Goal: Information Seeking & Learning: Learn about a topic

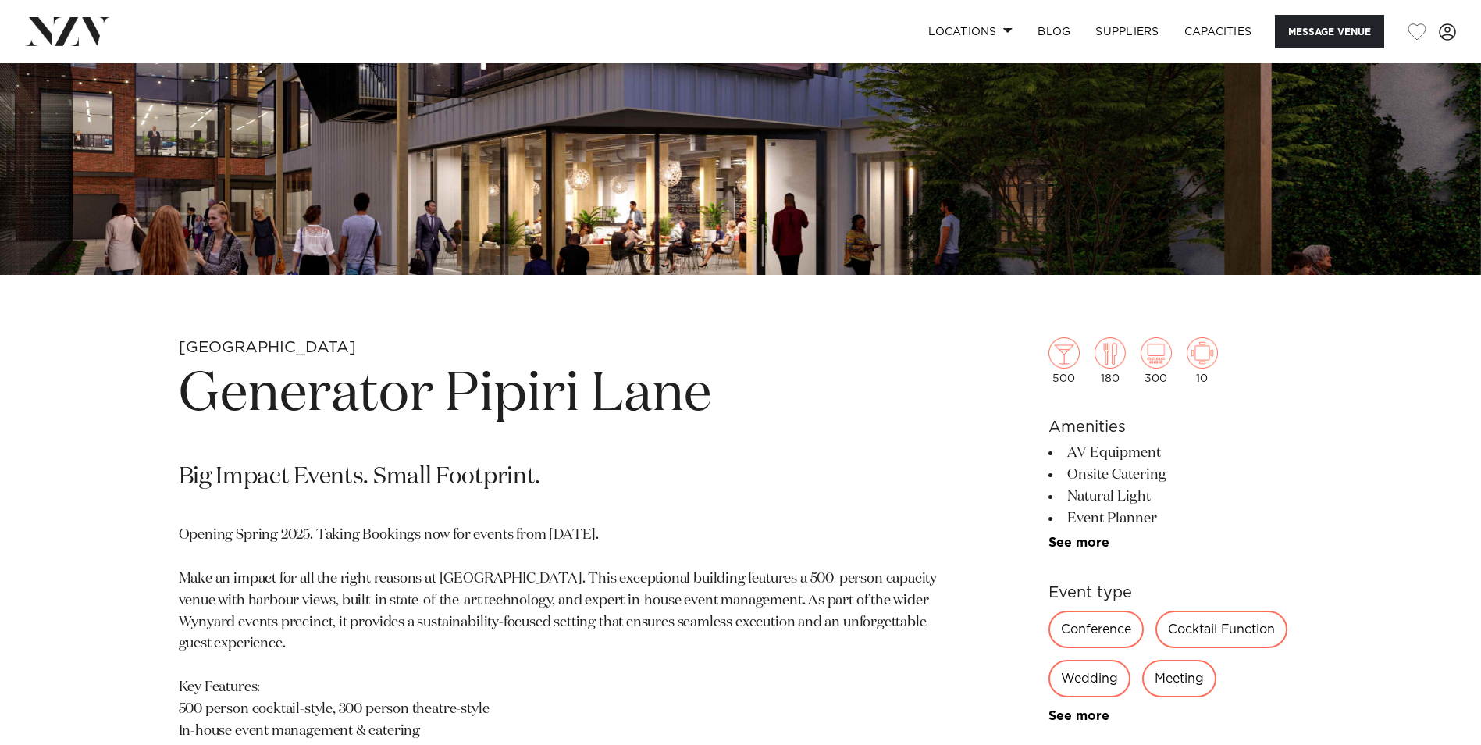
scroll to position [703, 0]
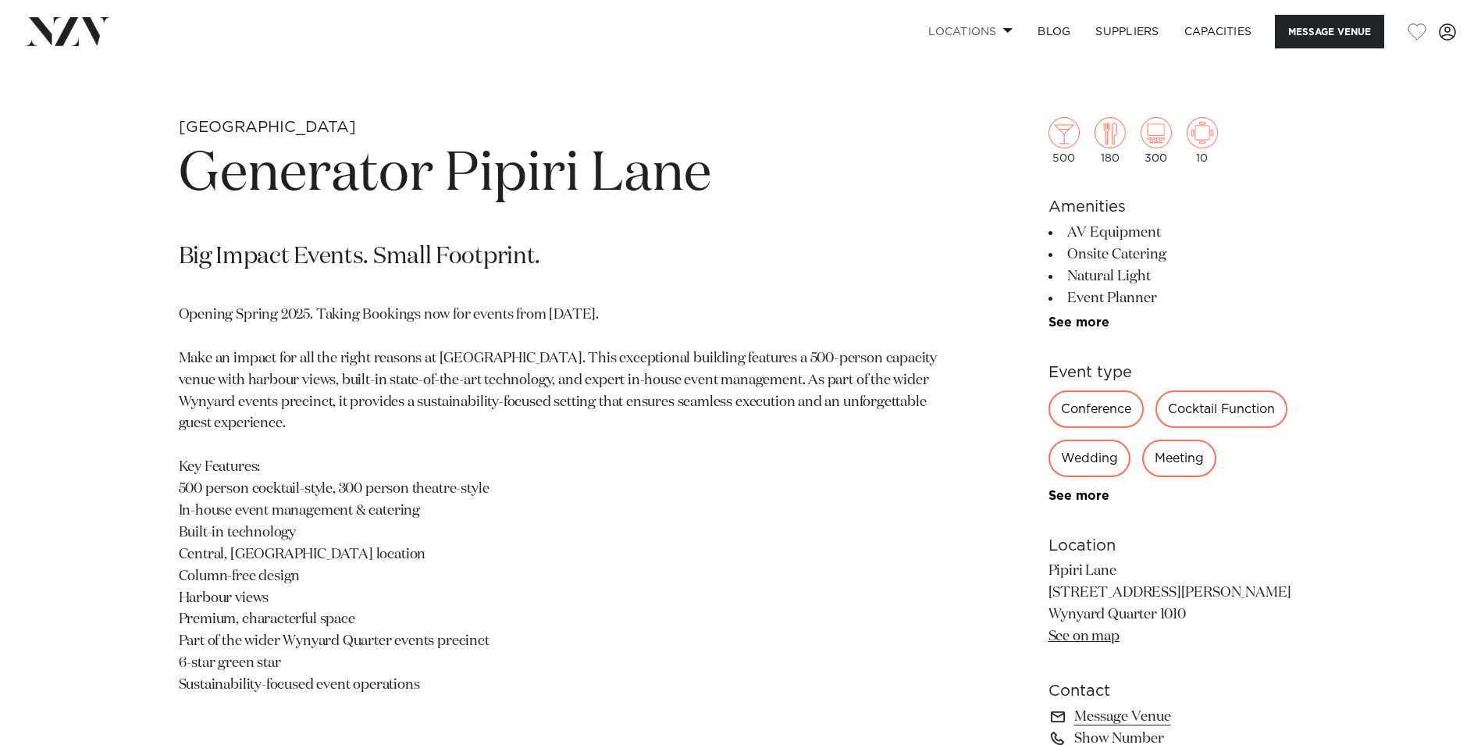
click at [996, 30] on link "Locations" at bounding box center [970, 32] width 109 height 34
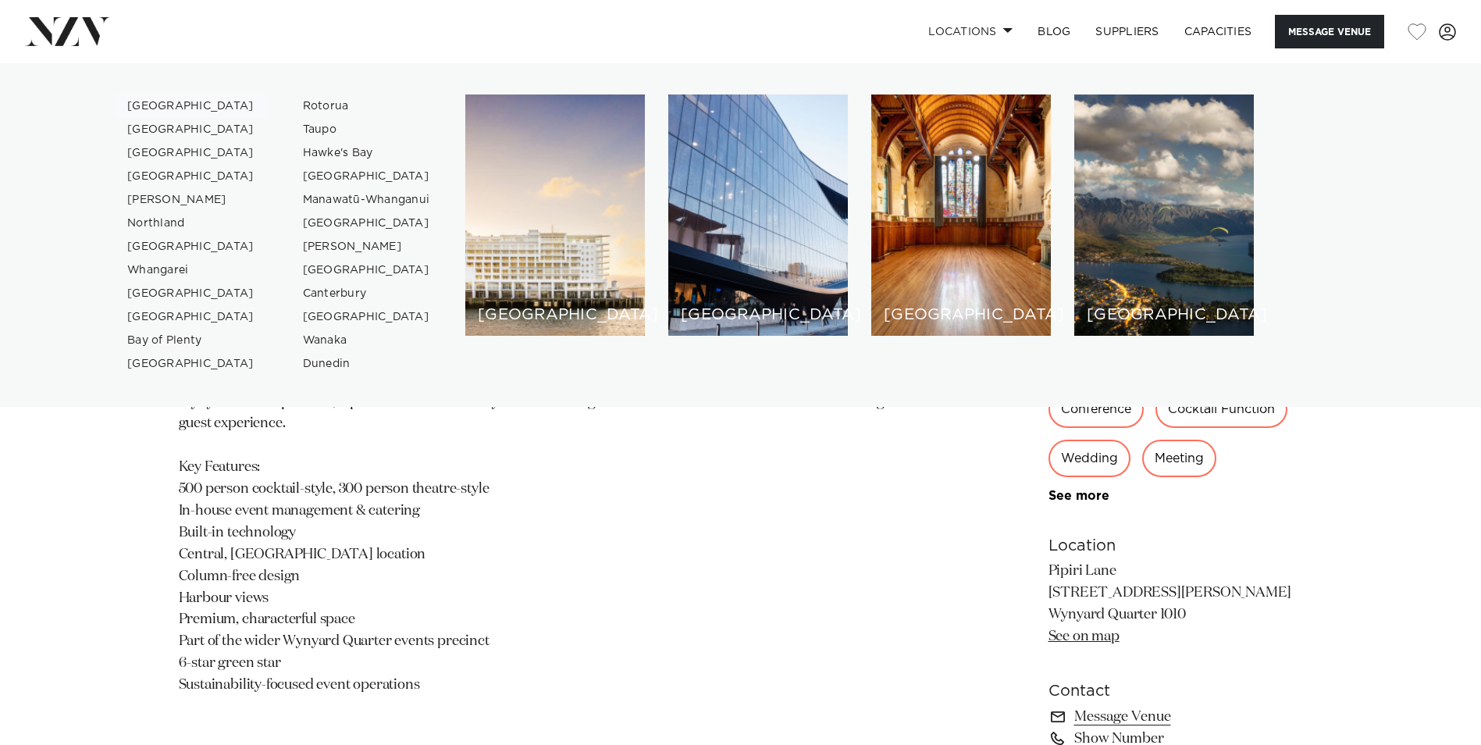
click at [170, 96] on link "[GEOGRAPHIC_DATA]" at bounding box center [191, 105] width 152 height 23
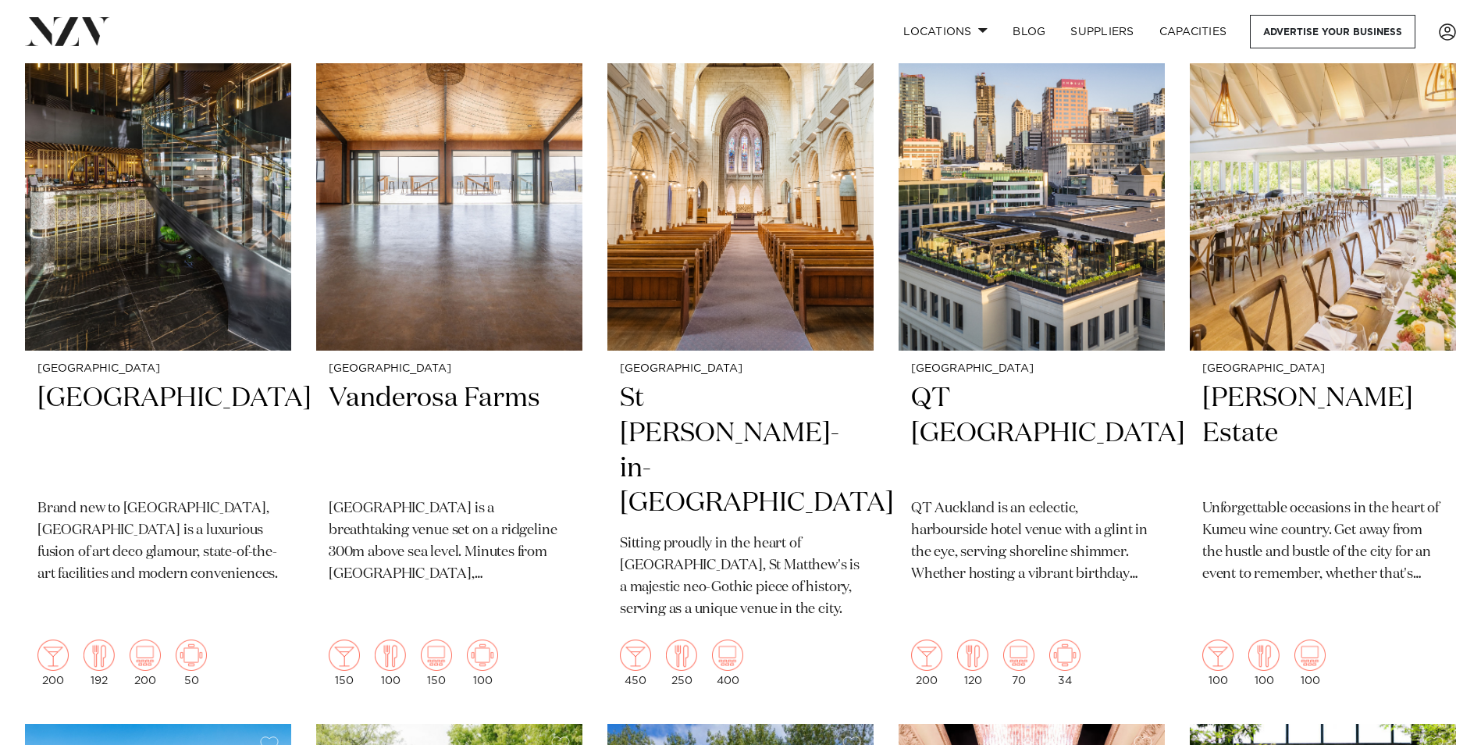
scroll to position [703, 0]
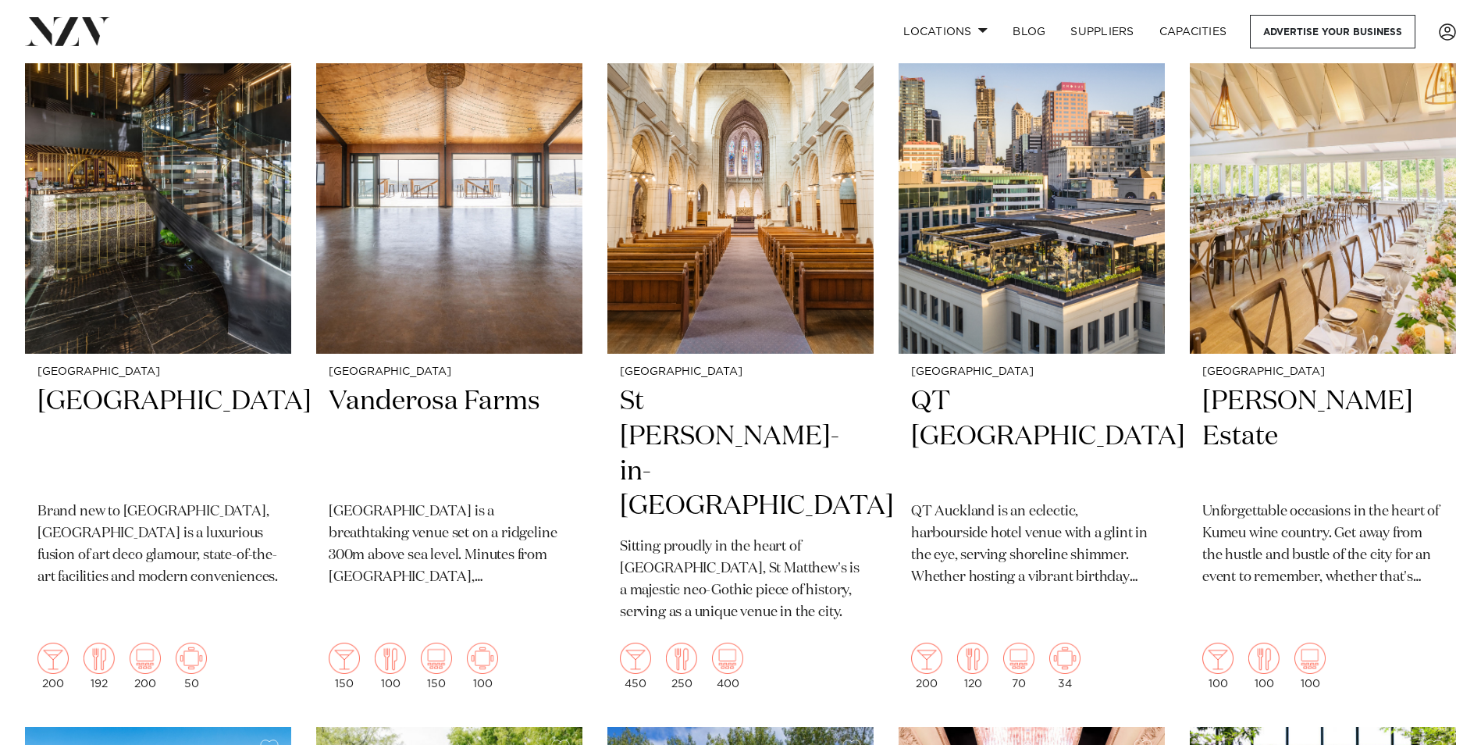
click at [713, 384] on h2 "St [PERSON_NAME]-in-[GEOGRAPHIC_DATA]" at bounding box center [740, 454] width 241 height 141
click at [1261, 384] on h2 "[PERSON_NAME] Estate" at bounding box center [1322, 436] width 241 height 105
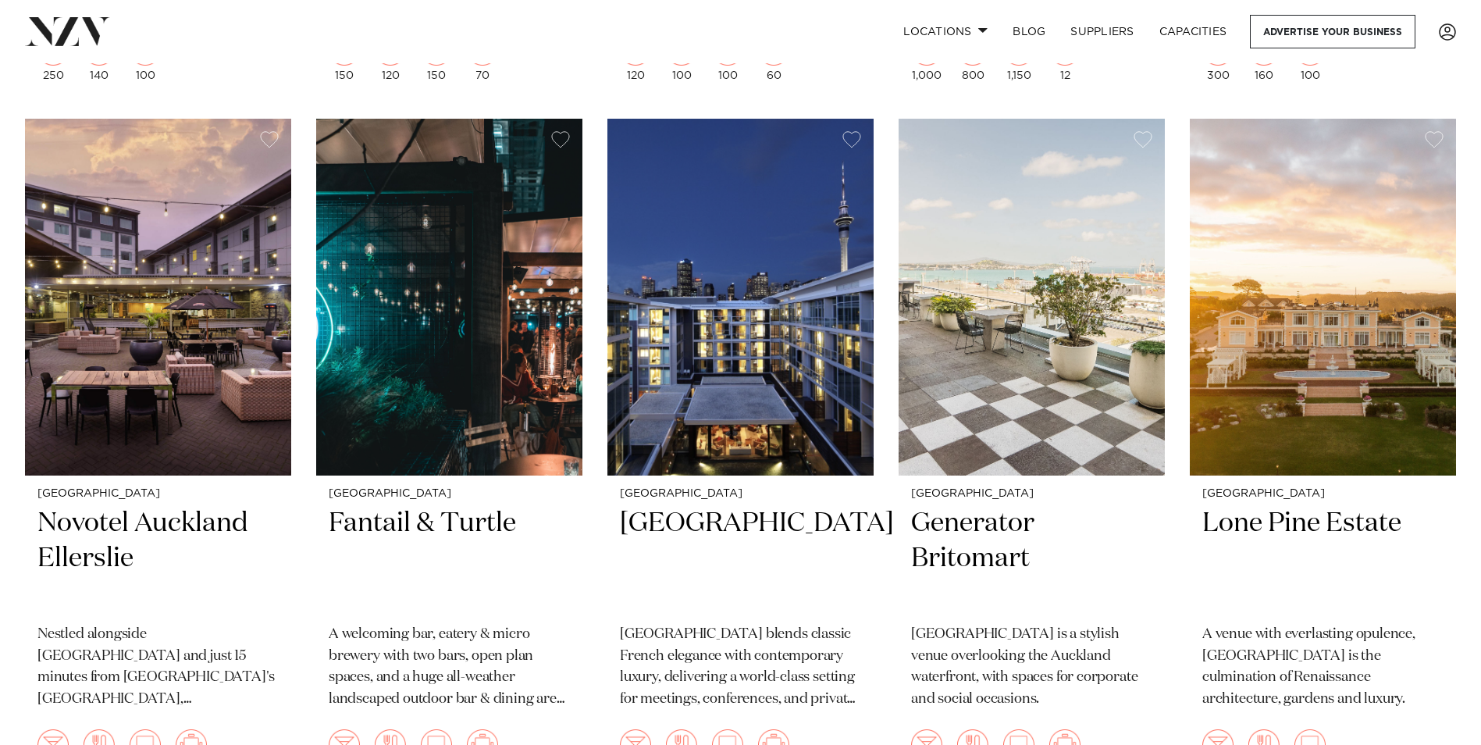
scroll to position [2030, 0]
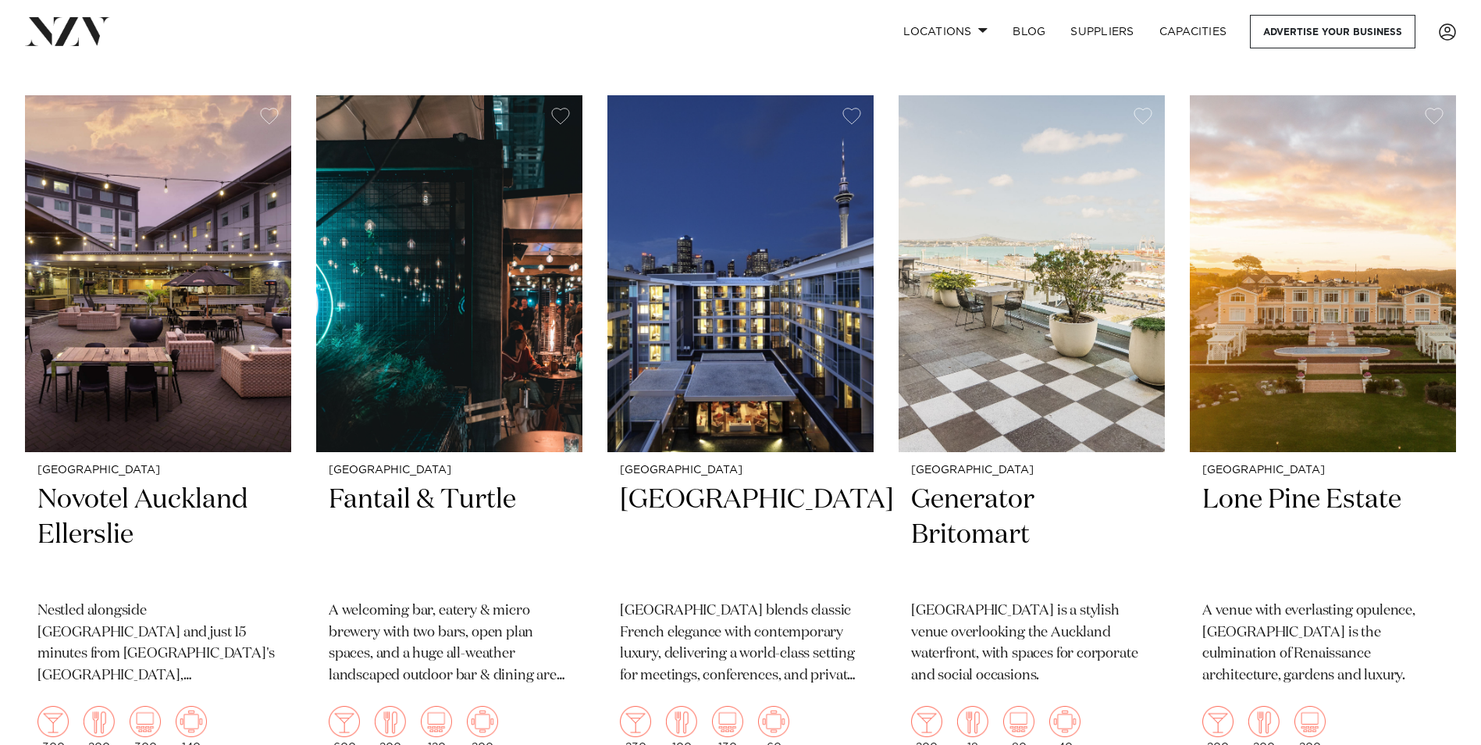
click at [1287, 482] on h2 "Lone Pine Estate" at bounding box center [1322, 534] width 241 height 105
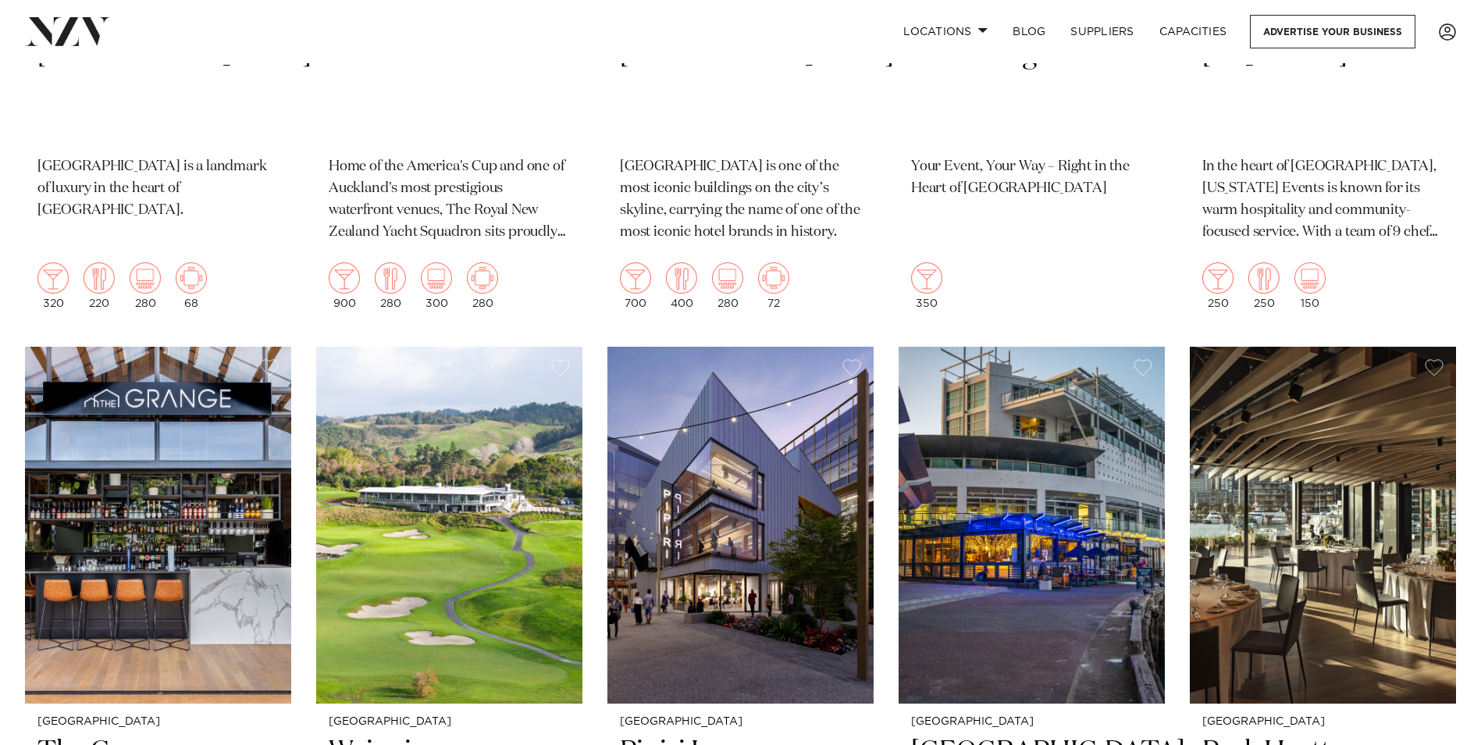
scroll to position [3903, 0]
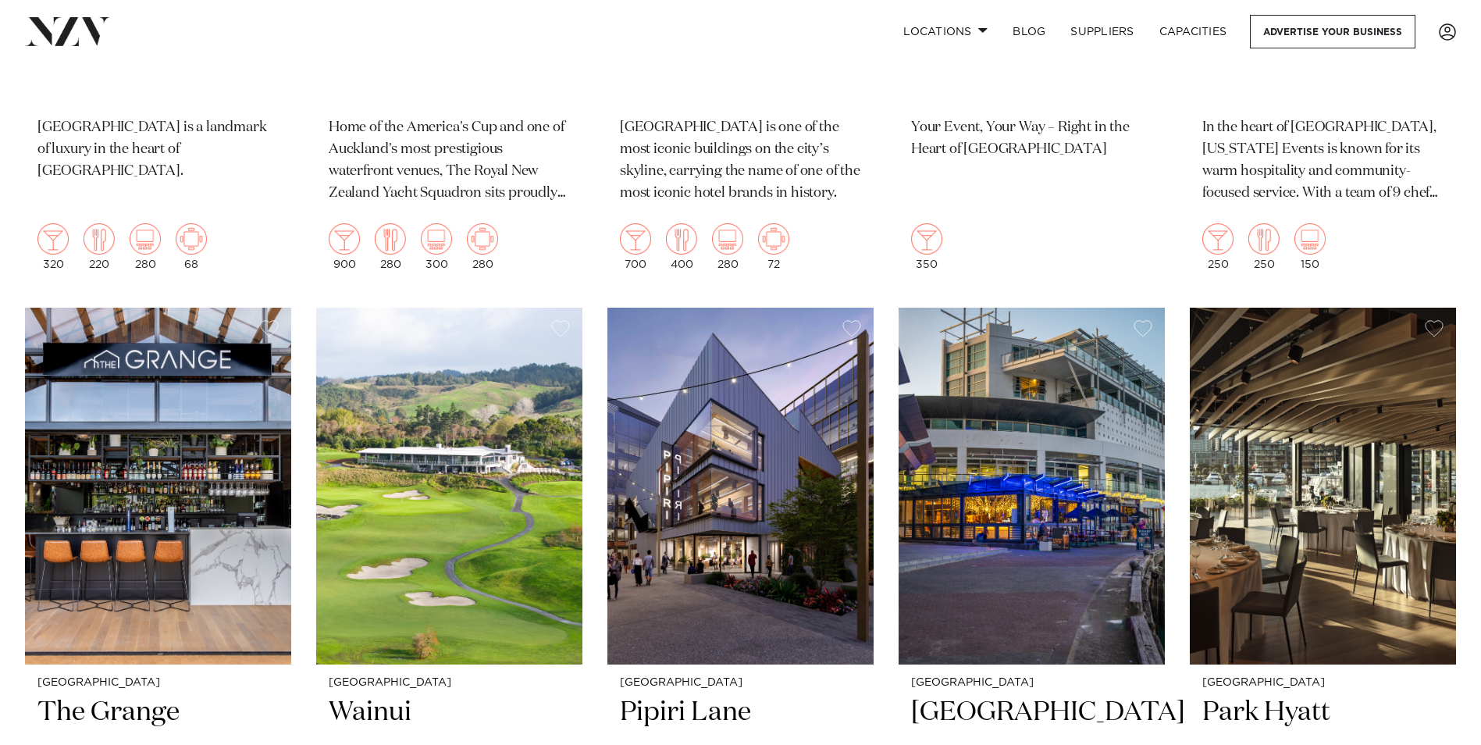
click at [750, 457] on img at bounding box center [740, 486] width 266 height 357
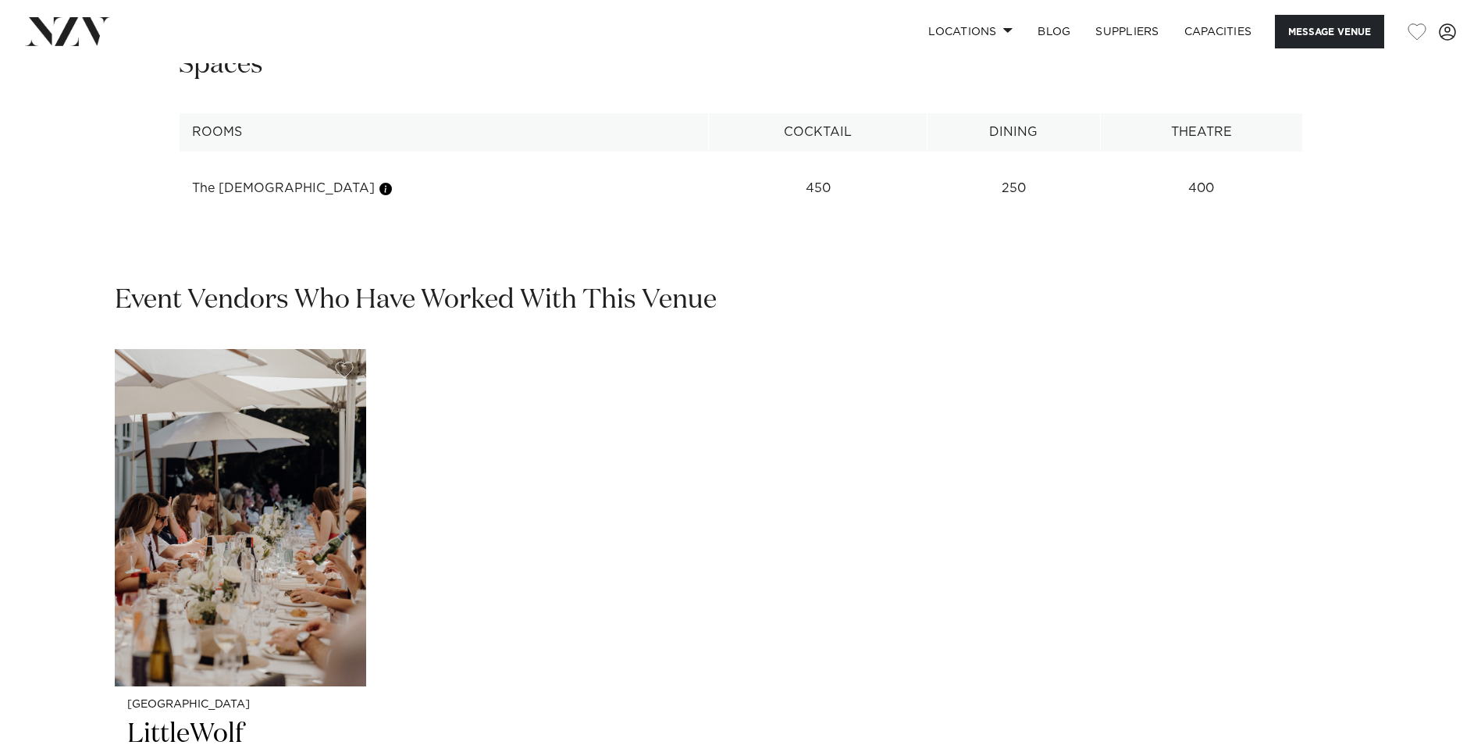
scroll to position [2264, 0]
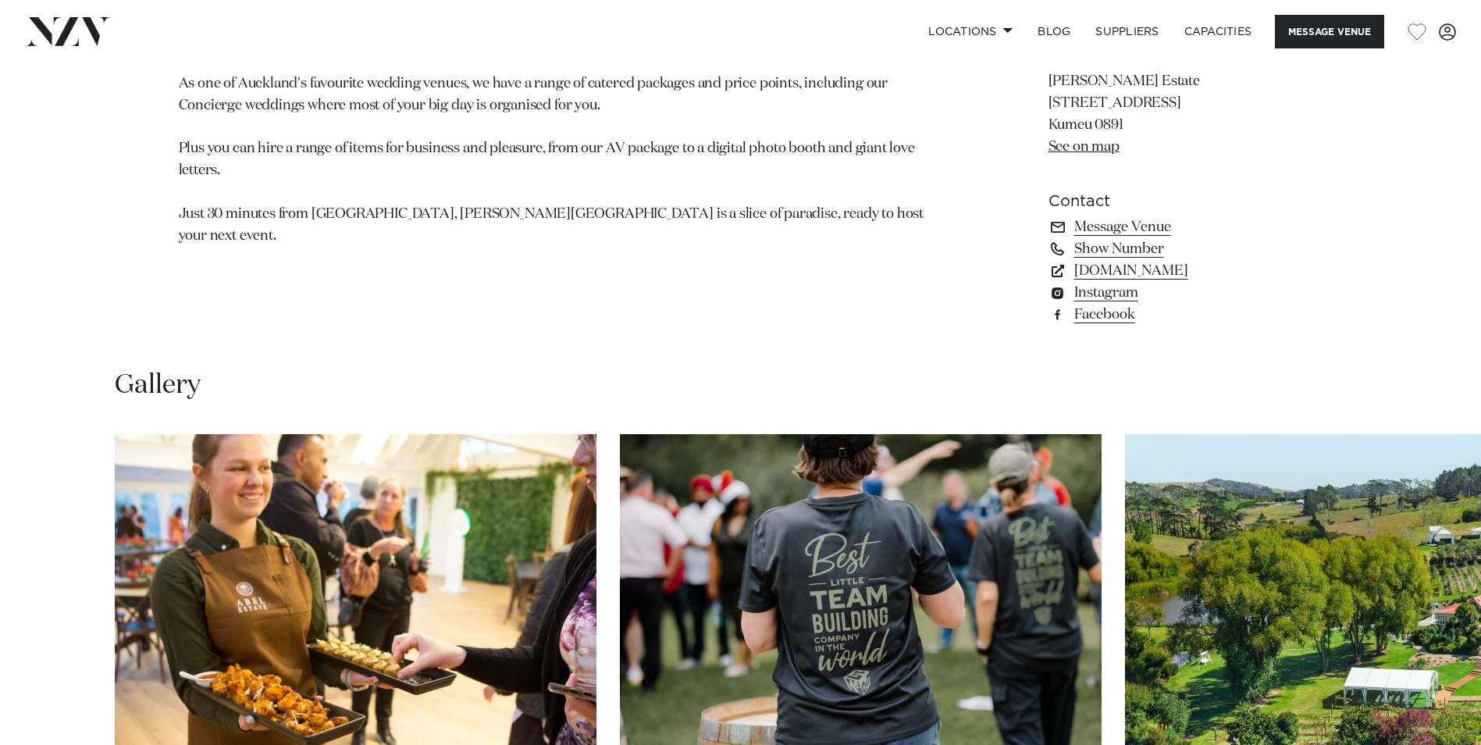
scroll to position [1483, 0]
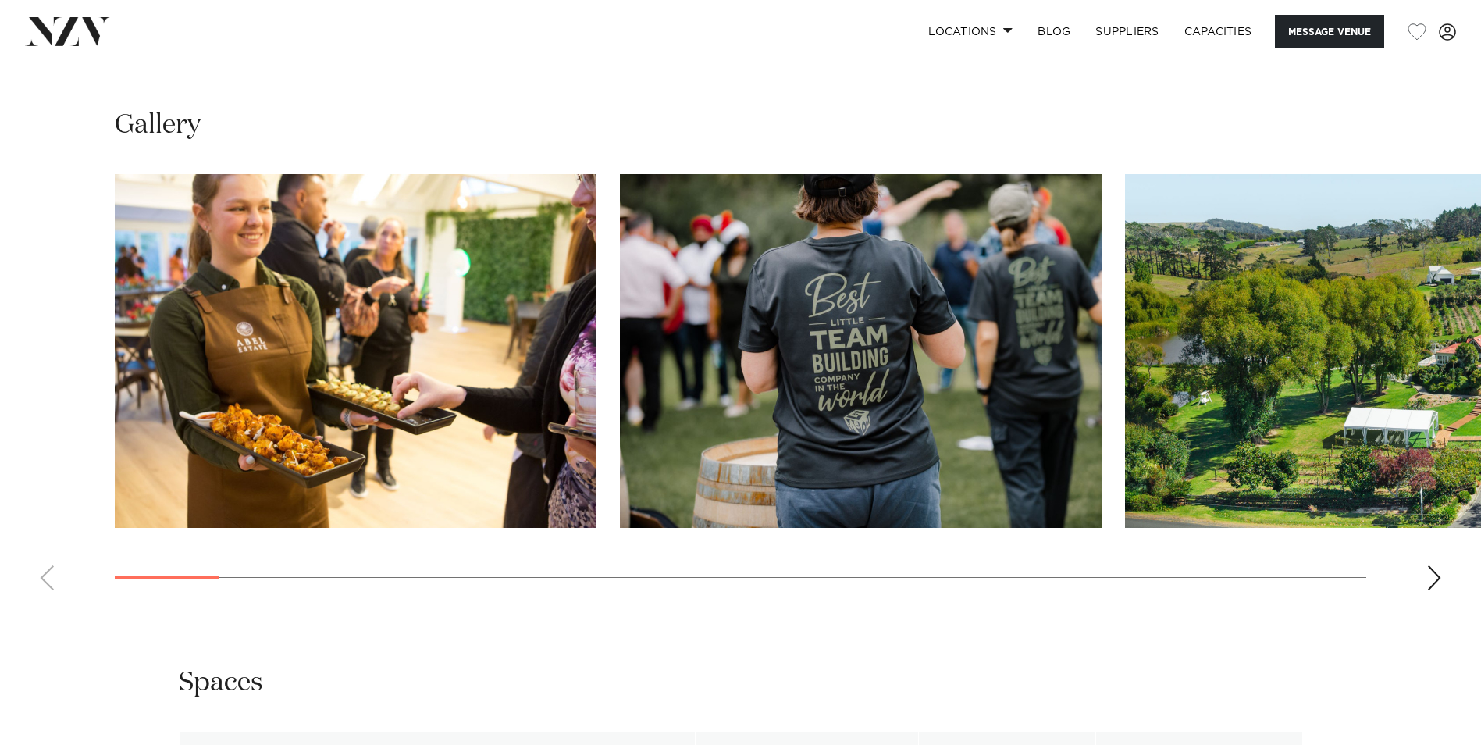
click at [1435, 580] on div "Next slide" at bounding box center [1434, 577] width 16 height 25
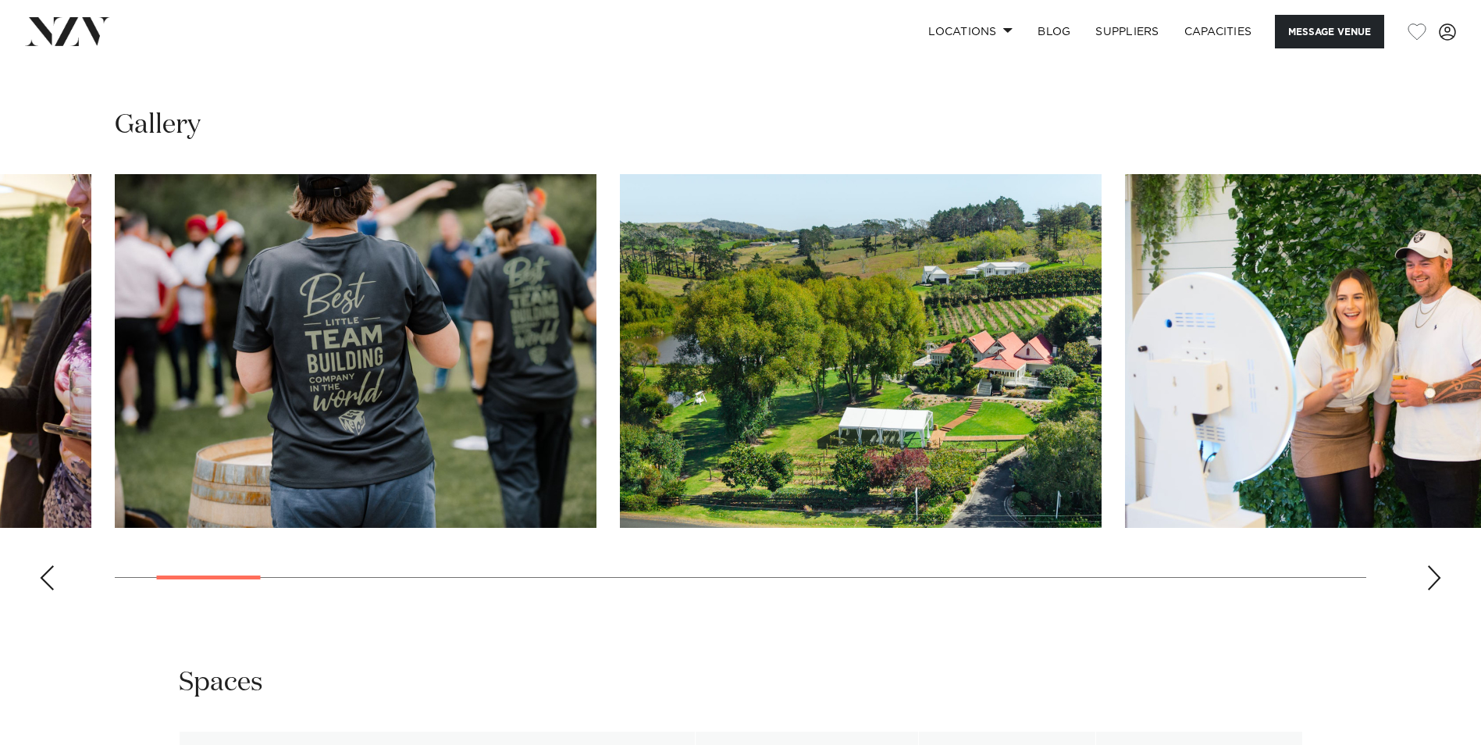
click at [1435, 580] on div "Next slide" at bounding box center [1434, 577] width 16 height 25
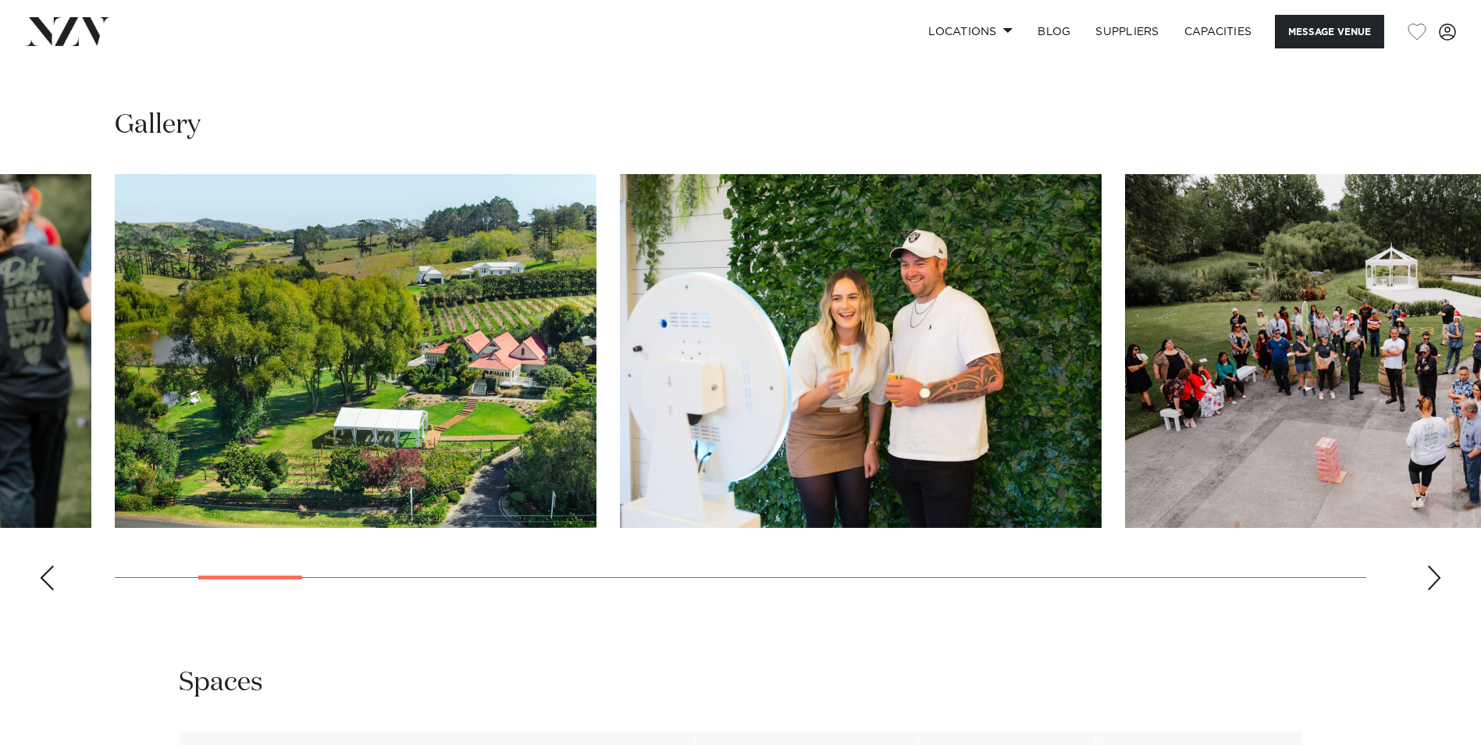
click at [1435, 580] on div "Next slide" at bounding box center [1434, 577] width 16 height 25
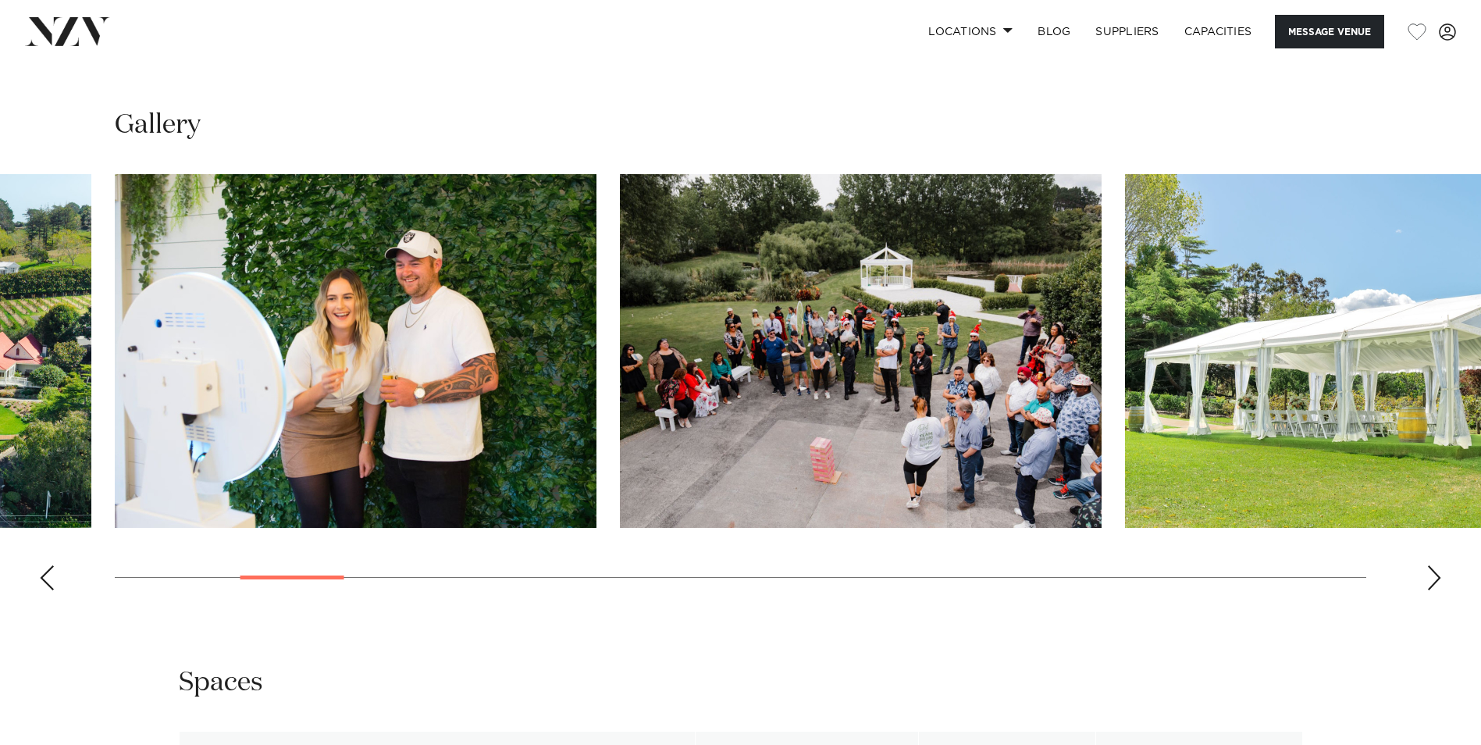
click at [1435, 578] on div "Next slide" at bounding box center [1434, 577] width 16 height 25
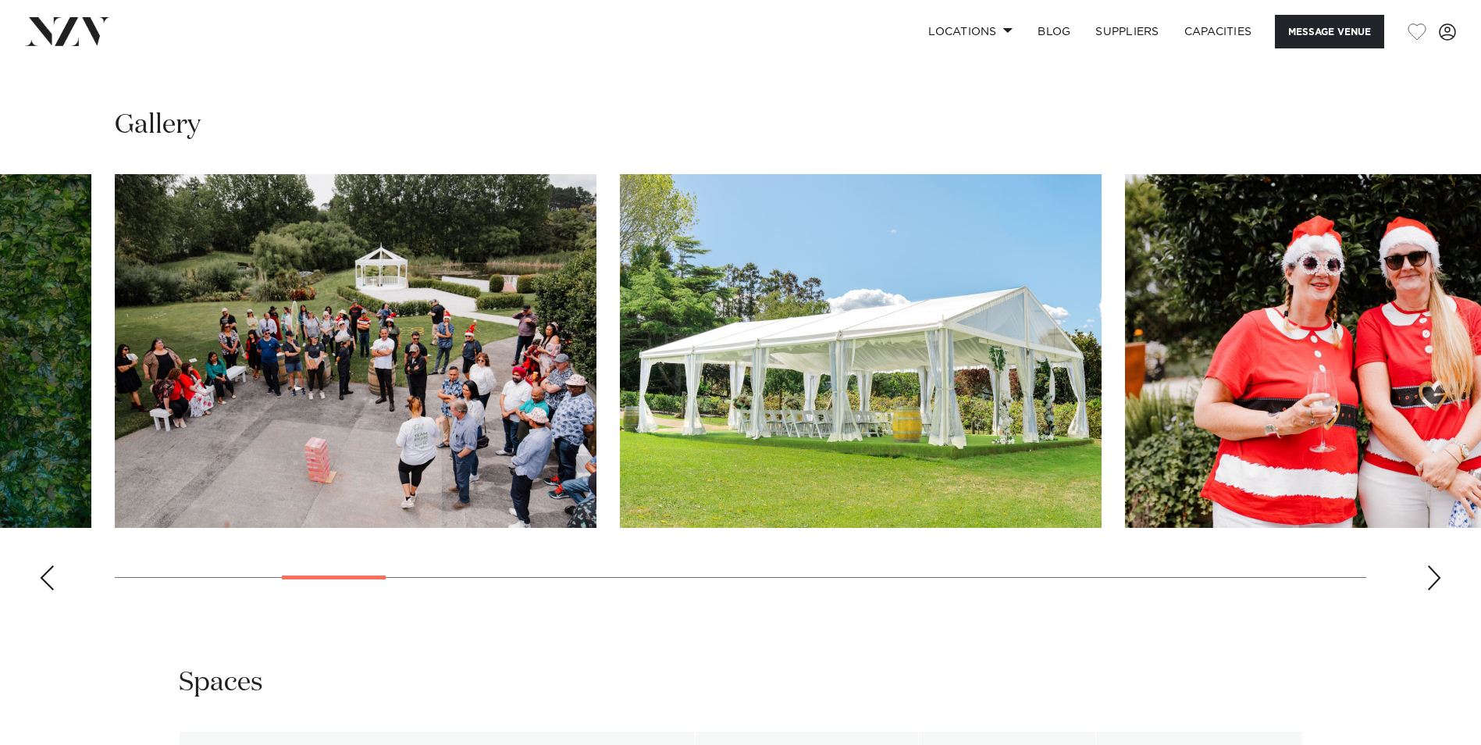
click at [1435, 578] on div "Next slide" at bounding box center [1434, 577] width 16 height 25
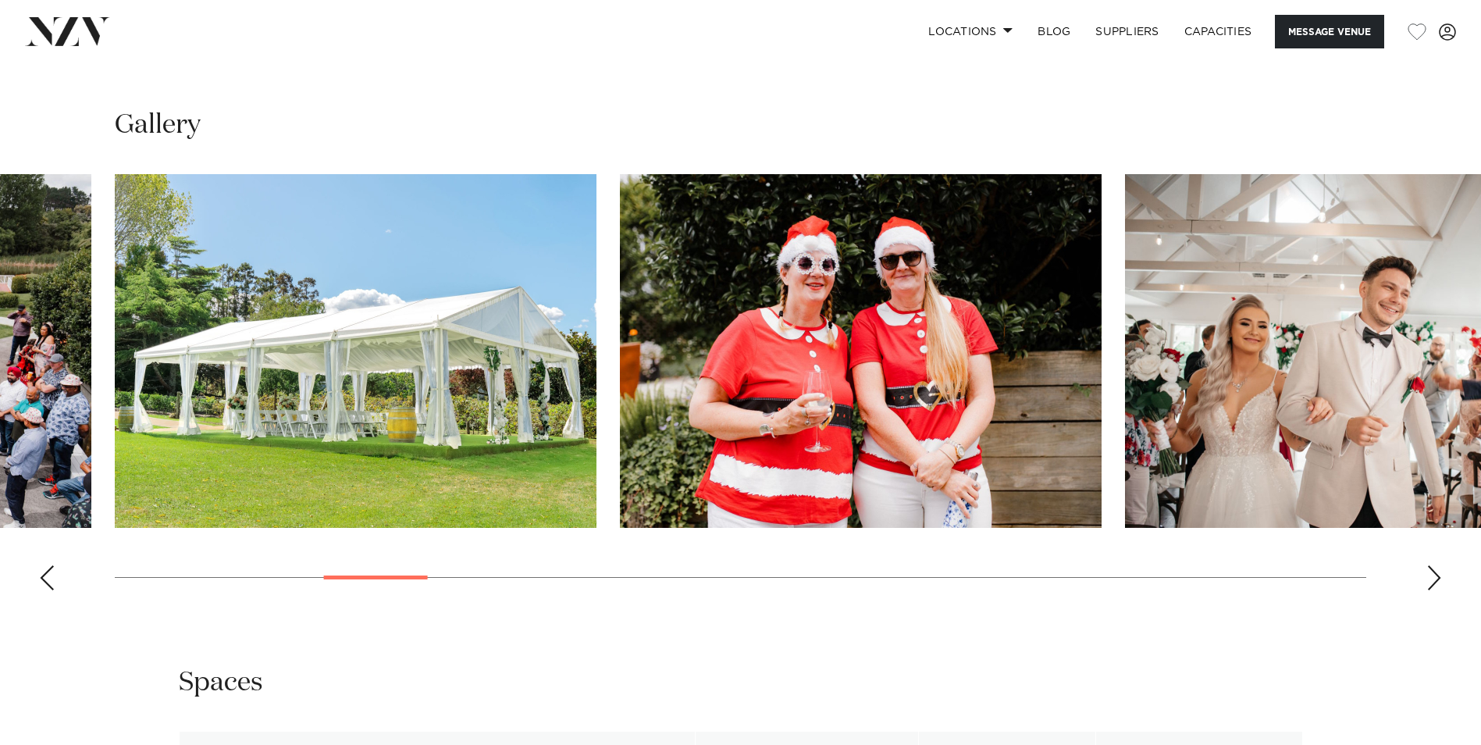
click at [1435, 578] on div "Next slide" at bounding box center [1434, 577] width 16 height 25
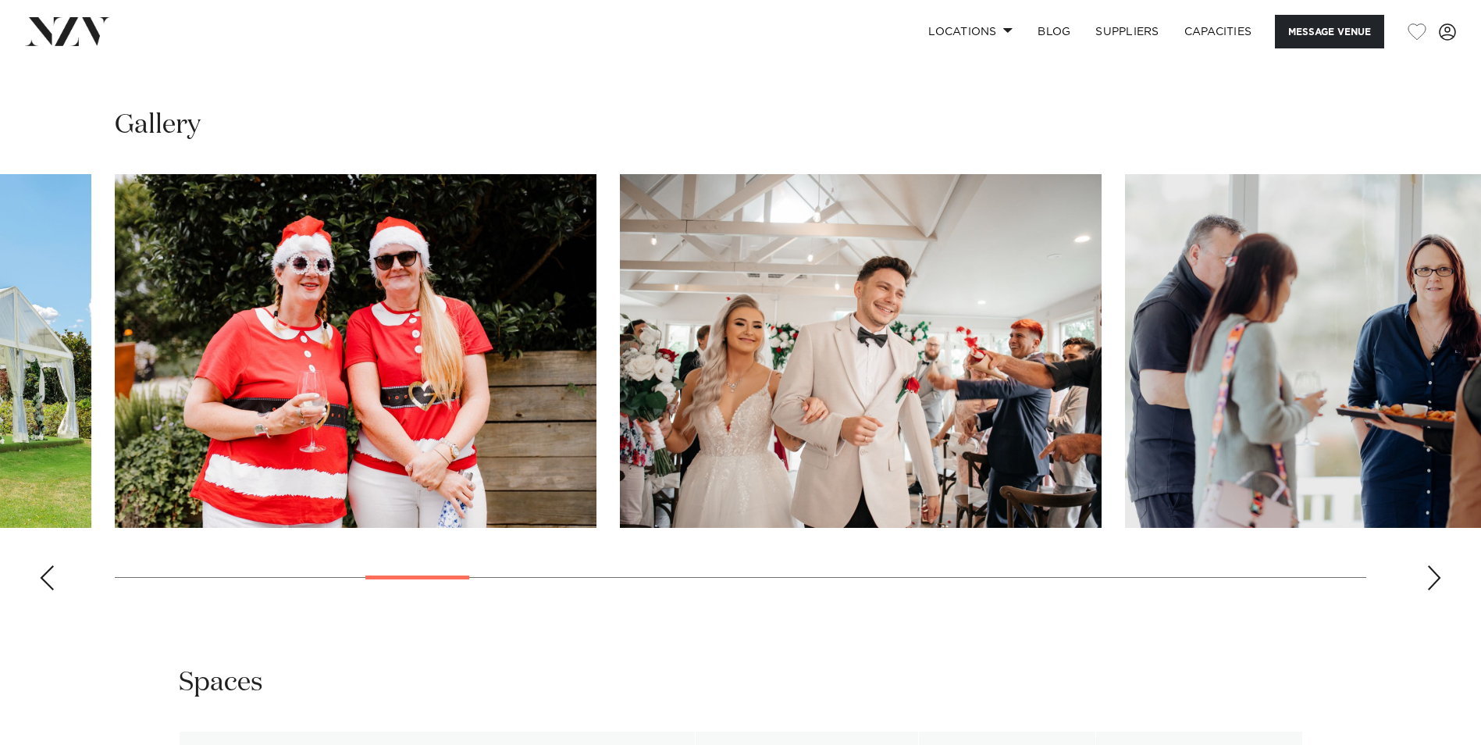
click at [1435, 578] on div "Next slide" at bounding box center [1434, 577] width 16 height 25
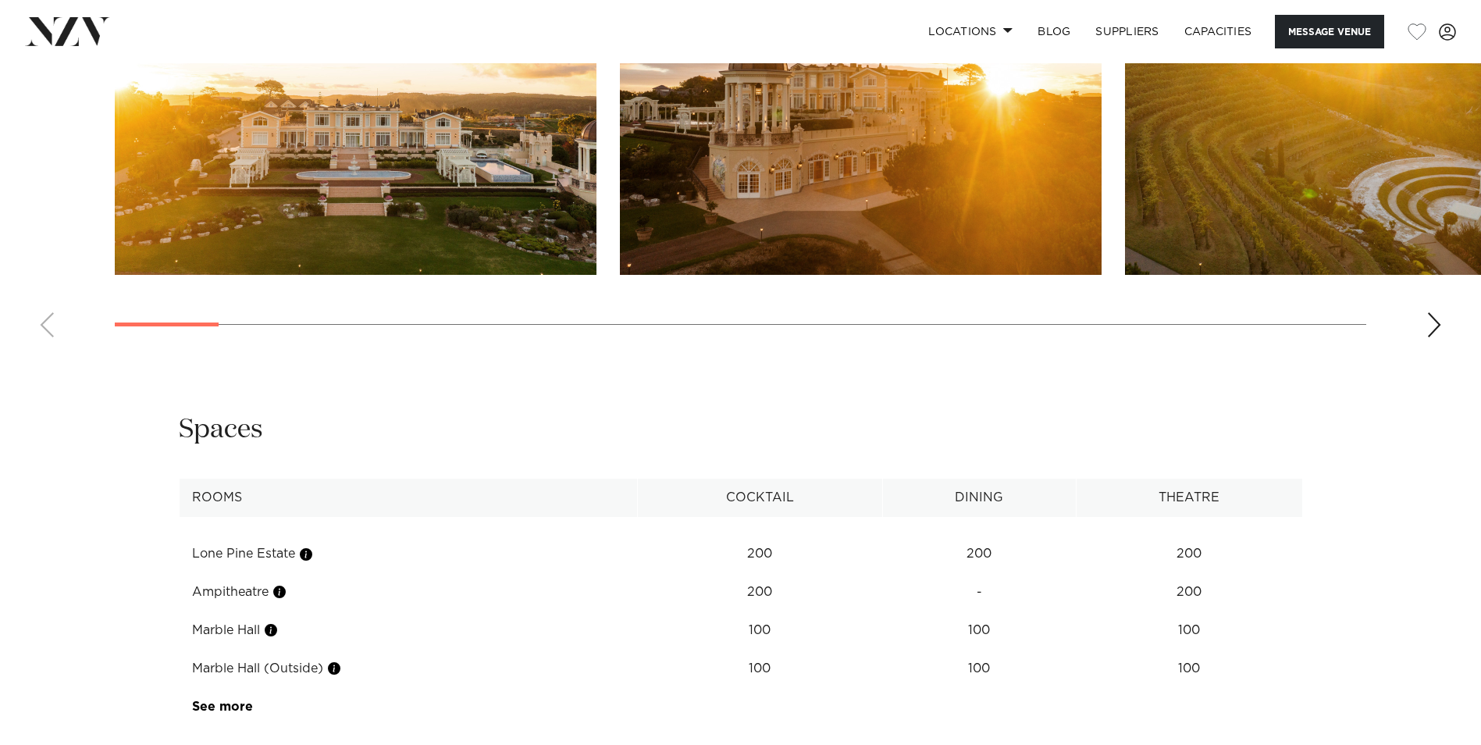
scroll to position [1483, 0]
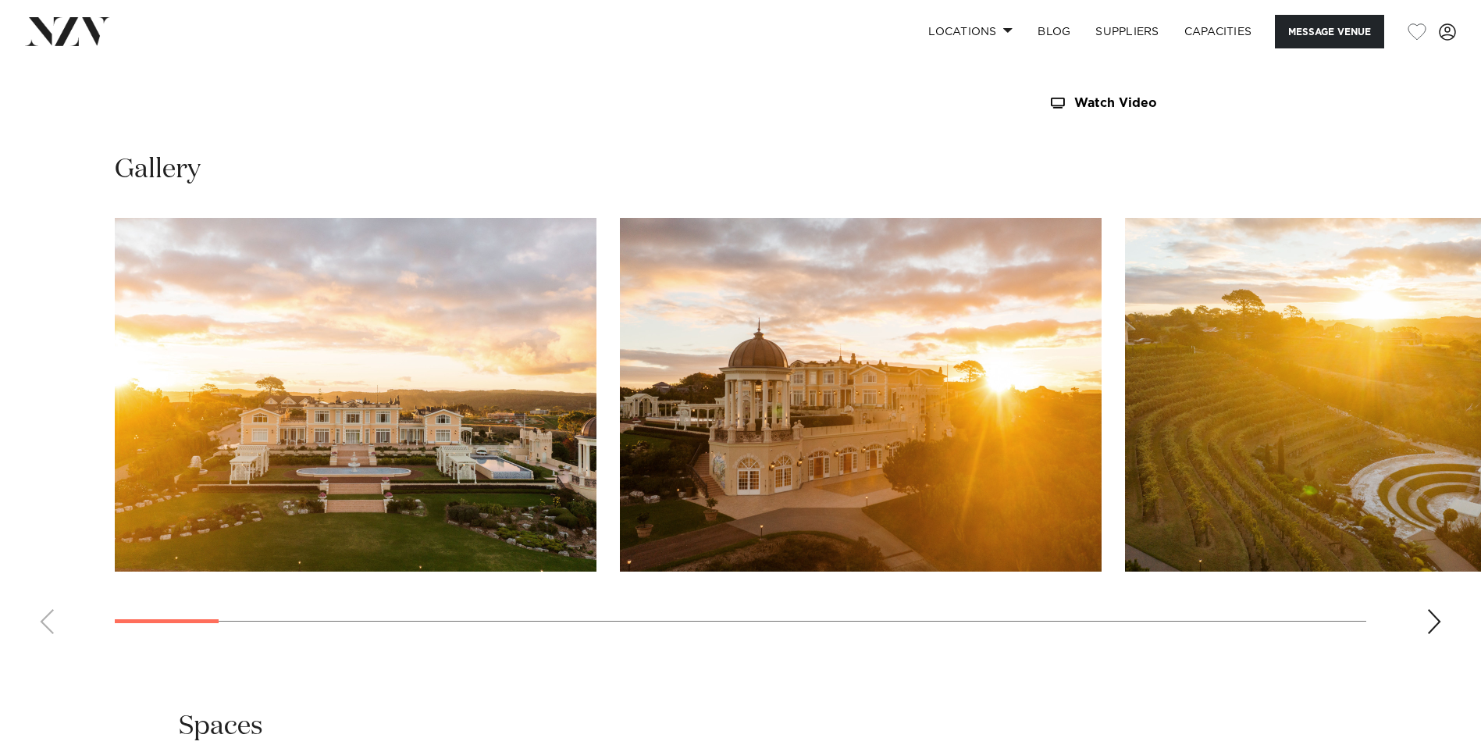
click at [1437, 624] on div "Next slide" at bounding box center [1434, 621] width 16 height 25
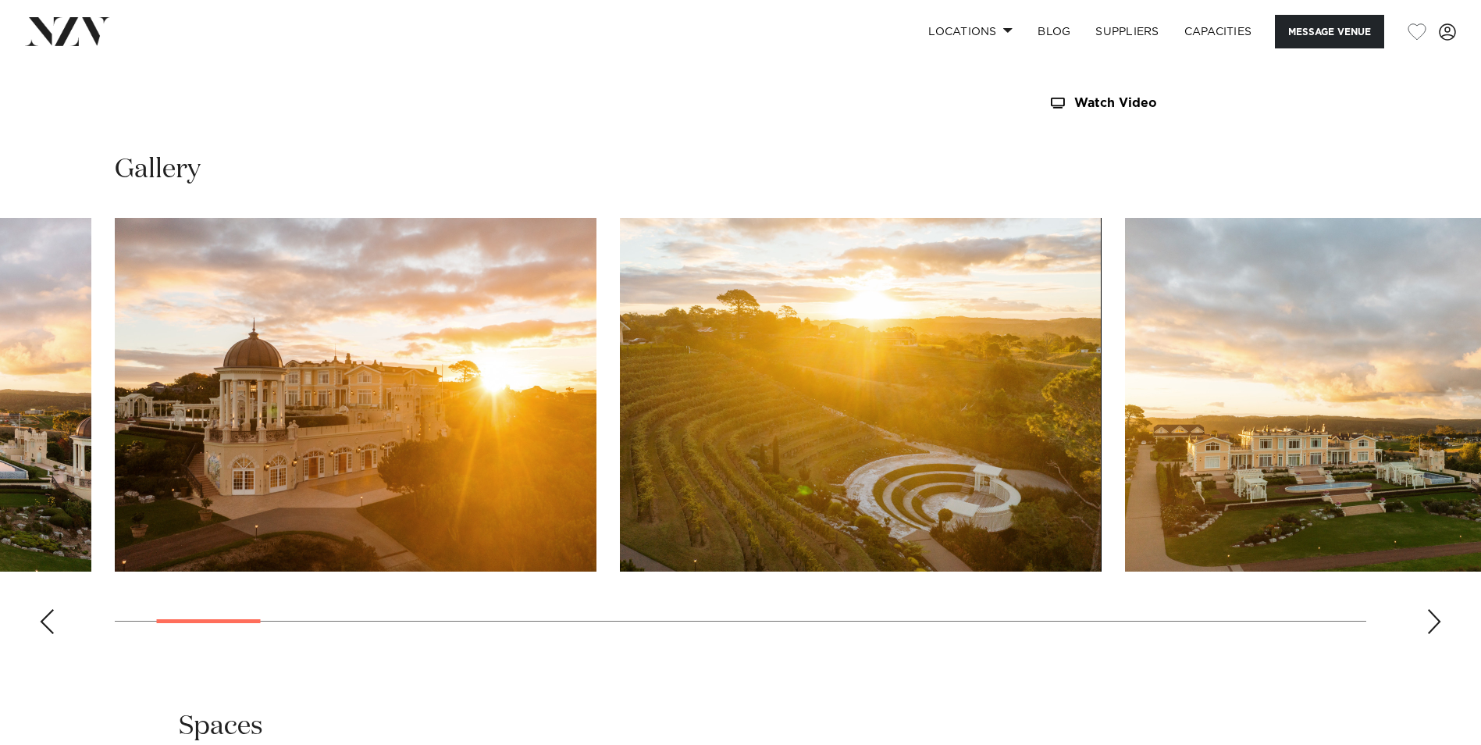
click at [1436, 619] on div "Next slide" at bounding box center [1434, 621] width 16 height 25
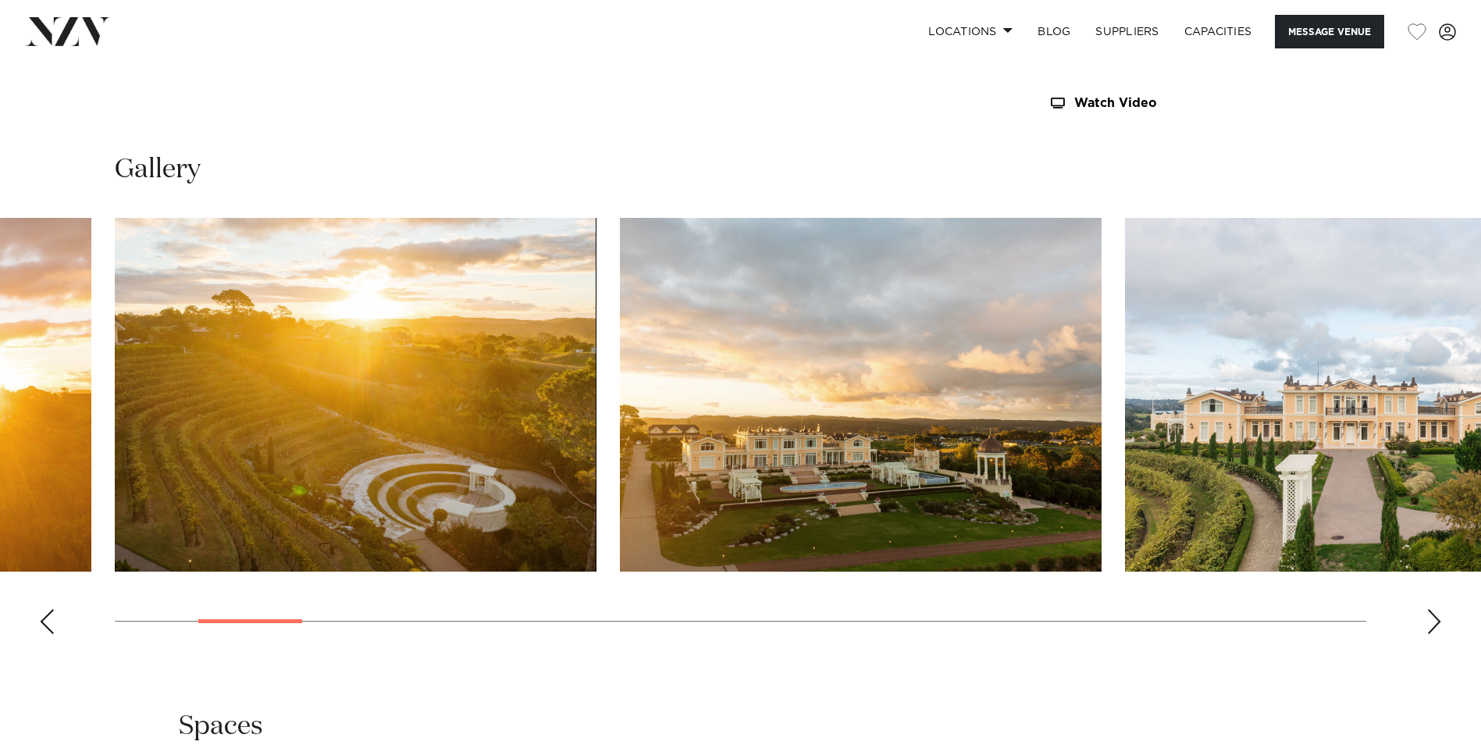
click at [1443, 618] on swiper-container at bounding box center [740, 432] width 1481 height 429
click at [1428, 621] on div "Next slide" at bounding box center [1434, 621] width 16 height 25
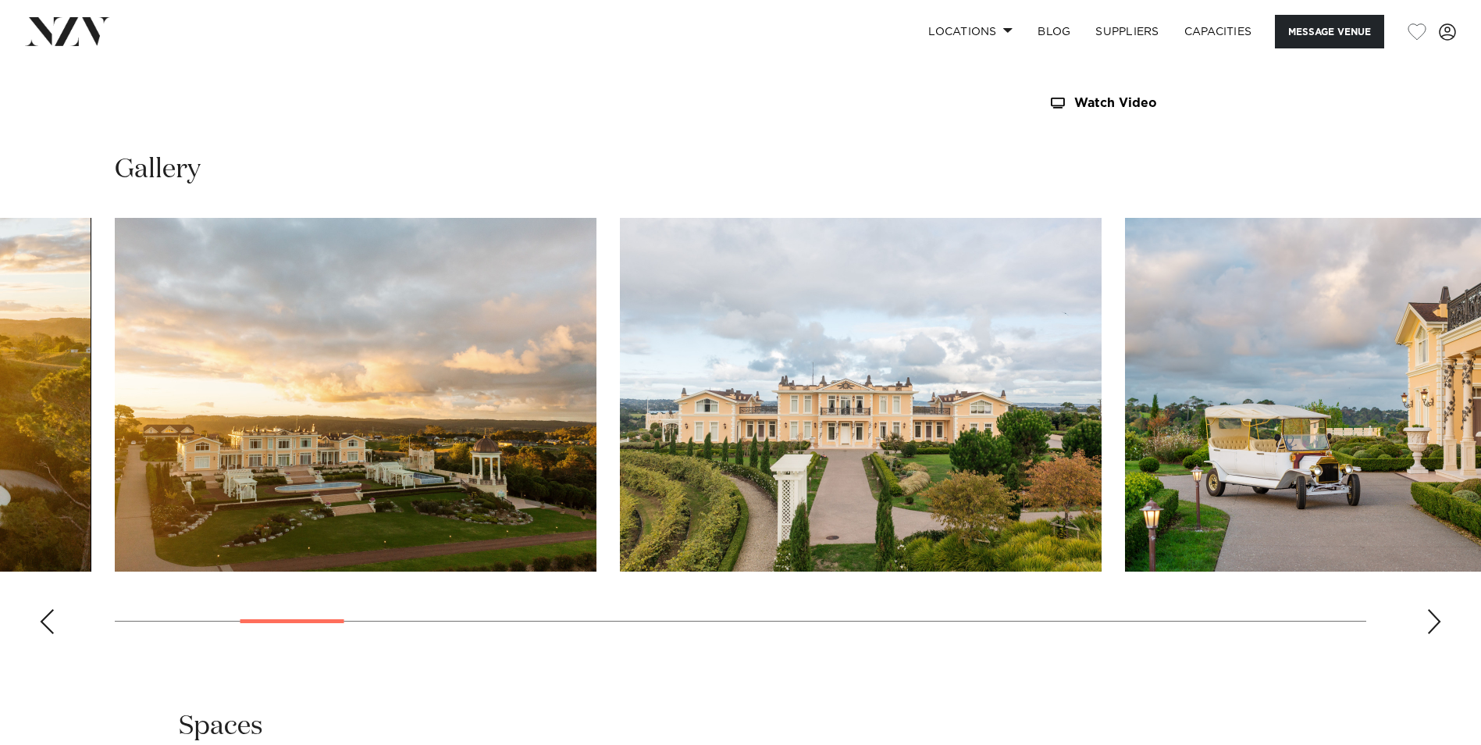
click at [1428, 621] on div "Next slide" at bounding box center [1434, 621] width 16 height 25
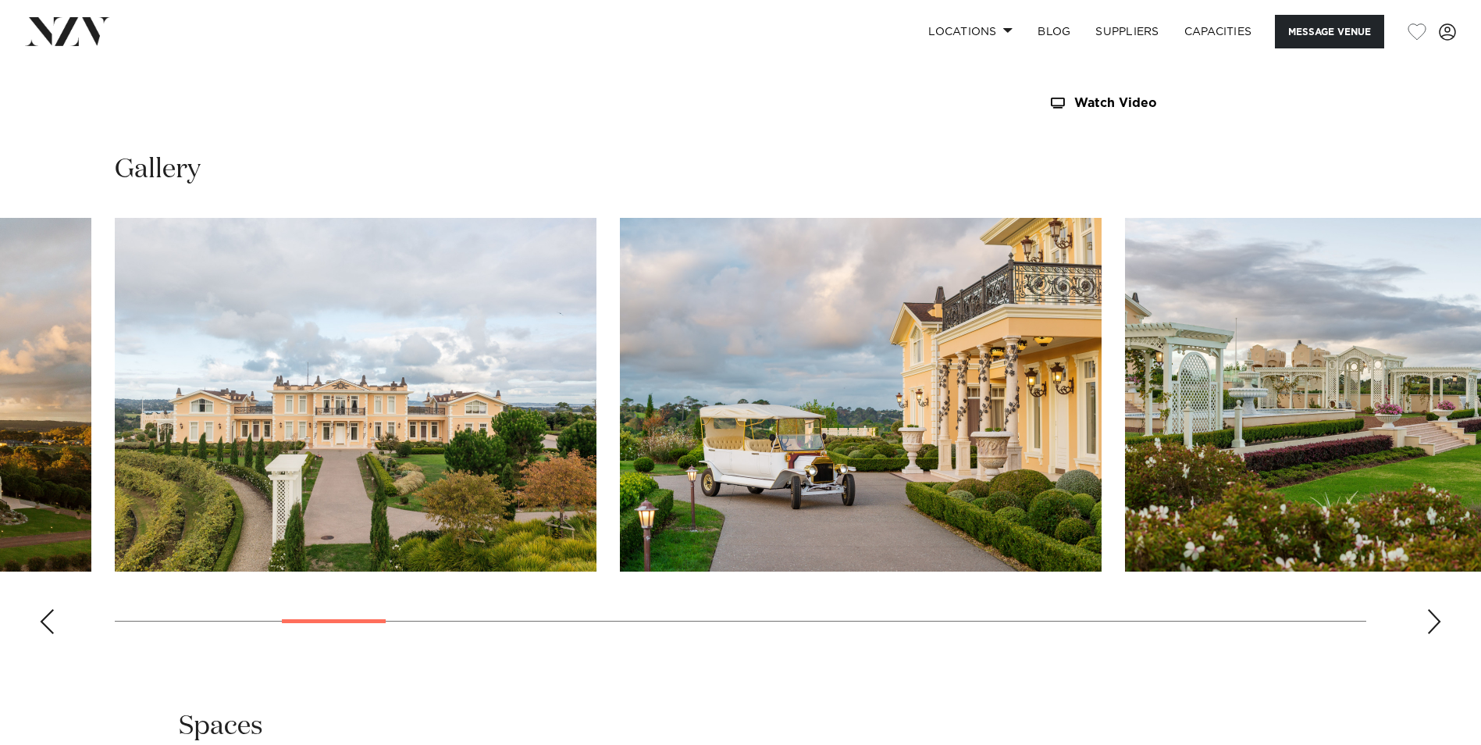
click at [1428, 621] on div "Next slide" at bounding box center [1434, 621] width 16 height 25
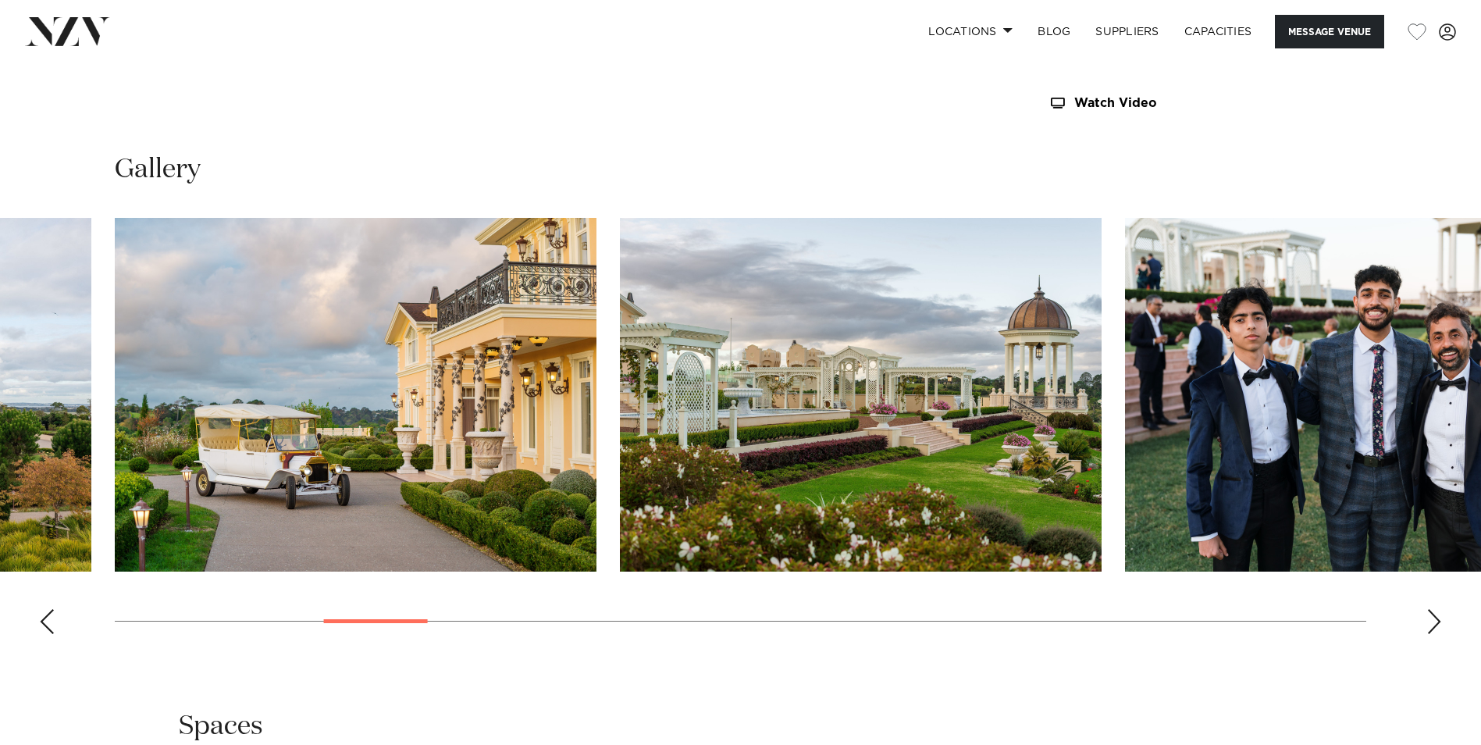
click at [1428, 621] on div "Next slide" at bounding box center [1434, 621] width 16 height 25
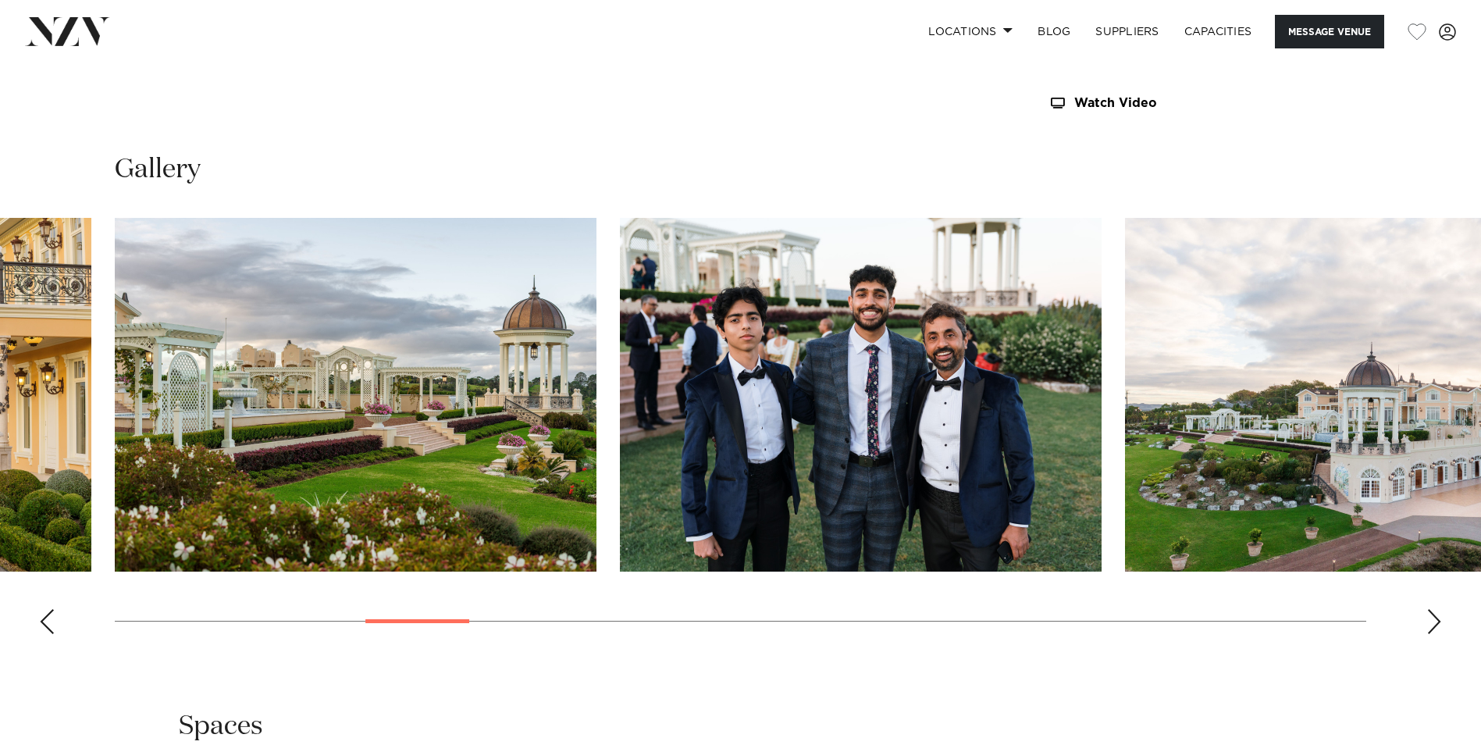
click at [1428, 621] on div "Next slide" at bounding box center [1434, 621] width 16 height 25
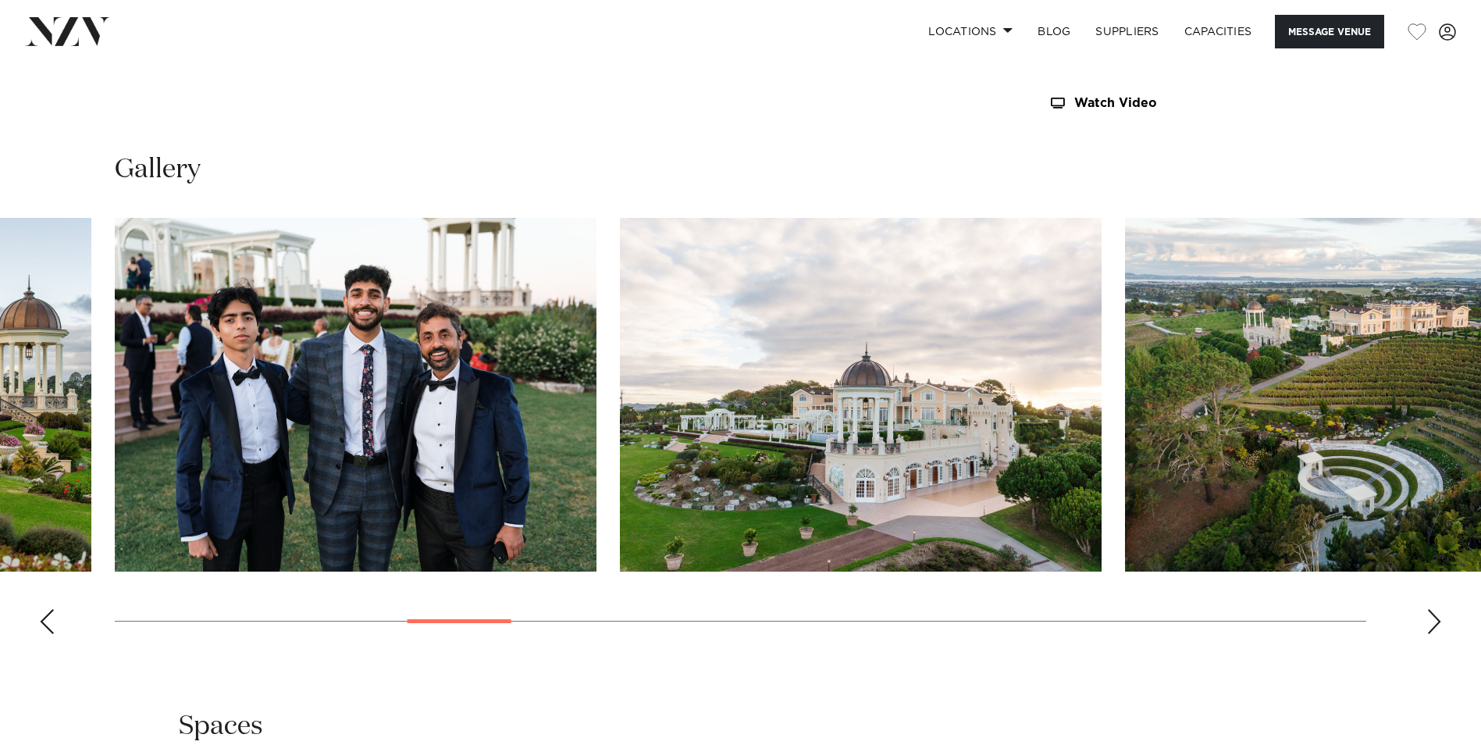
click at [1428, 621] on div "Next slide" at bounding box center [1434, 621] width 16 height 25
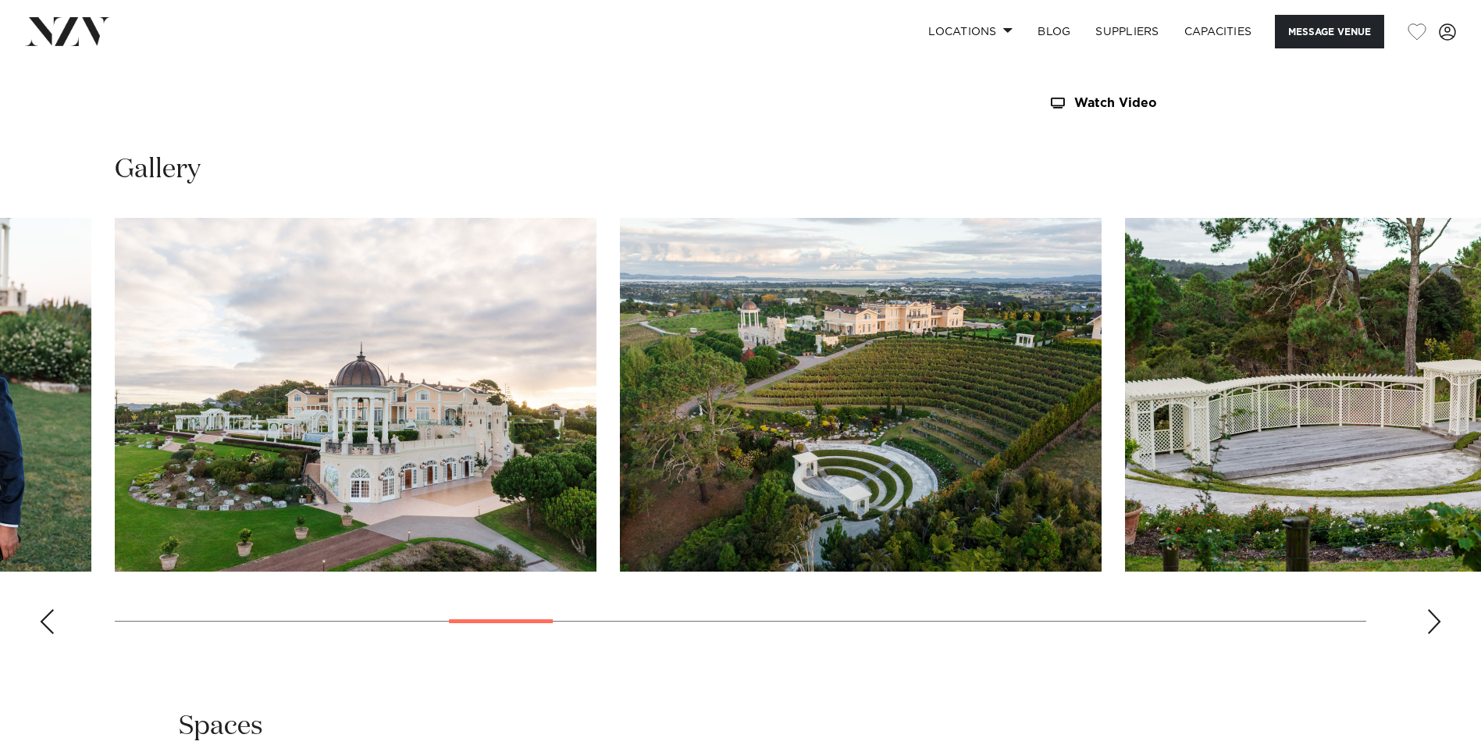
click at [1438, 624] on div "Next slide" at bounding box center [1434, 621] width 16 height 25
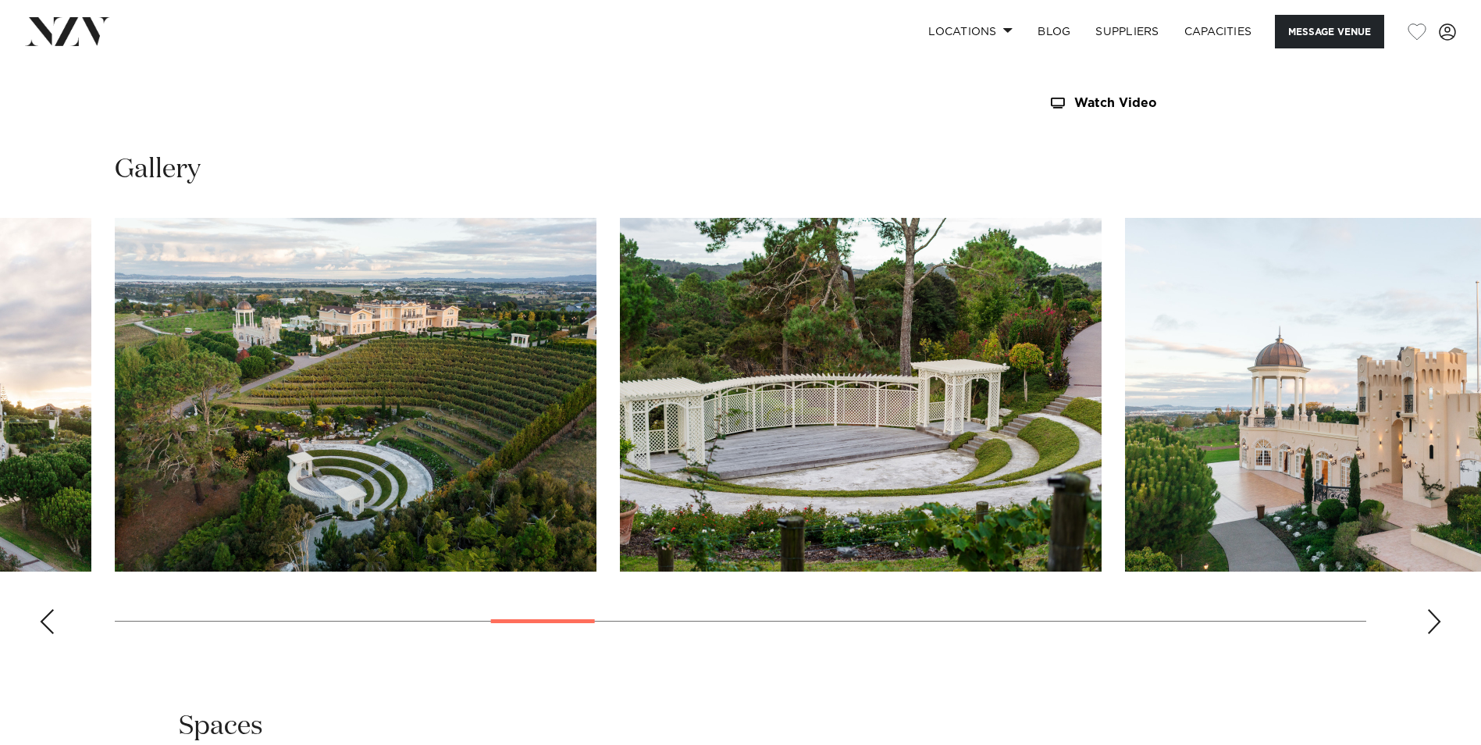
click at [1438, 623] on div "Next slide" at bounding box center [1434, 621] width 16 height 25
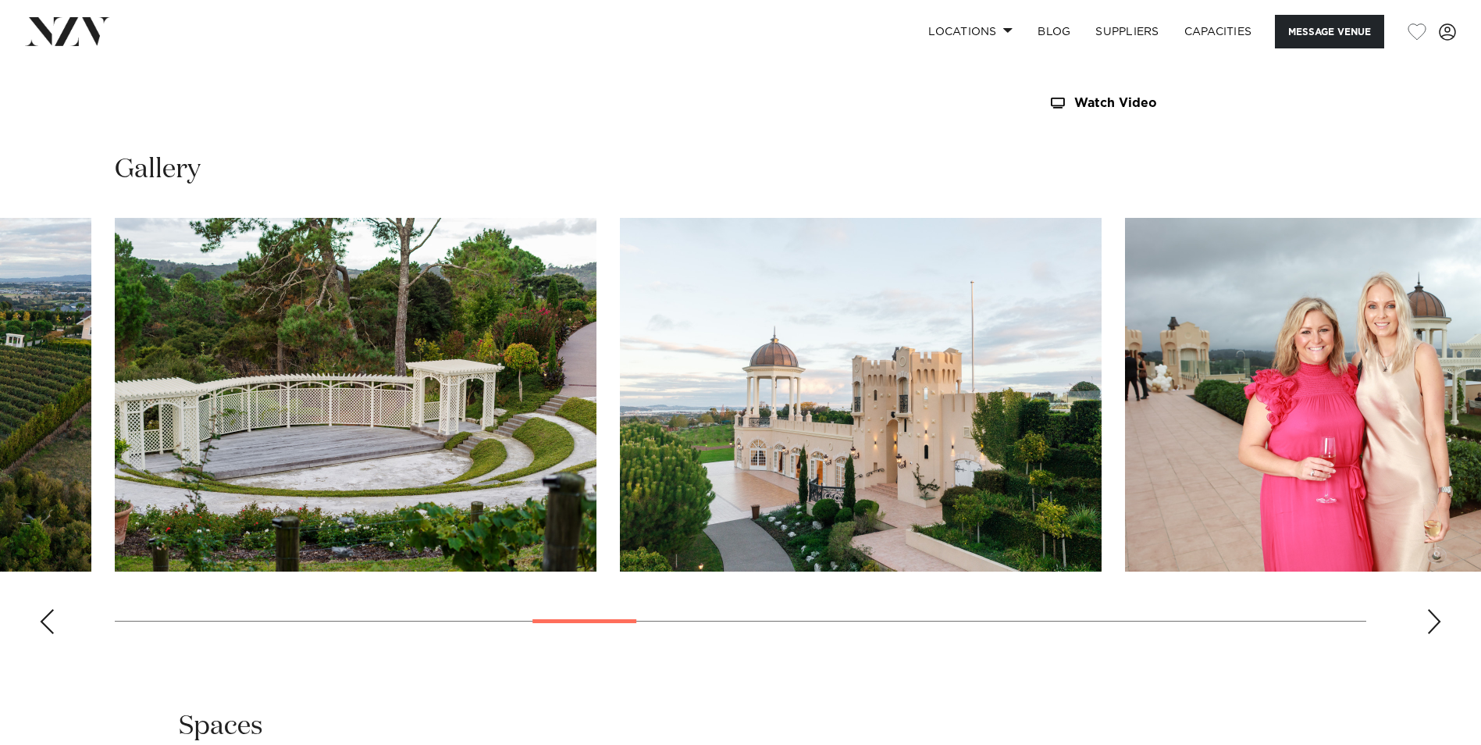
click at [1438, 623] on div "Next slide" at bounding box center [1434, 621] width 16 height 25
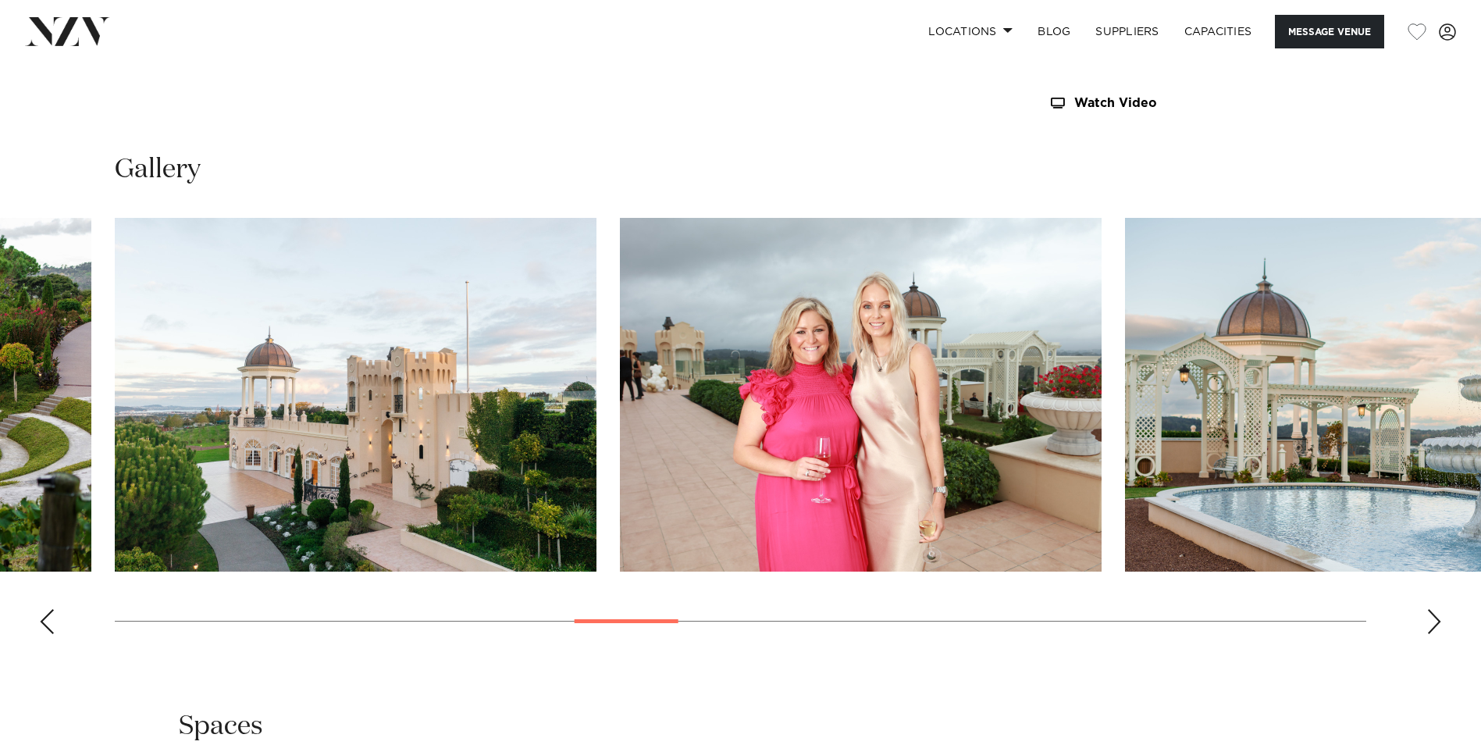
click at [1438, 623] on div "Next slide" at bounding box center [1434, 621] width 16 height 25
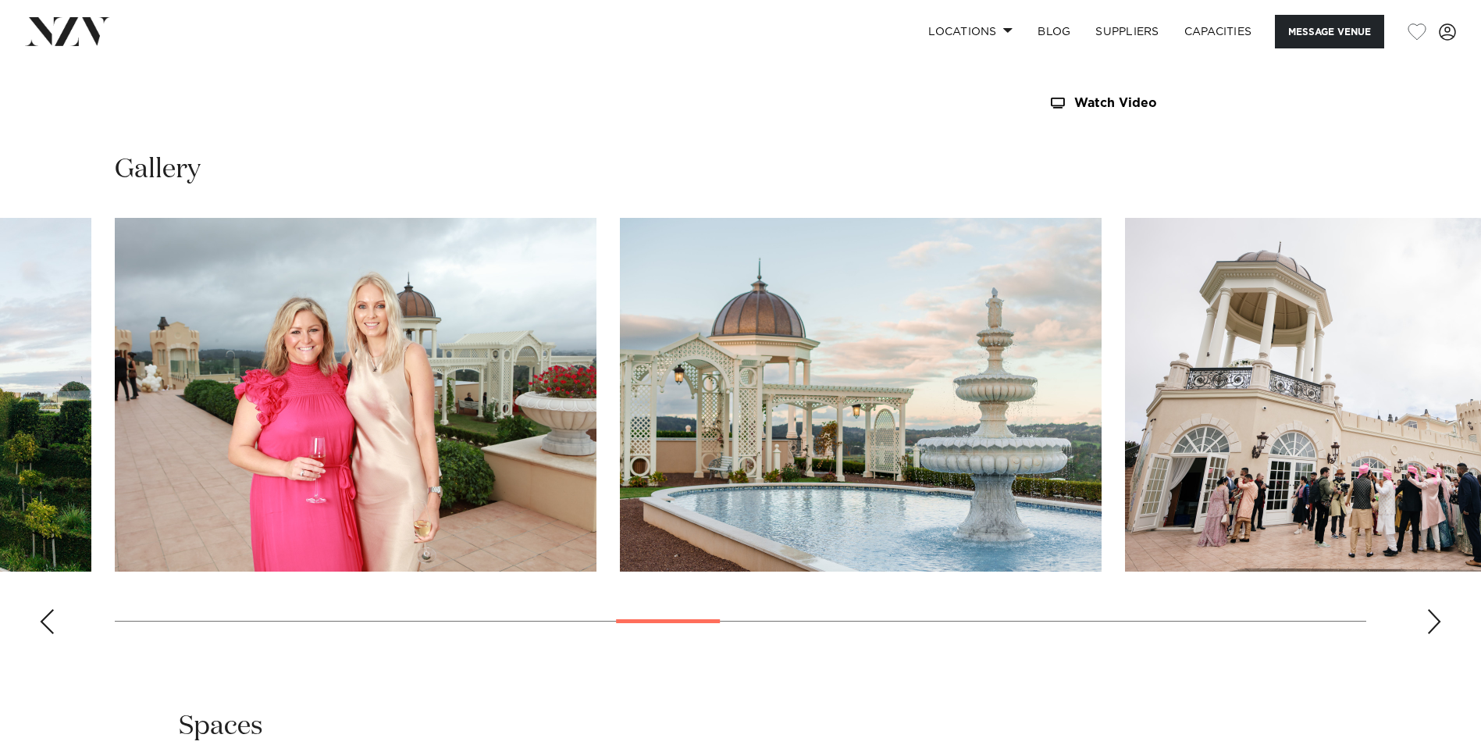
click at [1429, 616] on div "Next slide" at bounding box center [1434, 621] width 16 height 25
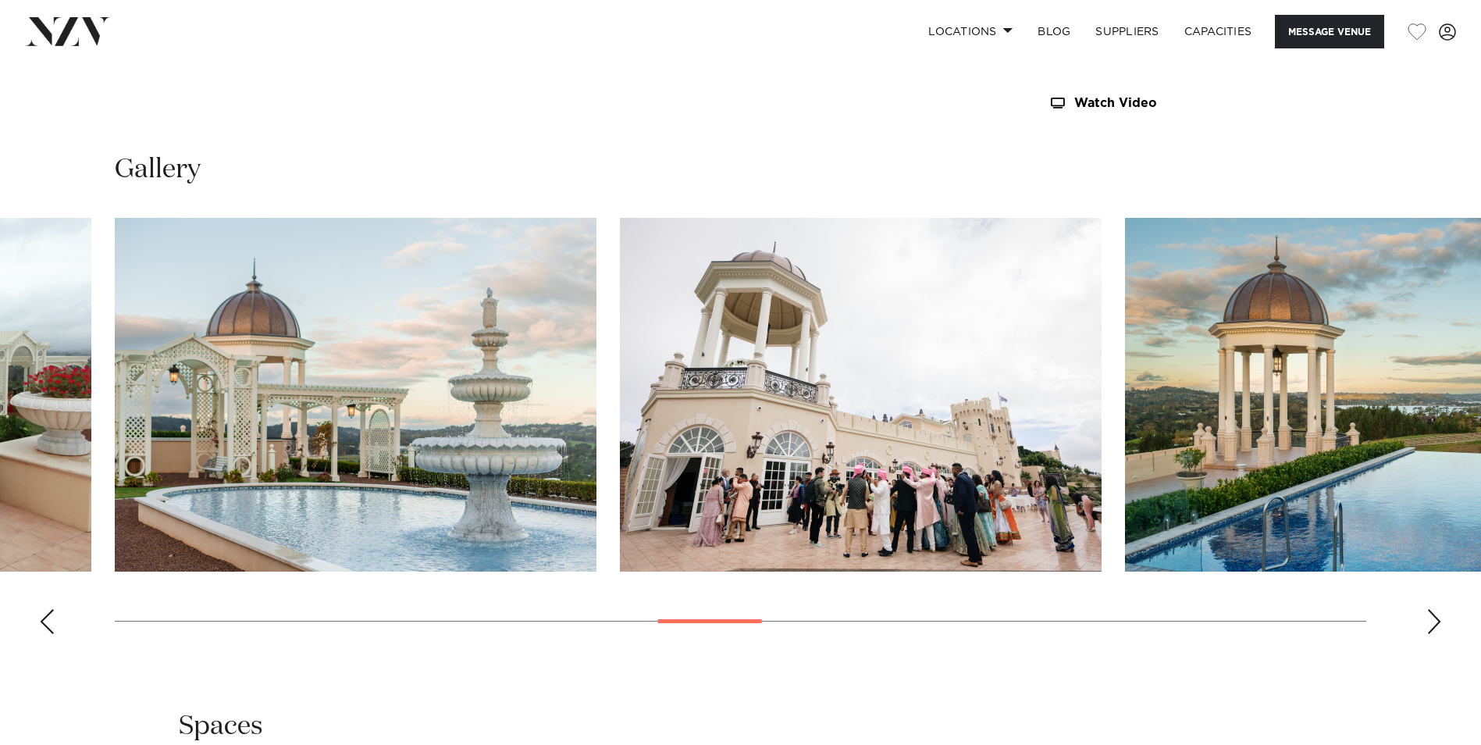
click at [1429, 616] on div "Next slide" at bounding box center [1434, 621] width 16 height 25
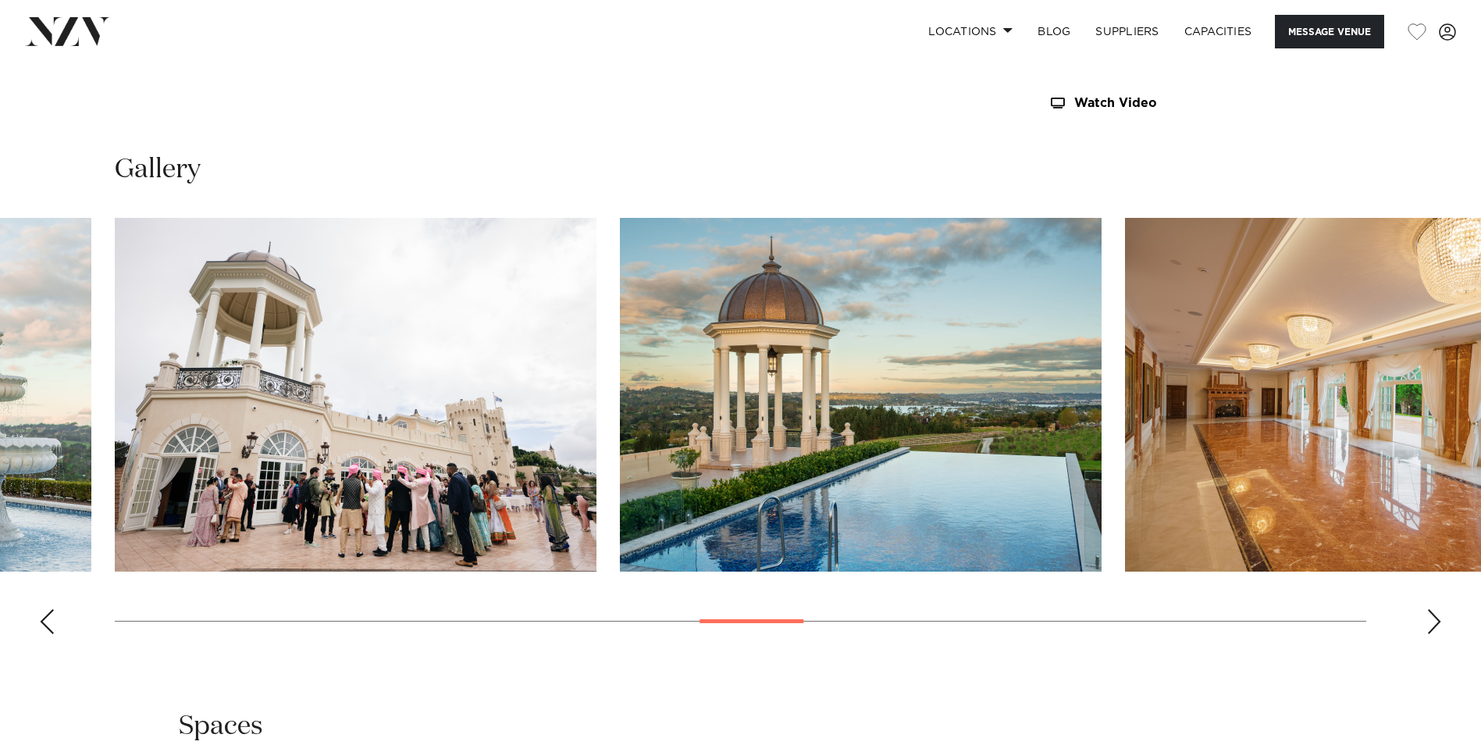
click at [1429, 616] on div "Next slide" at bounding box center [1434, 621] width 16 height 25
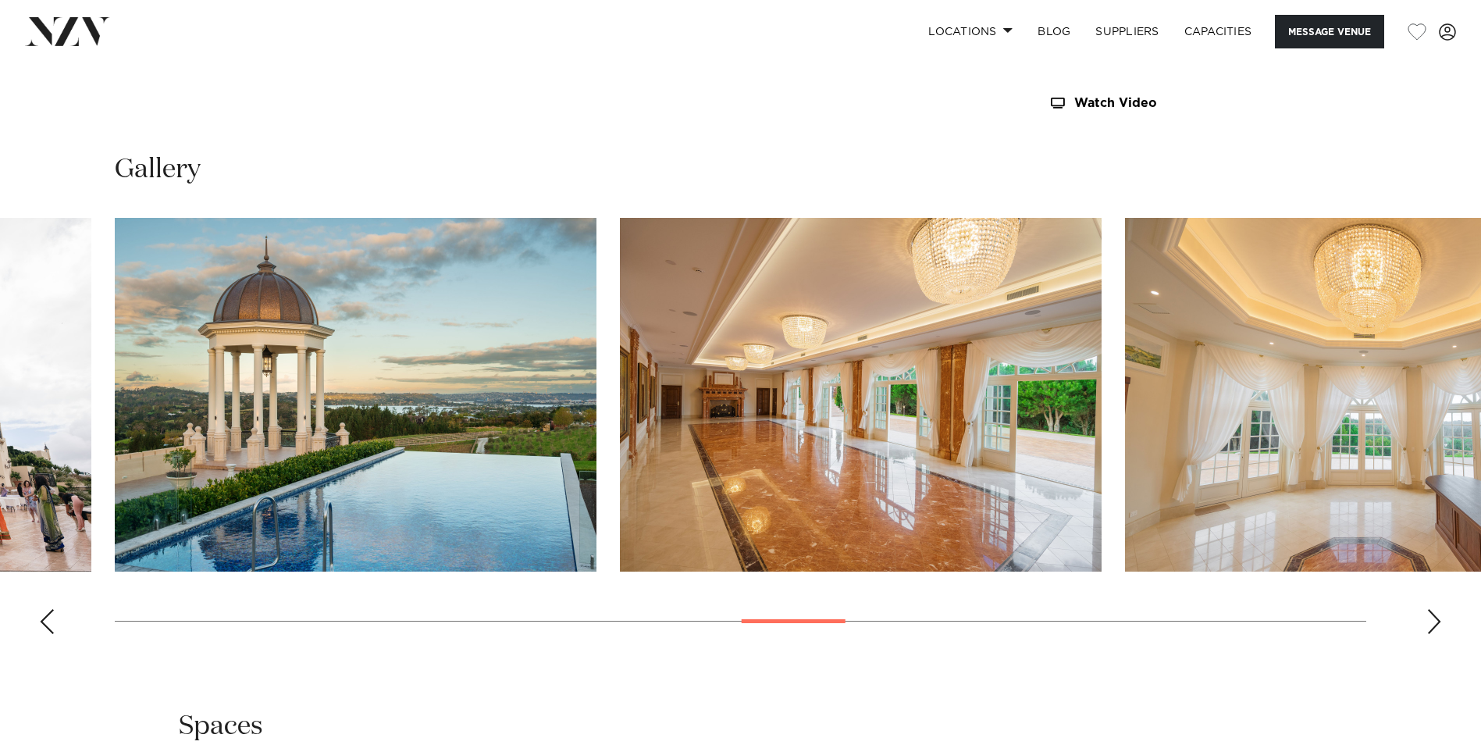
click at [1429, 616] on div "Next slide" at bounding box center [1434, 621] width 16 height 25
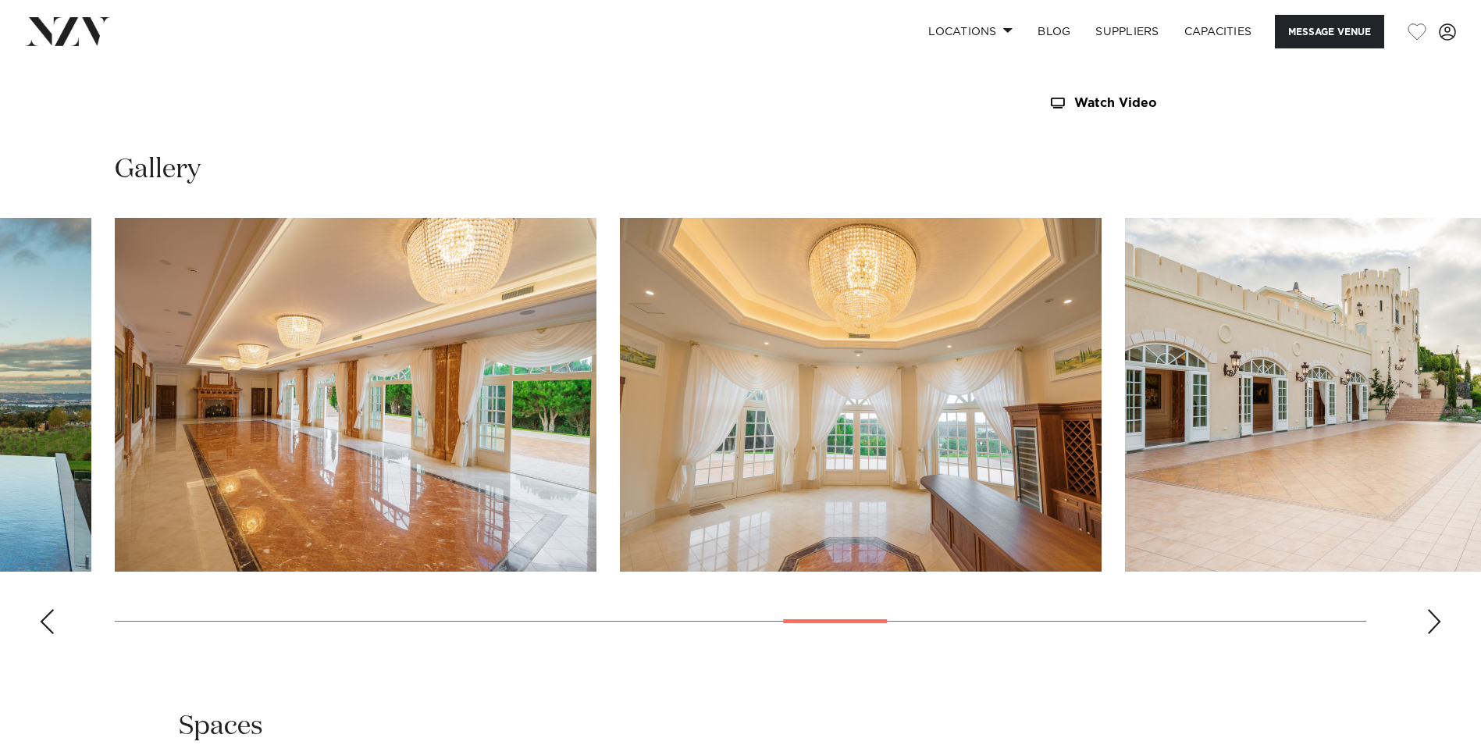
click at [1429, 614] on div "Next slide" at bounding box center [1434, 621] width 16 height 25
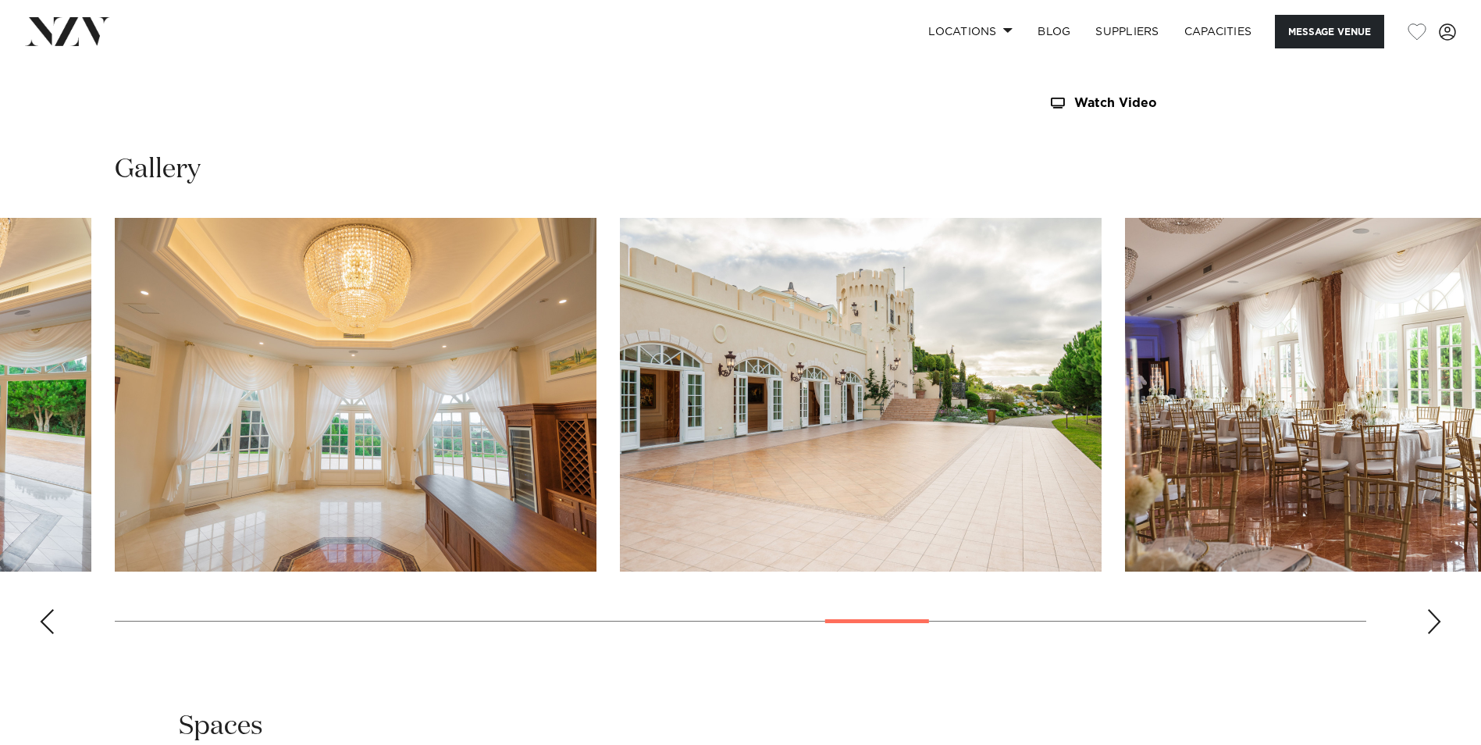
click at [1429, 614] on div "Next slide" at bounding box center [1434, 621] width 16 height 25
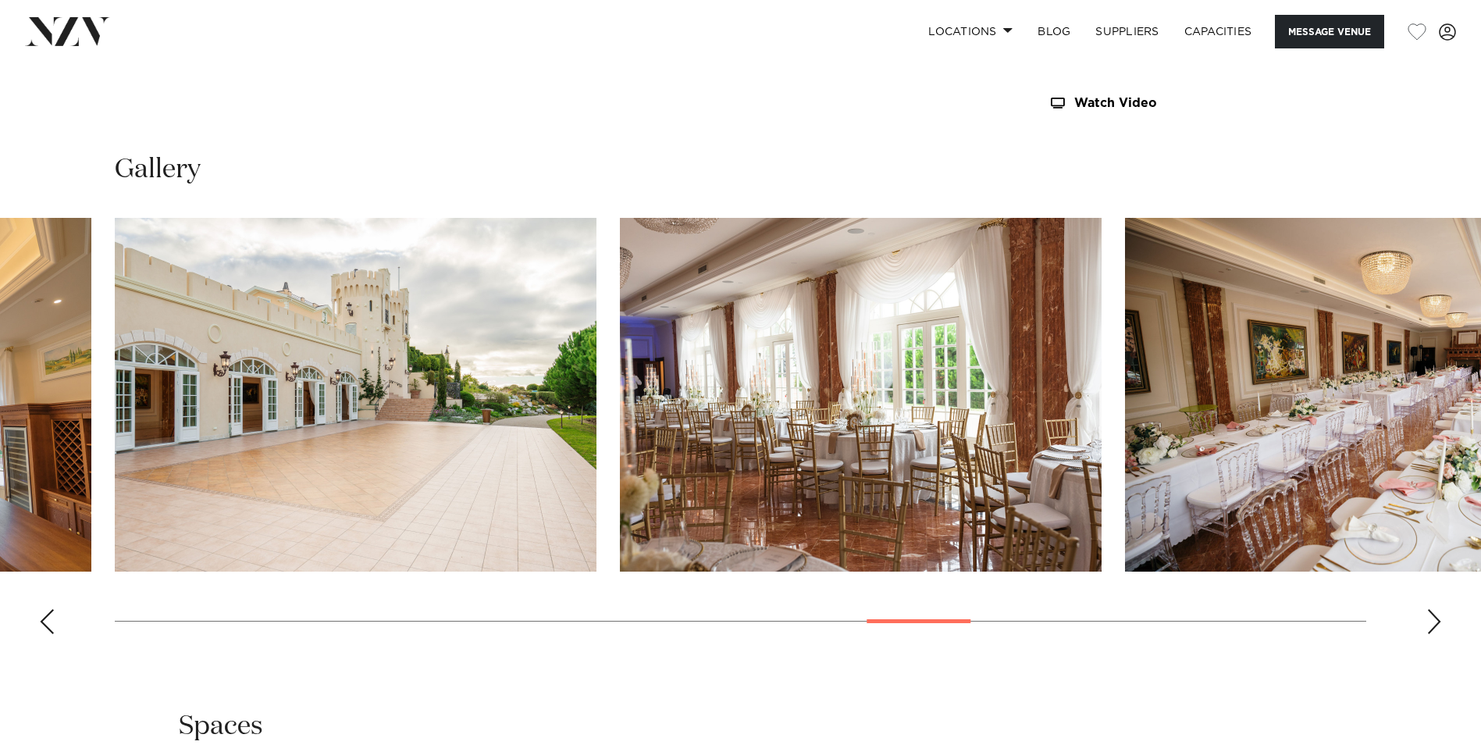
click at [1430, 614] on div "Next slide" at bounding box center [1434, 621] width 16 height 25
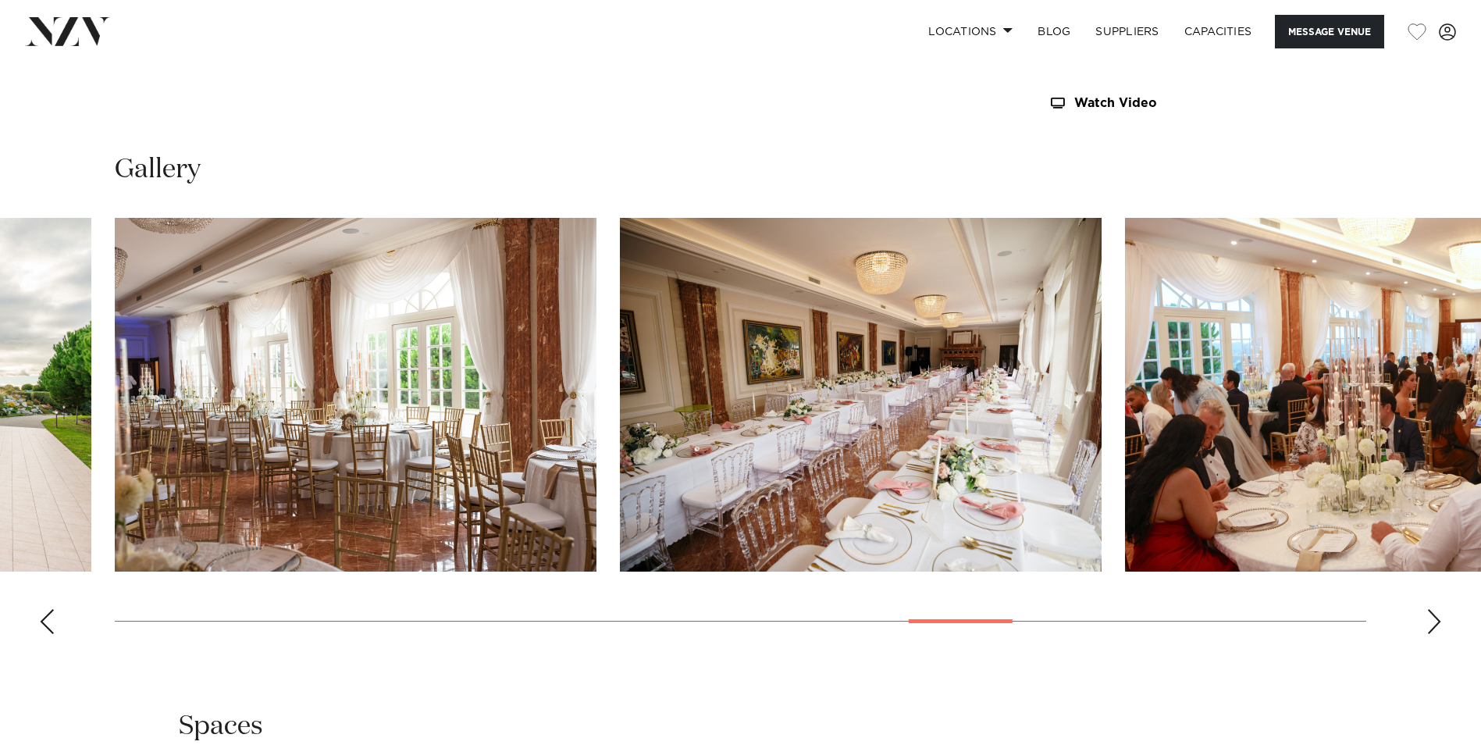
click at [1430, 614] on div "Next slide" at bounding box center [1434, 621] width 16 height 25
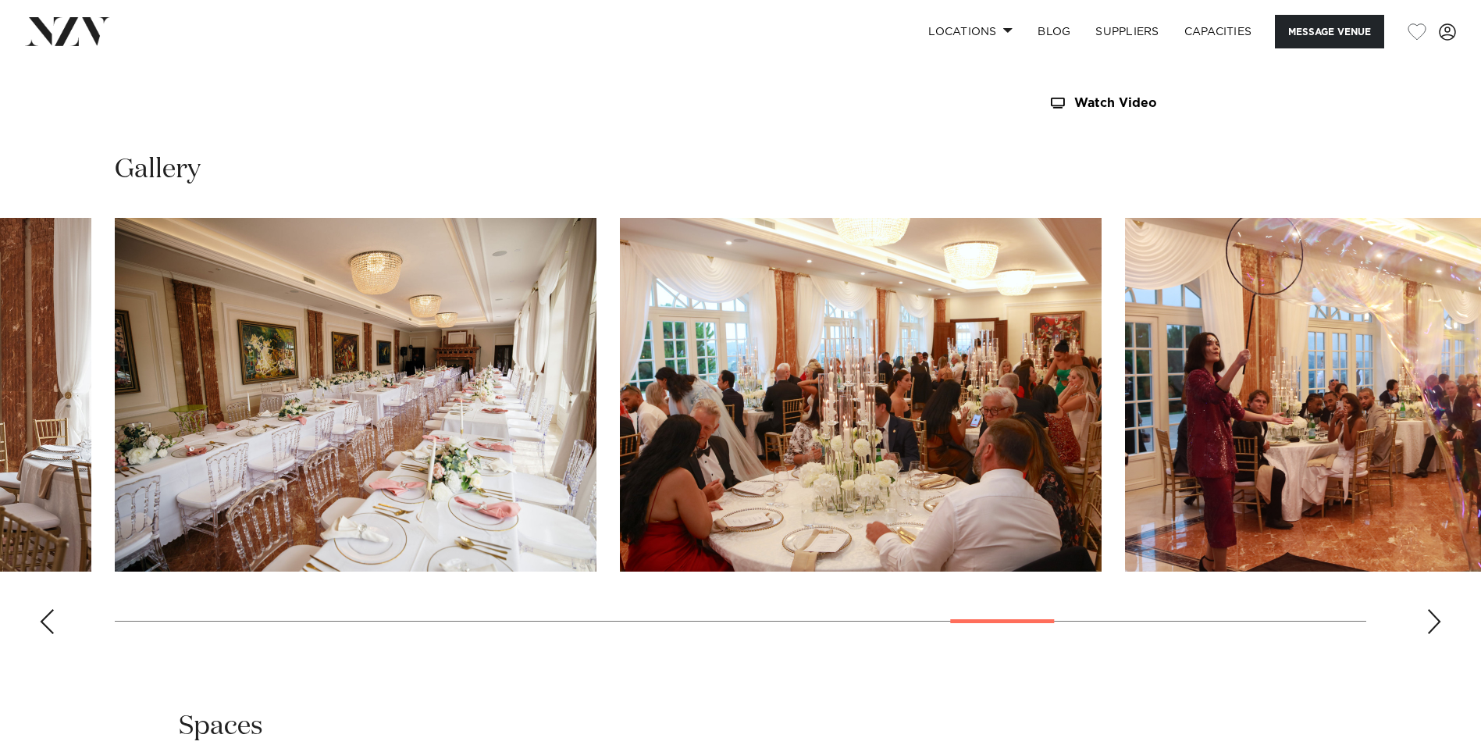
click at [1430, 614] on div "Next slide" at bounding box center [1434, 621] width 16 height 25
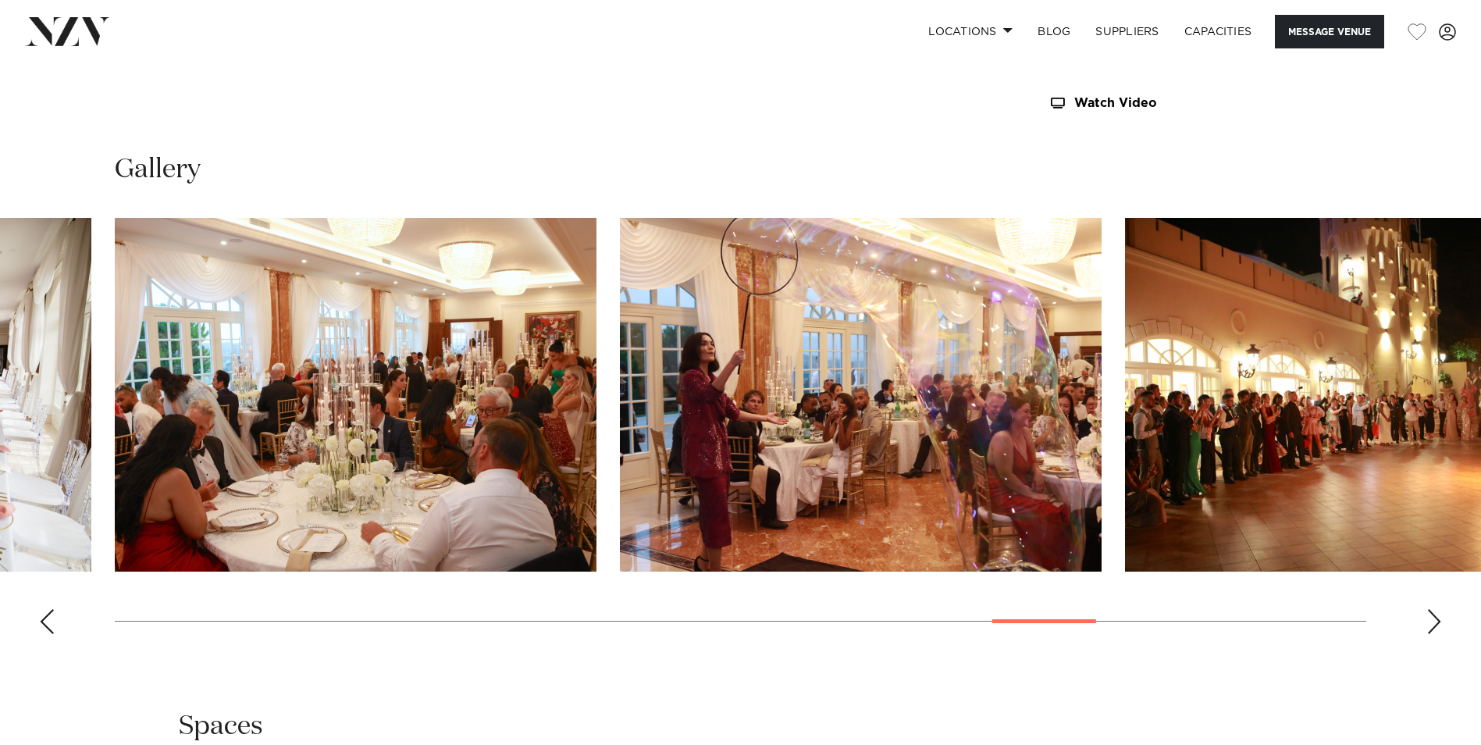
click at [45, 615] on div "Previous slide" at bounding box center [47, 621] width 16 height 25
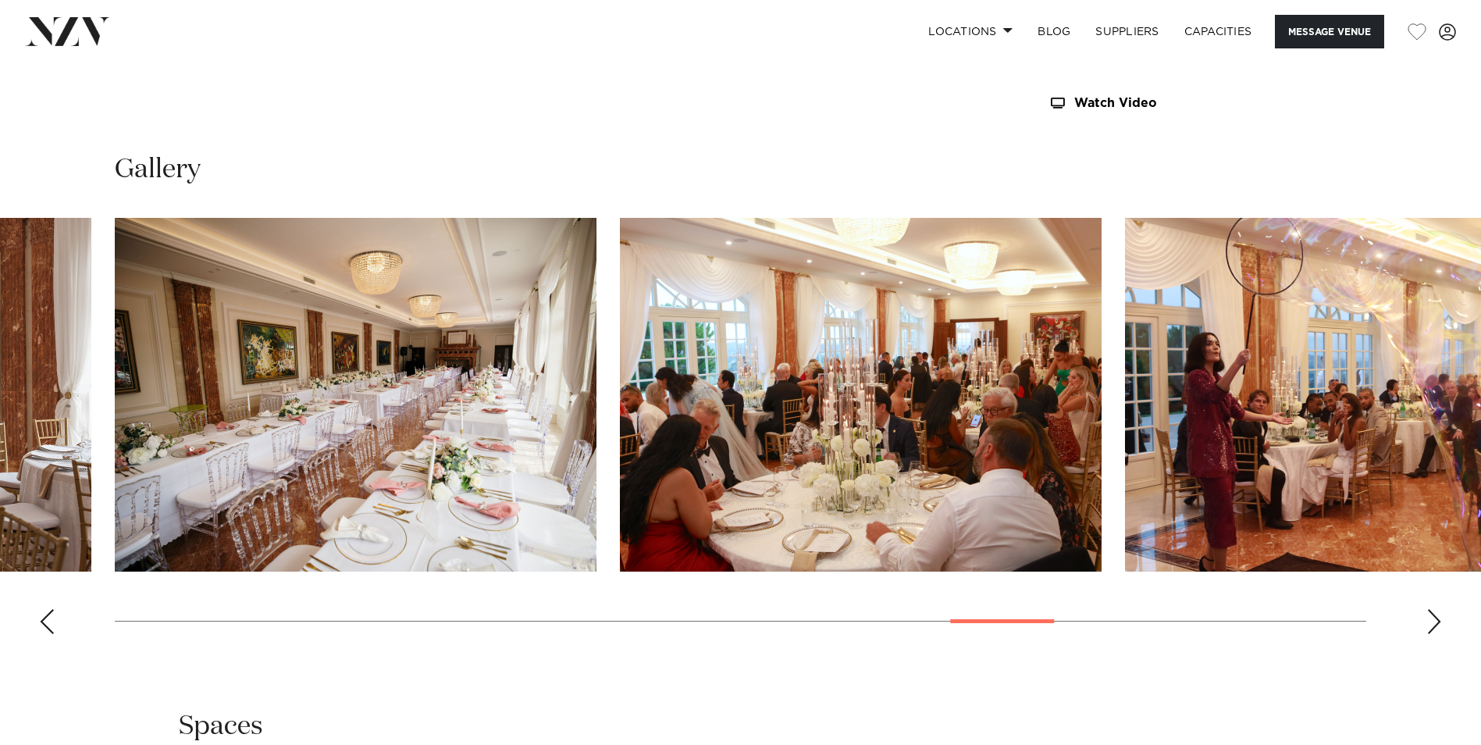
click at [53, 613] on div "Previous slide" at bounding box center [47, 621] width 16 height 25
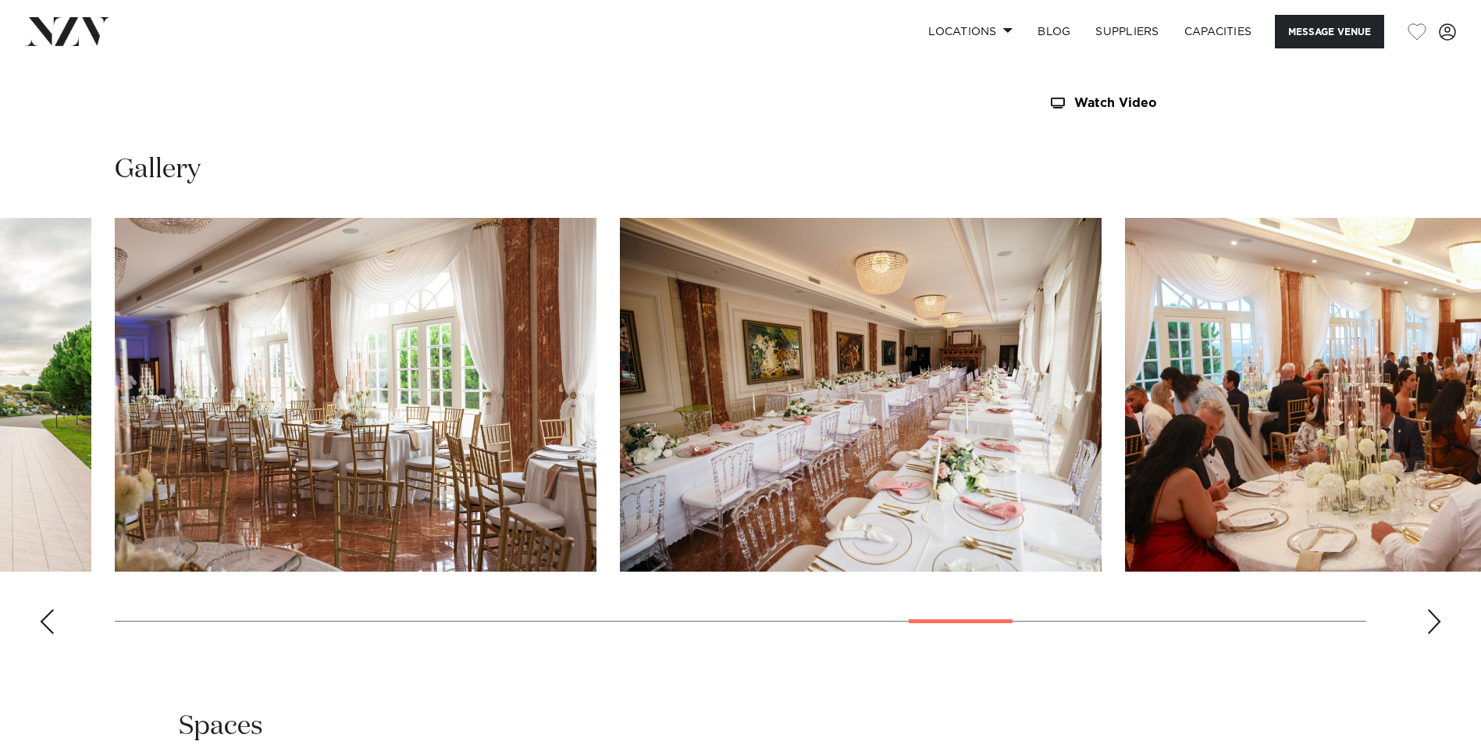
click at [1428, 619] on div "Next slide" at bounding box center [1434, 621] width 16 height 25
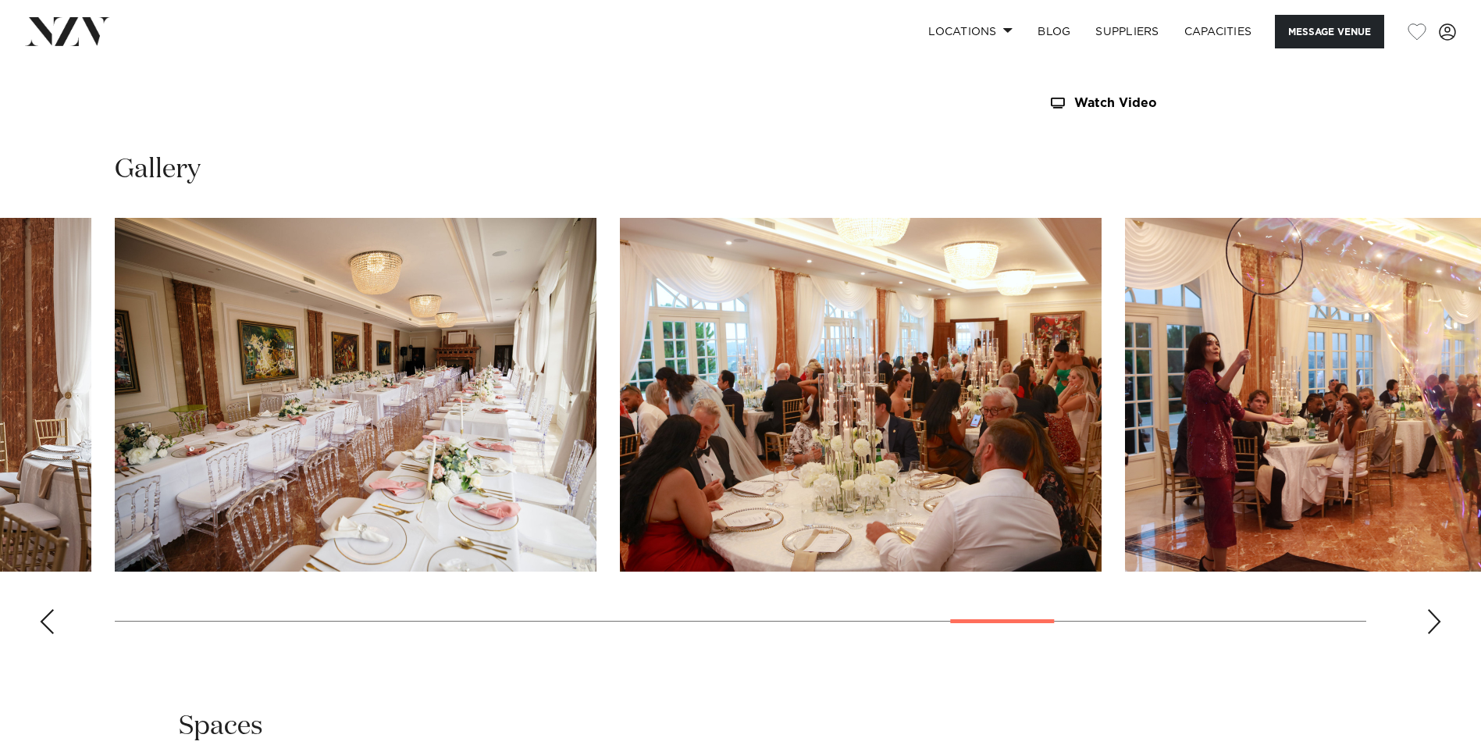
click at [1428, 619] on div "Next slide" at bounding box center [1434, 621] width 16 height 25
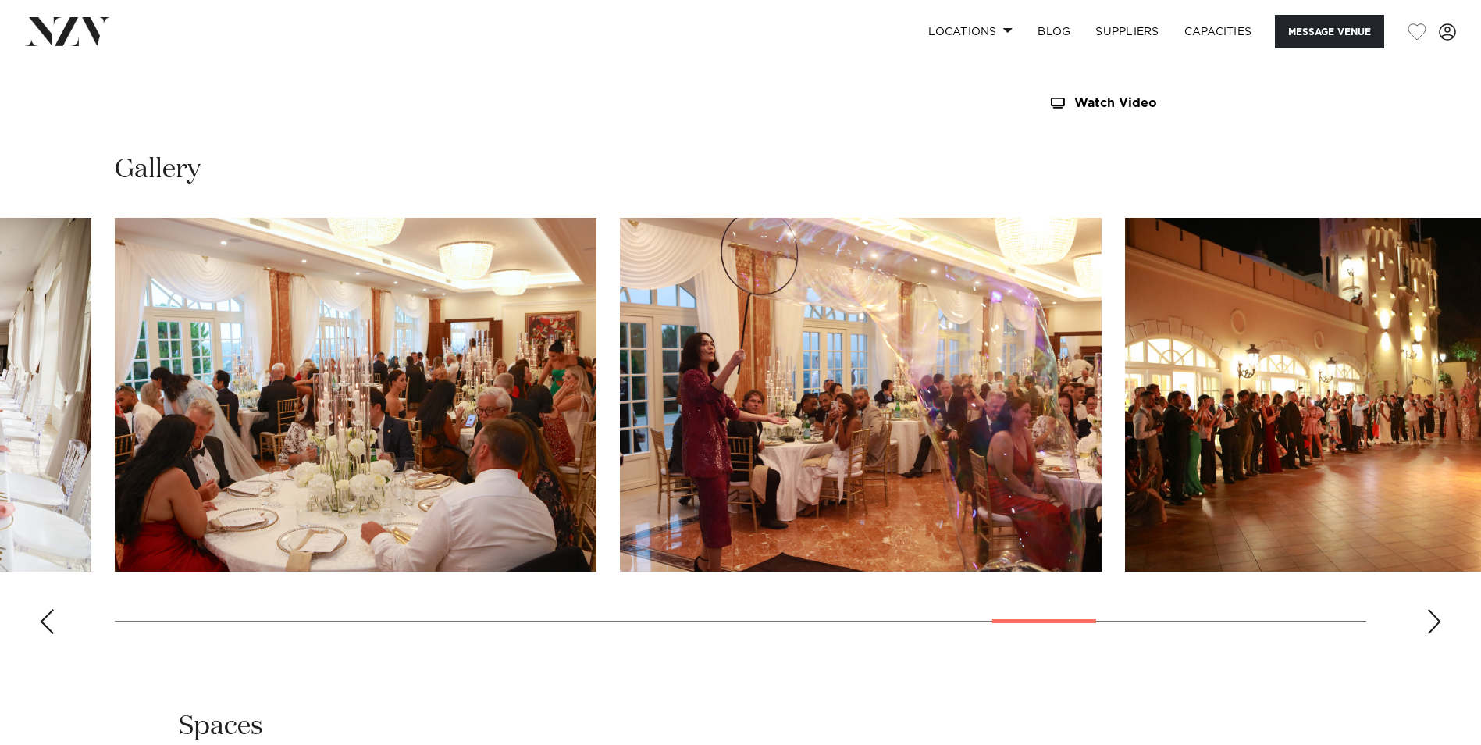
click at [1428, 619] on div "Next slide" at bounding box center [1434, 621] width 16 height 25
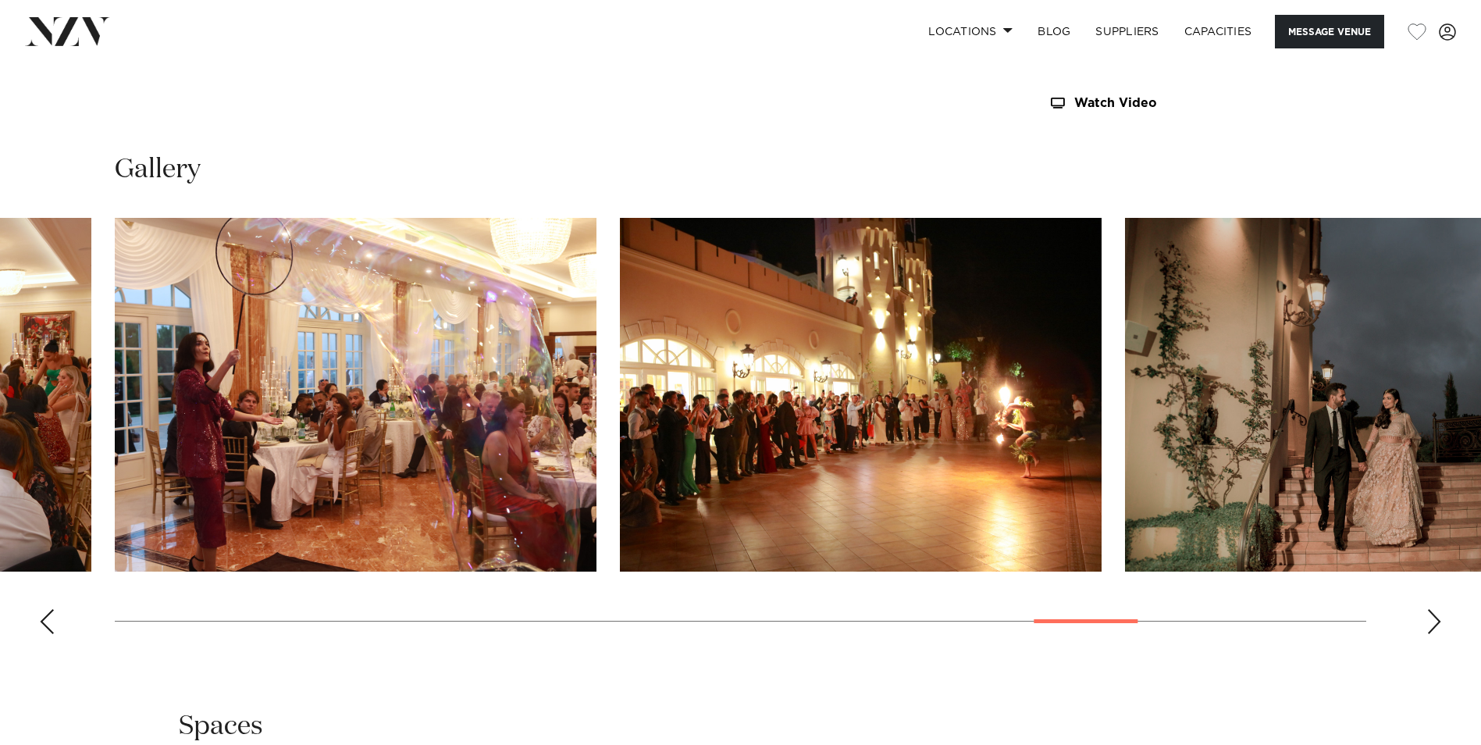
click at [1428, 619] on div "Next slide" at bounding box center [1434, 621] width 16 height 25
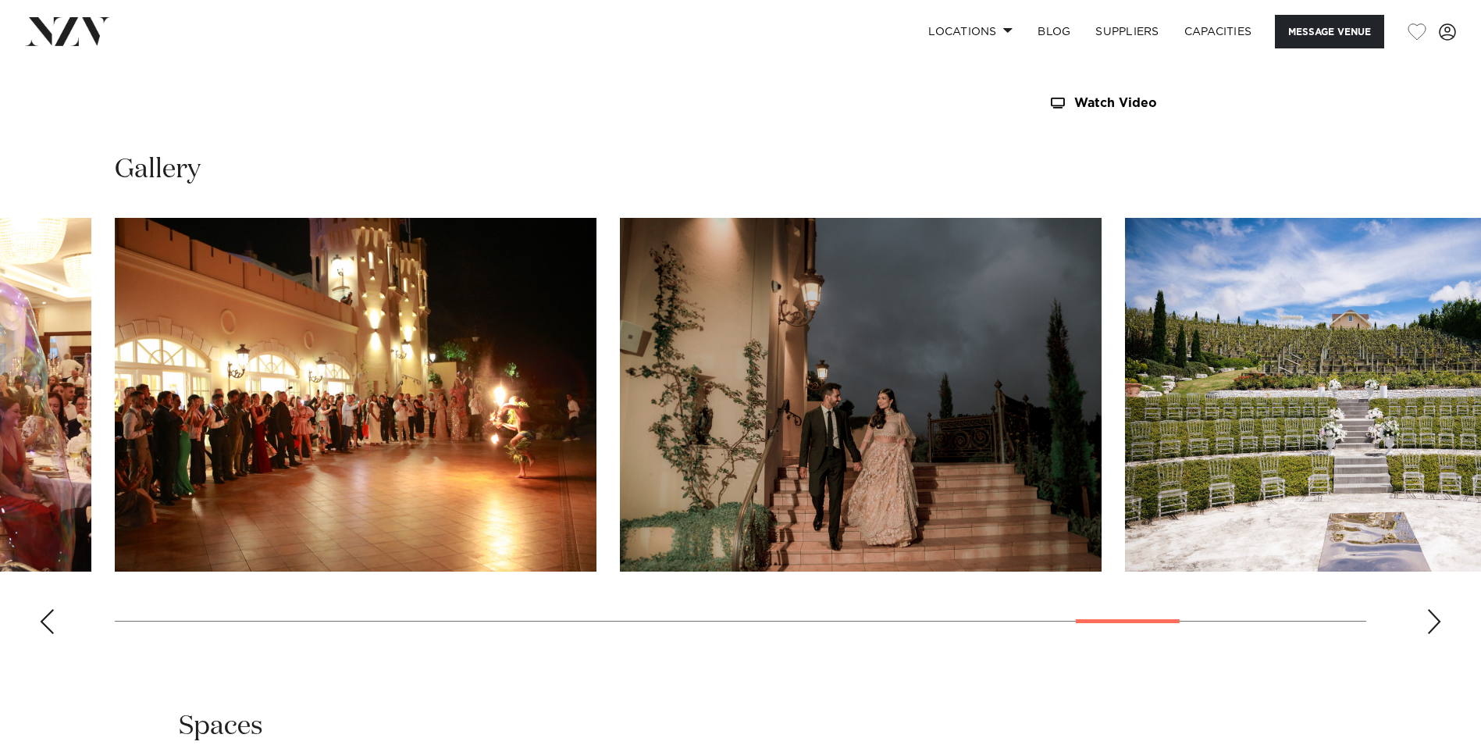
click at [1426, 619] on div "Next slide" at bounding box center [1434, 621] width 16 height 25
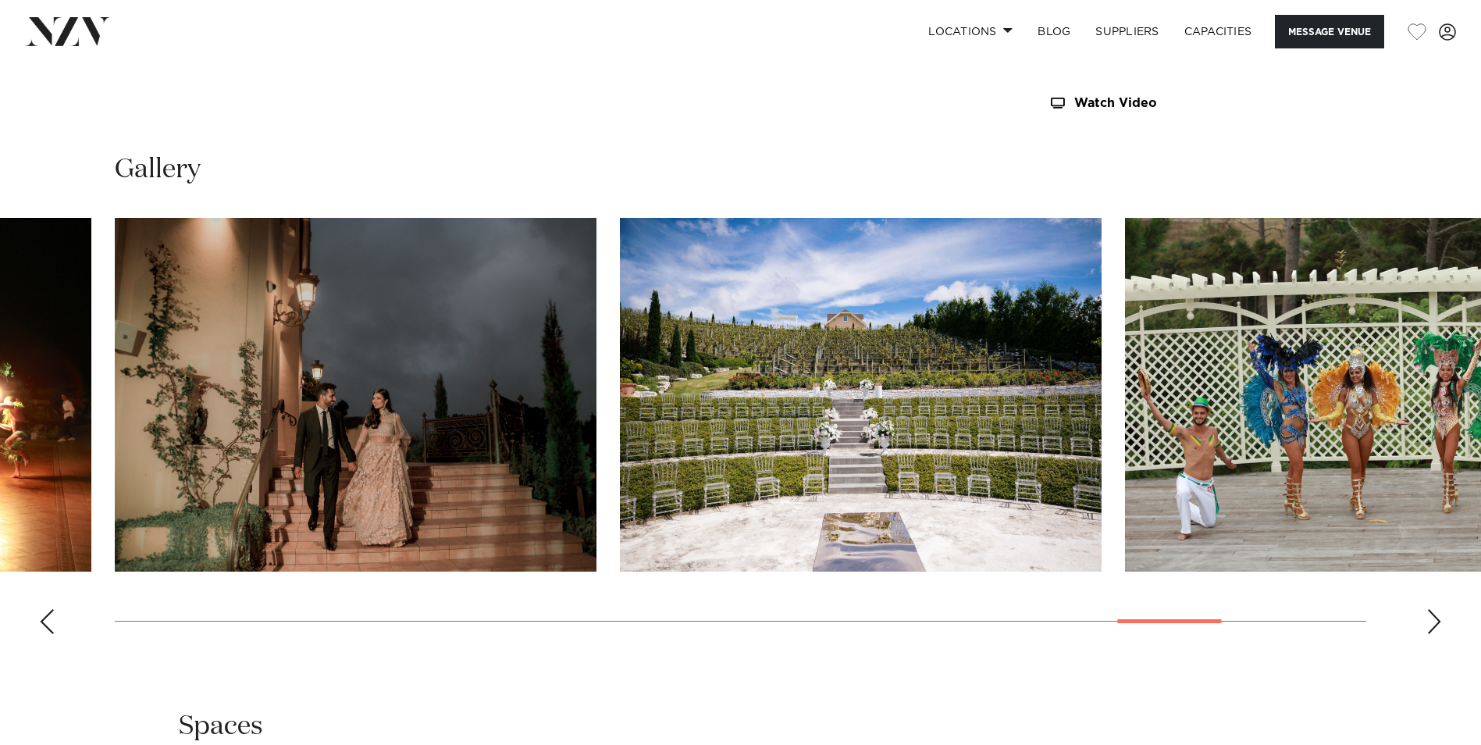
click at [1426, 619] on div "Next slide" at bounding box center [1434, 621] width 16 height 25
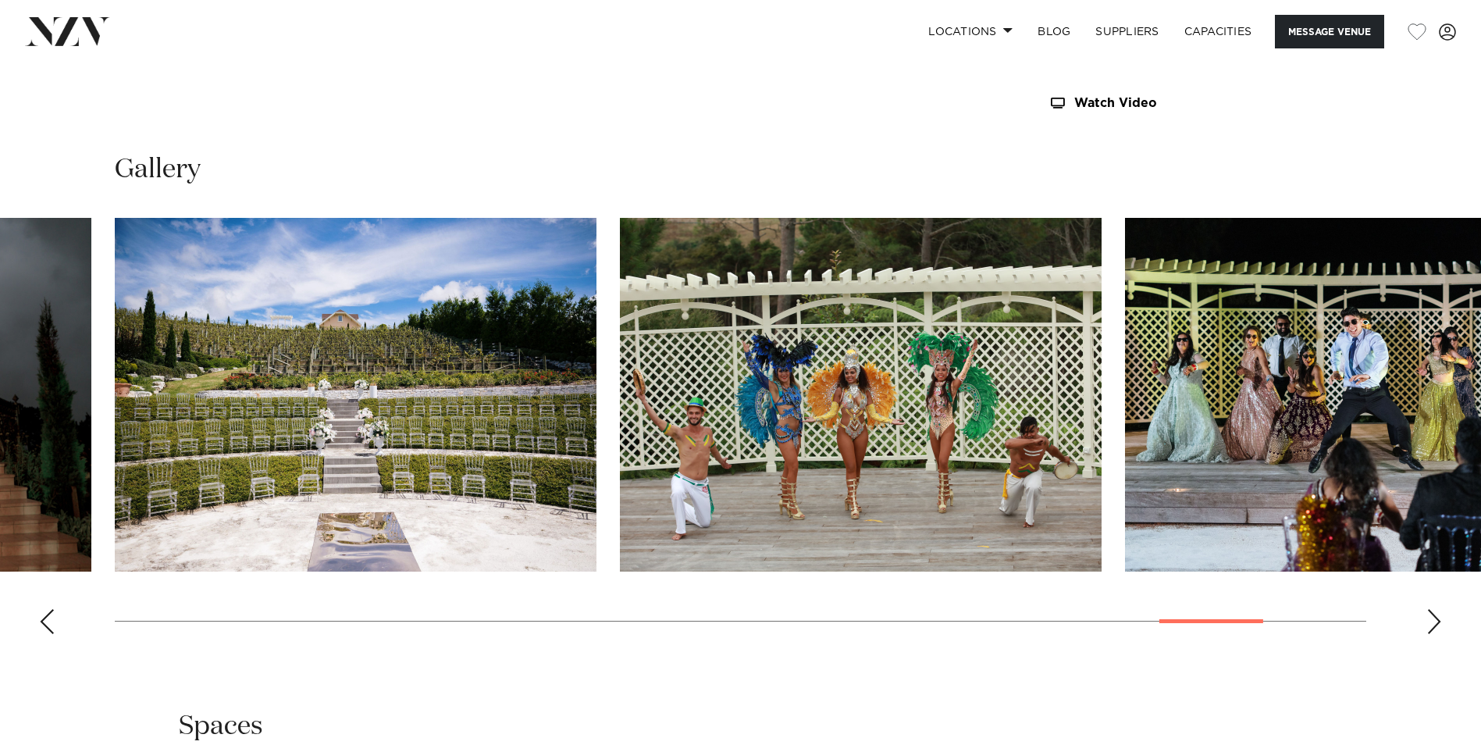
click at [1426, 619] on div "Next slide" at bounding box center [1434, 621] width 16 height 25
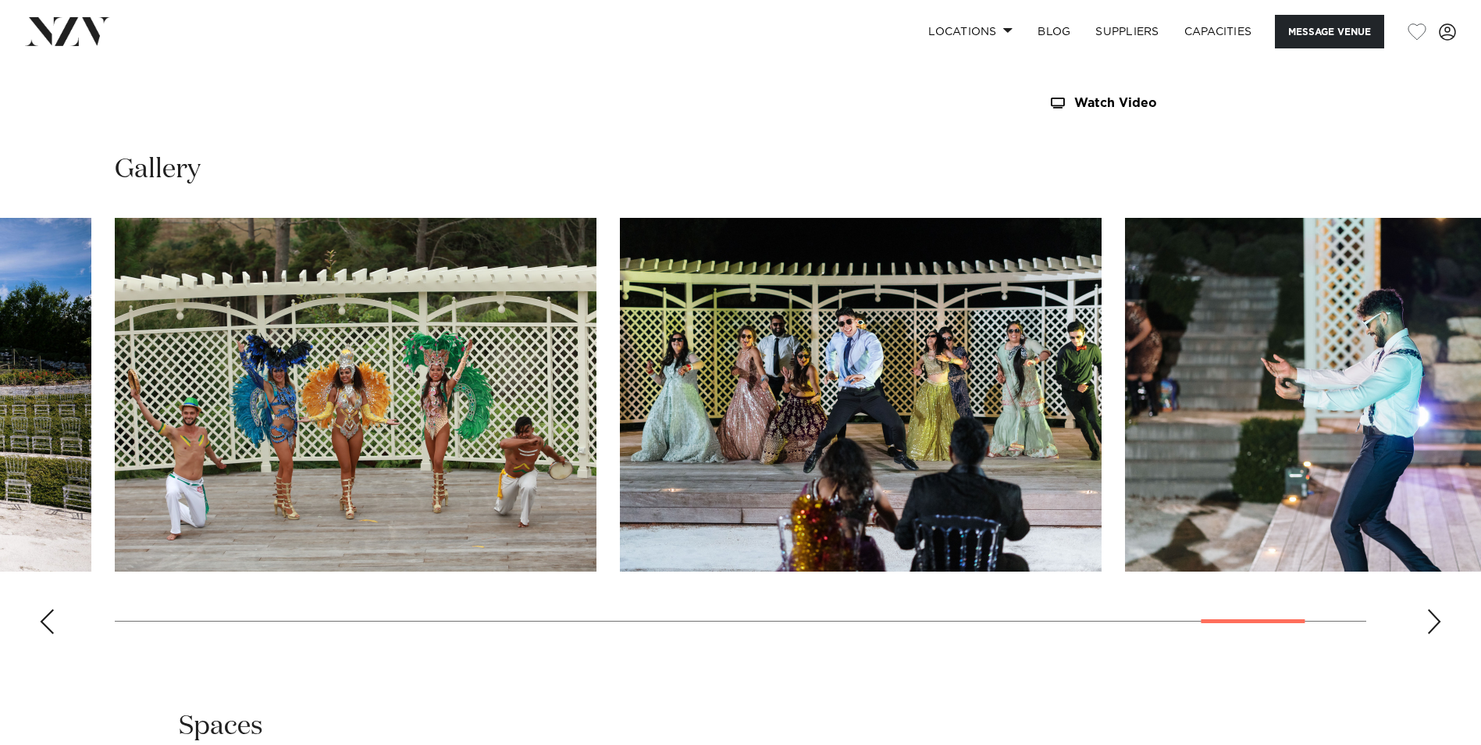
click at [1426, 619] on div "Next slide" at bounding box center [1434, 621] width 16 height 25
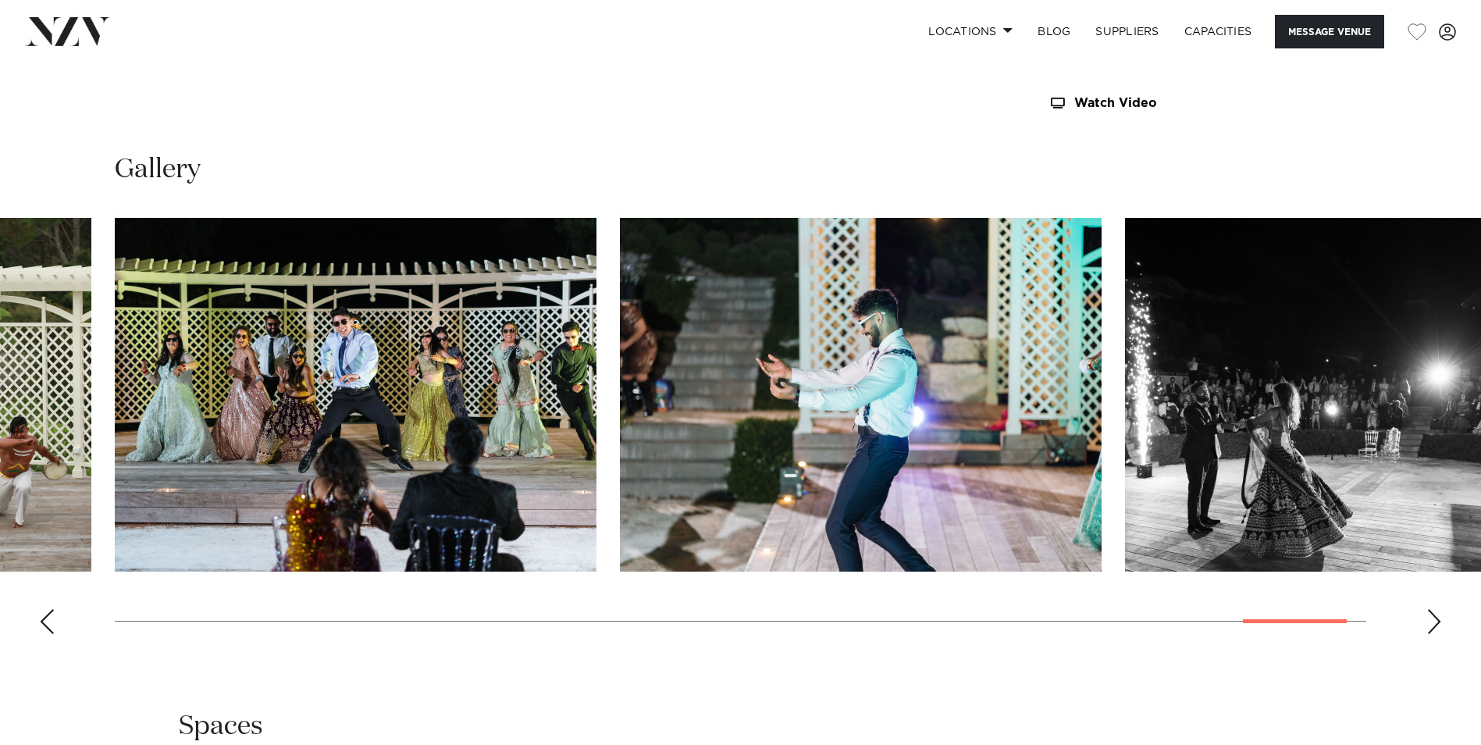
click at [1426, 619] on div "Next slide" at bounding box center [1434, 621] width 16 height 25
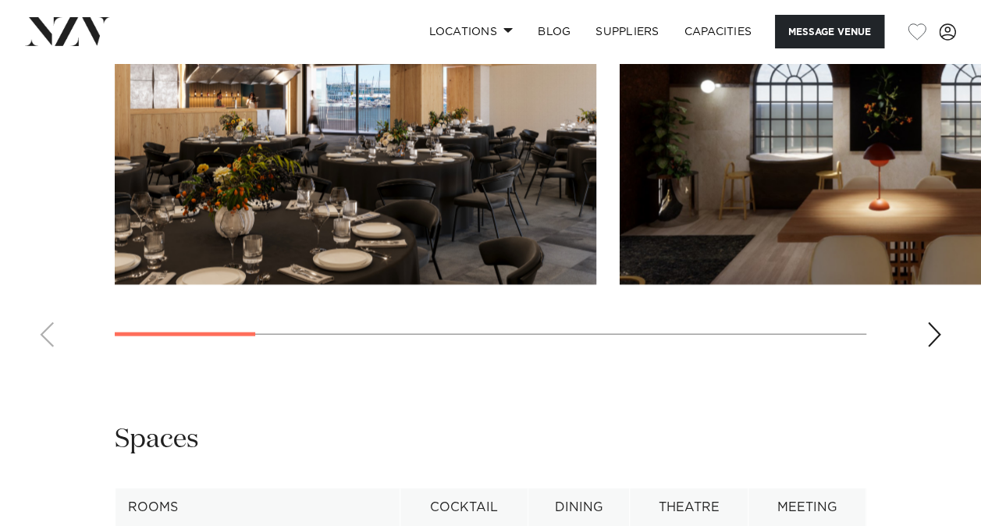
scroll to position [1411, 0]
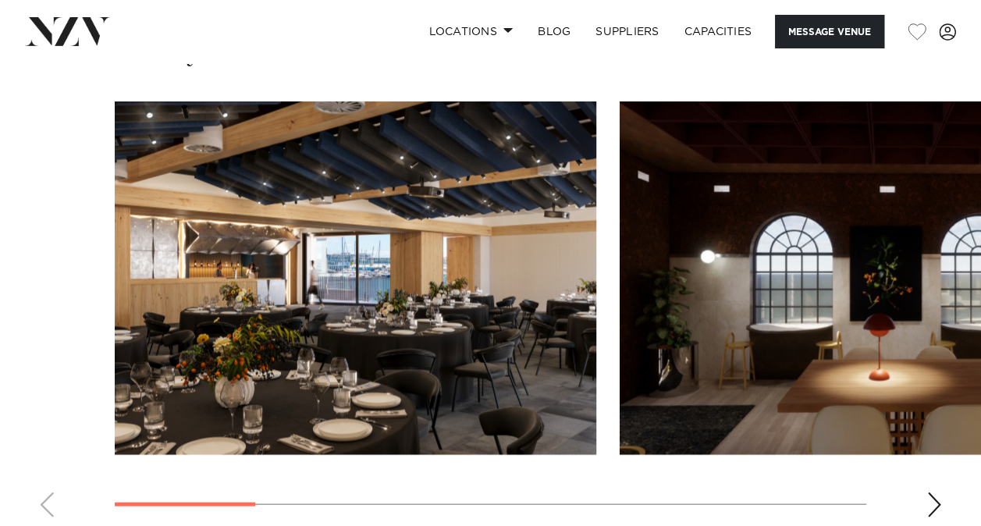
click at [942, 501] on swiper-container at bounding box center [490, 315] width 981 height 429
click at [934, 507] on div "Next slide" at bounding box center [935, 504] width 16 height 25
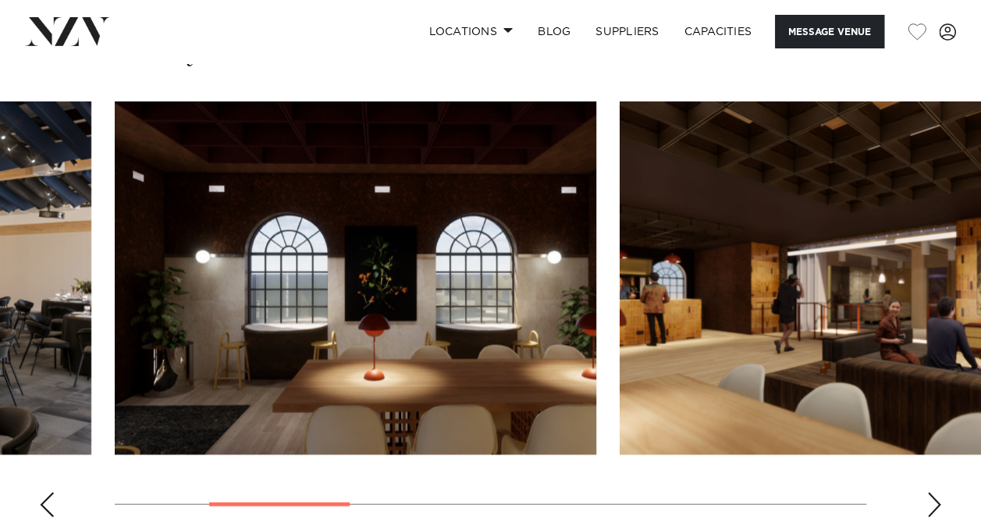
click at [932, 507] on div "Next slide" at bounding box center [935, 504] width 16 height 25
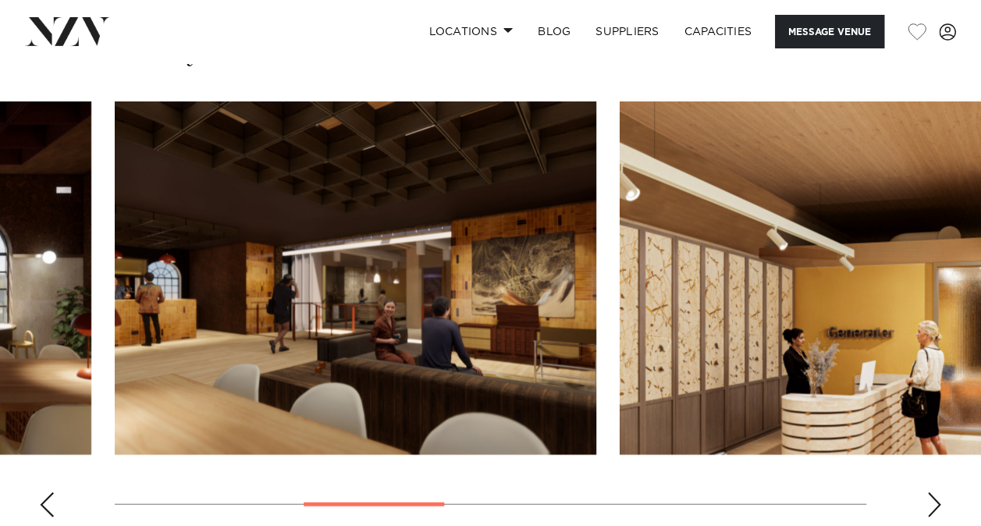
click at [932, 507] on div "Next slide" at bounding box center [935, 504] width 16 height 25
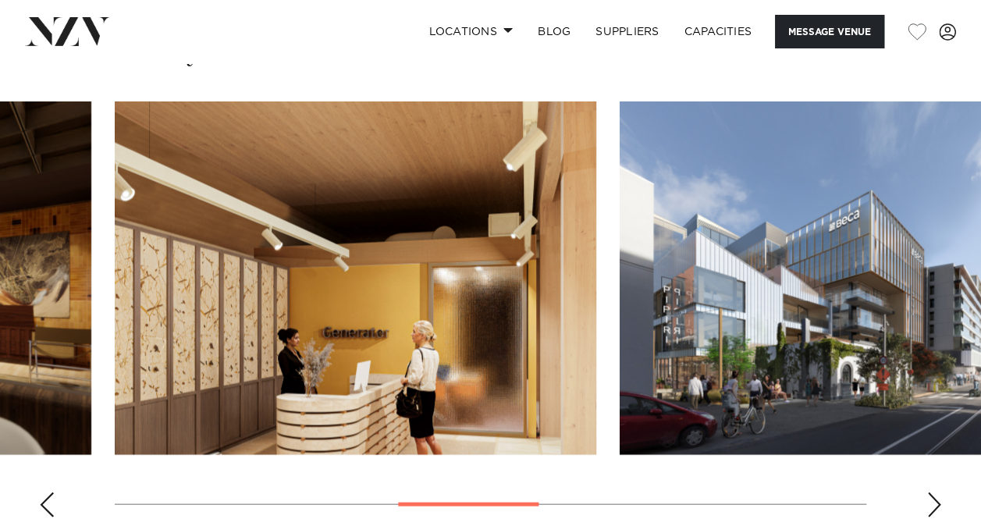
click at [930, 506] on div "Next slide" at bounding box center [935, 504] width 16 height 25
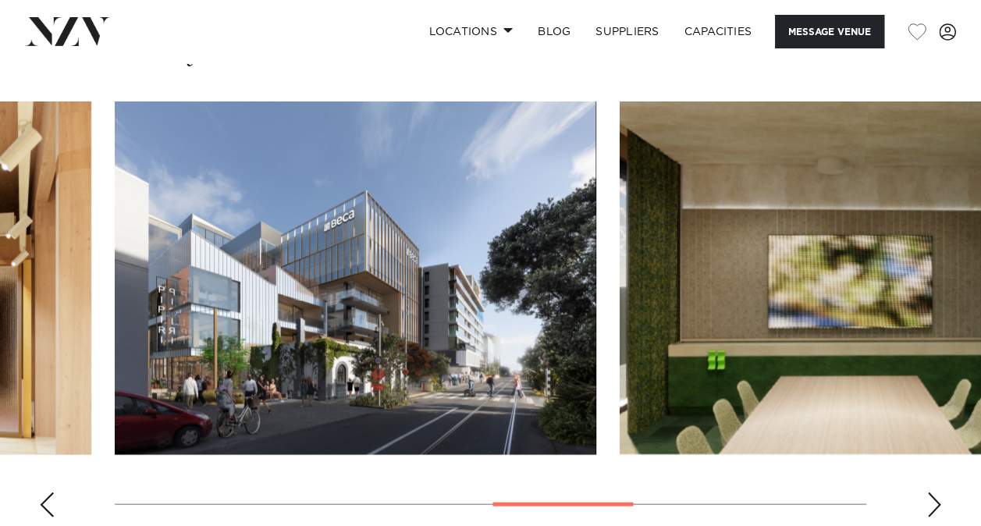
click at [927, 503] on div "Next slide" at bounding box center [935, 504] width 16 height 25
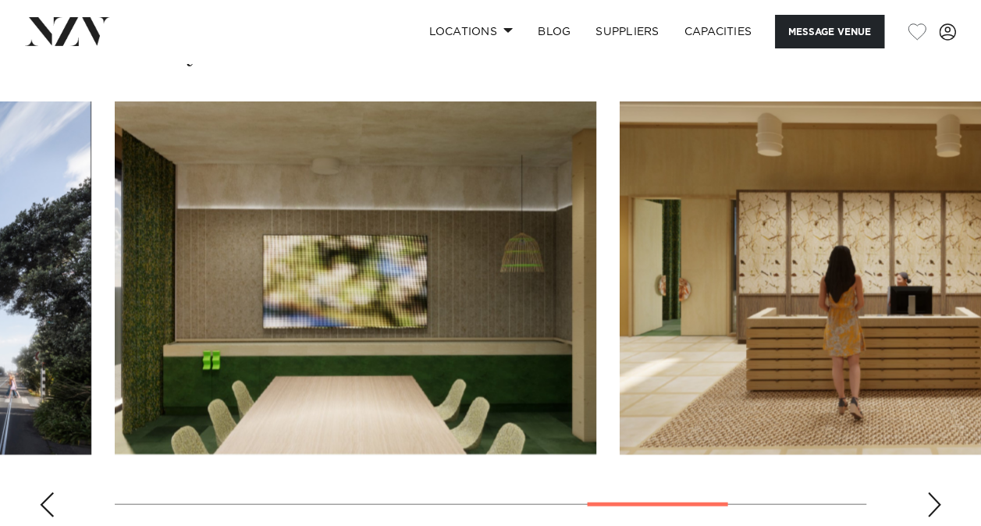
click at [927, 503] on div "Next slide" at bounding box center [935, 504] width 16 height 25
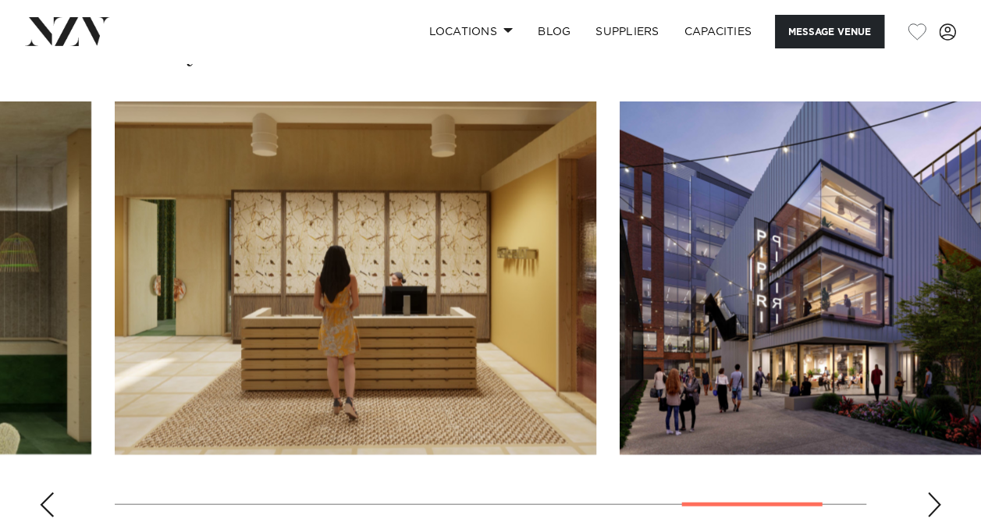
click at [927, 502] on div "Next slide" at bounding box center [935, 504] width 16 height 25
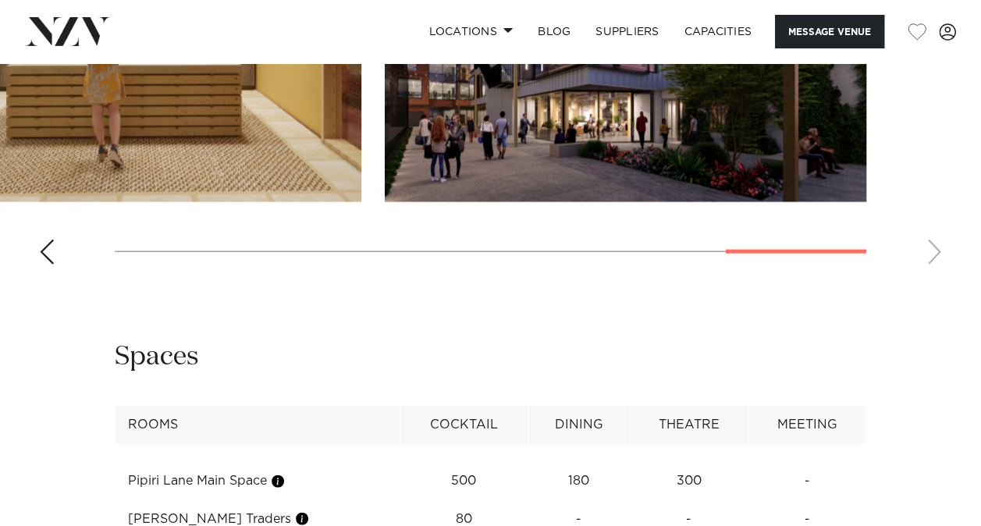
scroll to position [1561, 0]
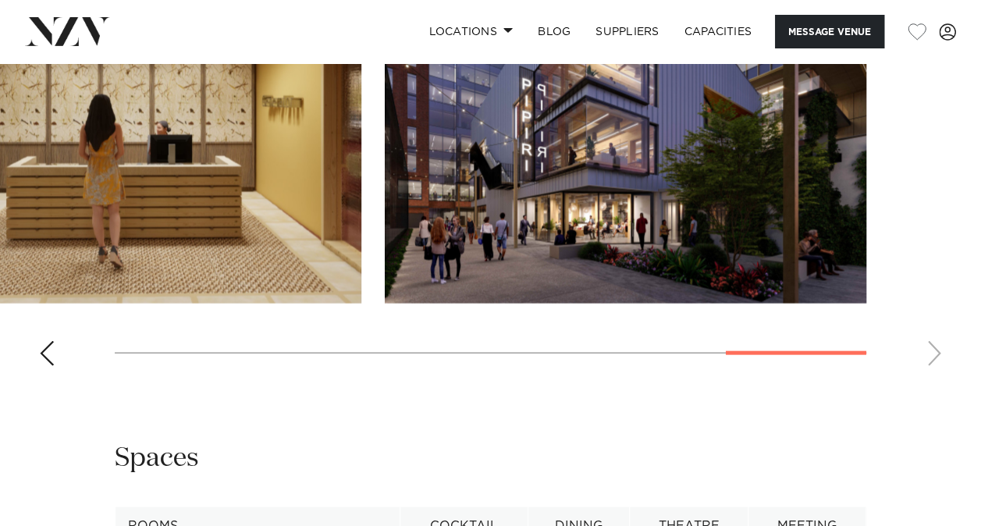
click at [46, 344] on div "Previous slide" at bounding box center [47, 353] width 16 height 25
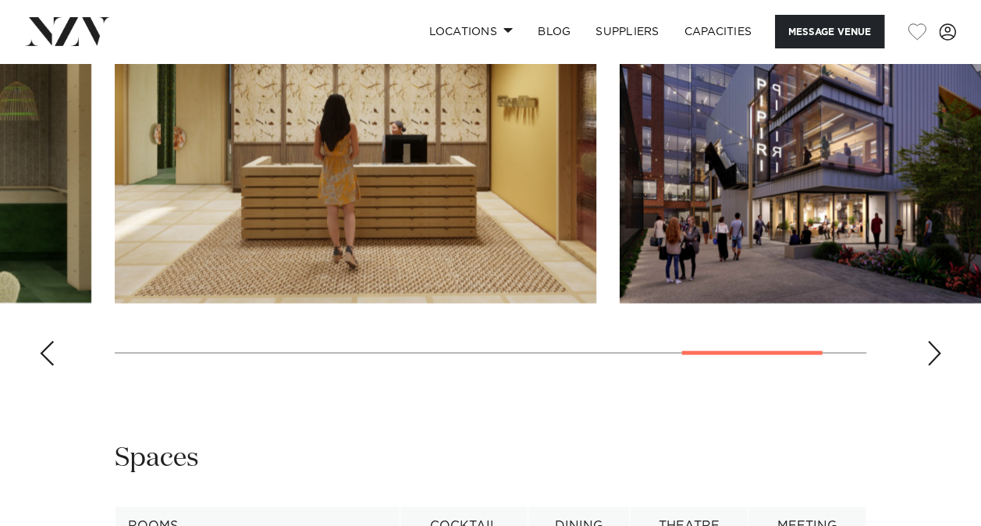
click at [45, 344] on div "Previous slide" at bounding box center [47, 353] width 16 height 25
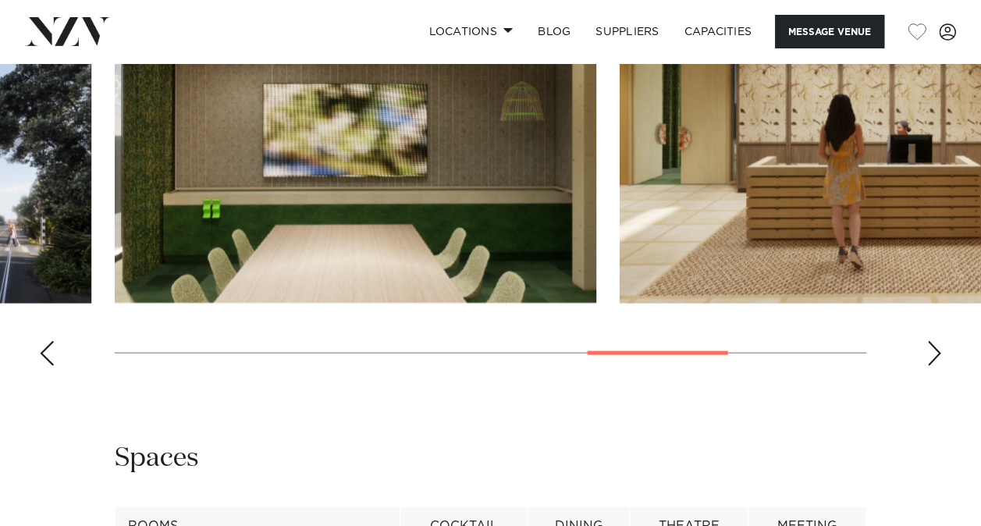
click at [41, 342] on div "Previous slide" at bounding box center [47, 353] width 16 height 25
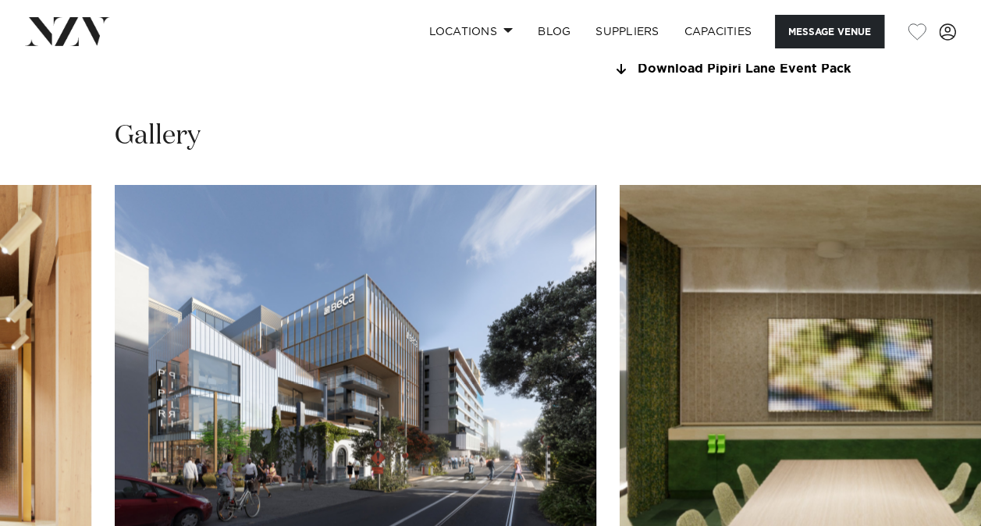
scroll to position [1483, 0]
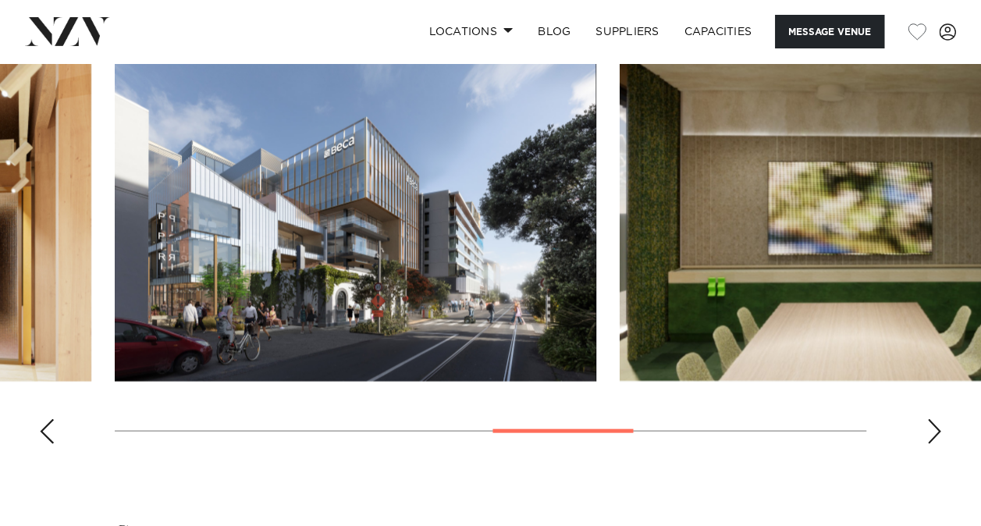
click at [52, 431] on div "Previous slide" at bounding box center [47, 431] width 16 height 25
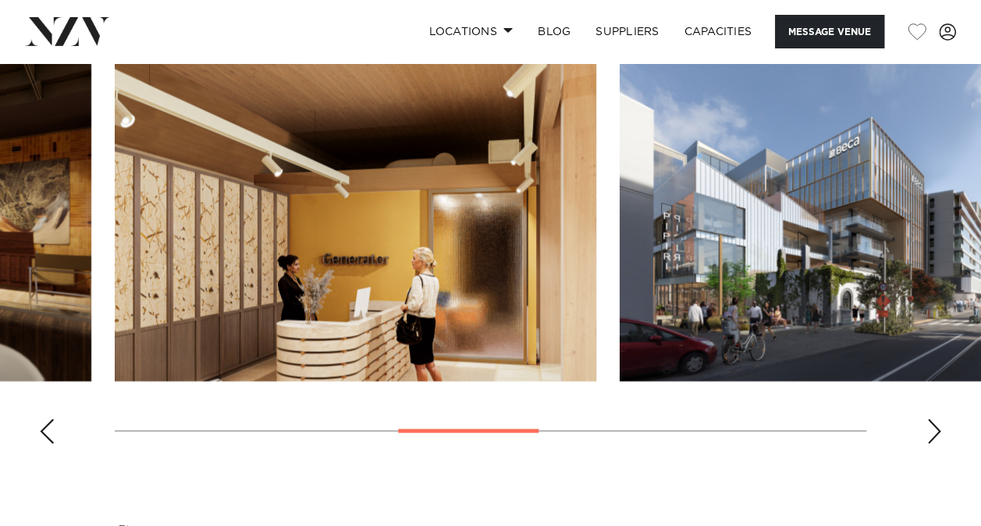
click at [52, 432] on div "Previous slide" at bounding box center [47, 431] width 16 height 25
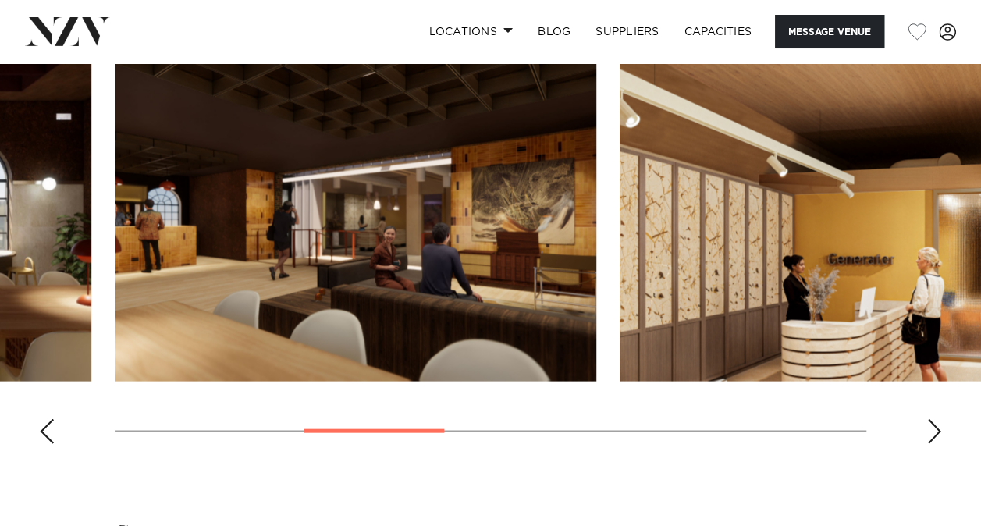
click at [52, 432] on div "Previous slide" at bounding box center [47, 431] width 16 height 25
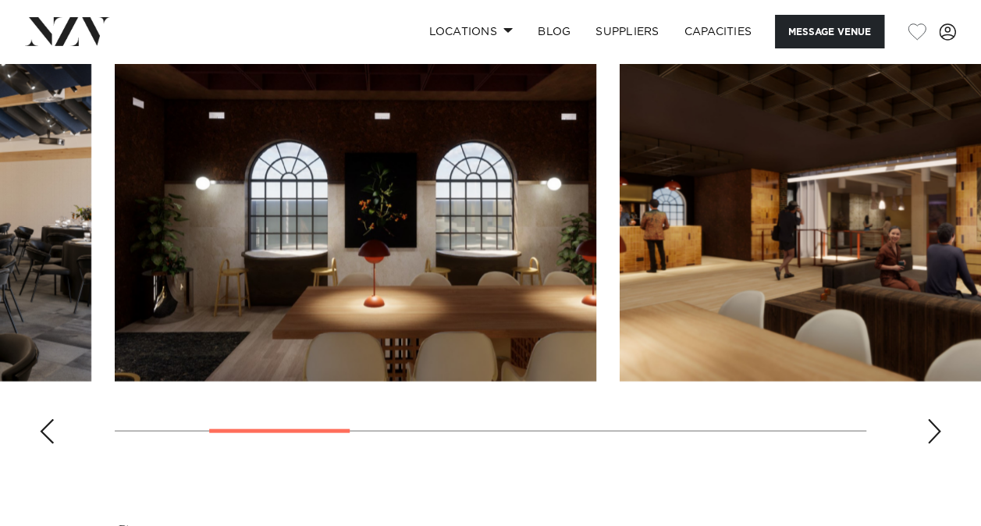
click at [52, 432] on div "Previous slide" at bounding box center [47, 431] width 16 height 25
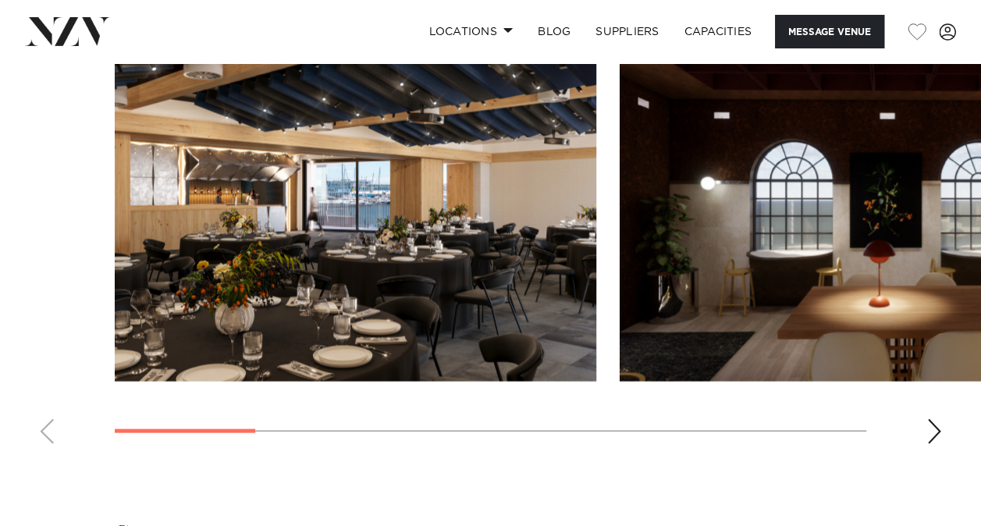
click at [937, 431] on div "Next slide" at bounding box center [935, 431] width 16 height 25
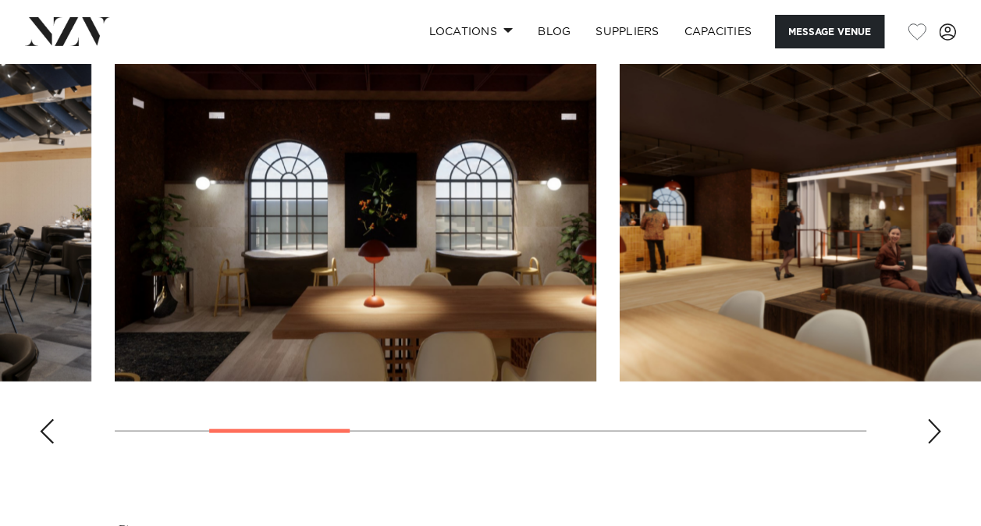
click at [937, 429] on div "Next slide" at bounding box center [935, 431] width 16 height 25
click at [927, 425] on div "Next slide" at bounding box center [935, 431] width 16 height 25
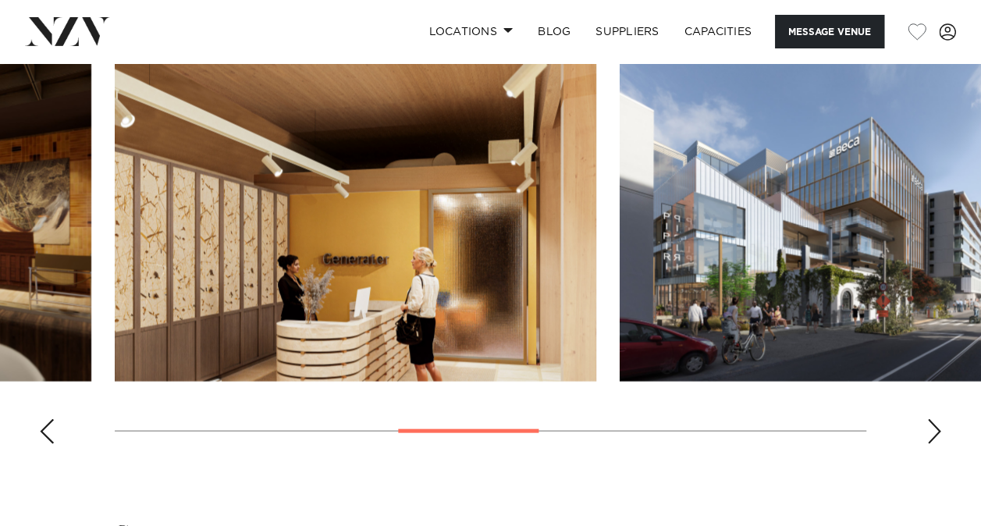
click at [913, 421] on swiper-container at bounding box center [490, 242] width 981 height 429
click at [929, 425] on div "Next slide" at bounding box center [935, 431] width 16 height 25
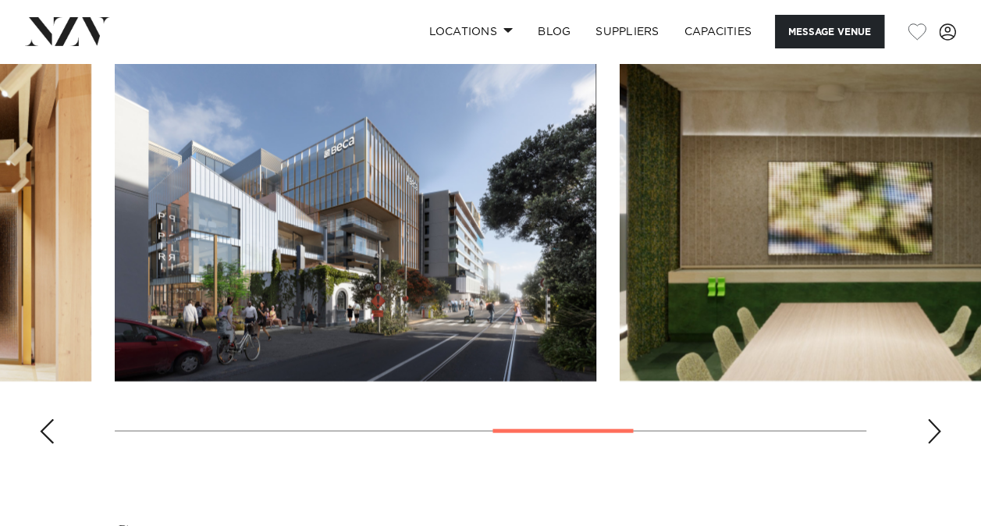
click at [929, 425] on div "Next slide" at bounding box center [935, 431] width 16 height 25
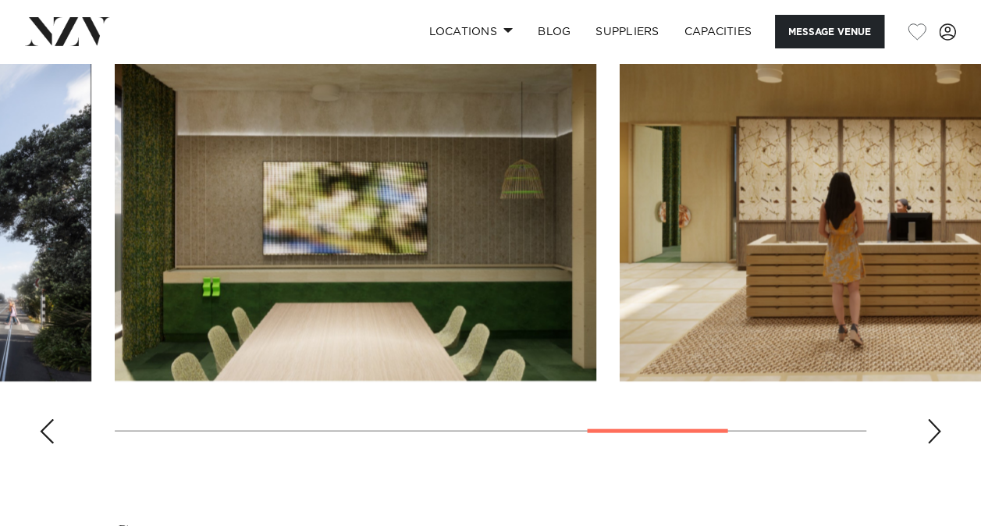
click at [928, 423] on div "Next slide" at bounding box center [935, 431] width 16 height 25
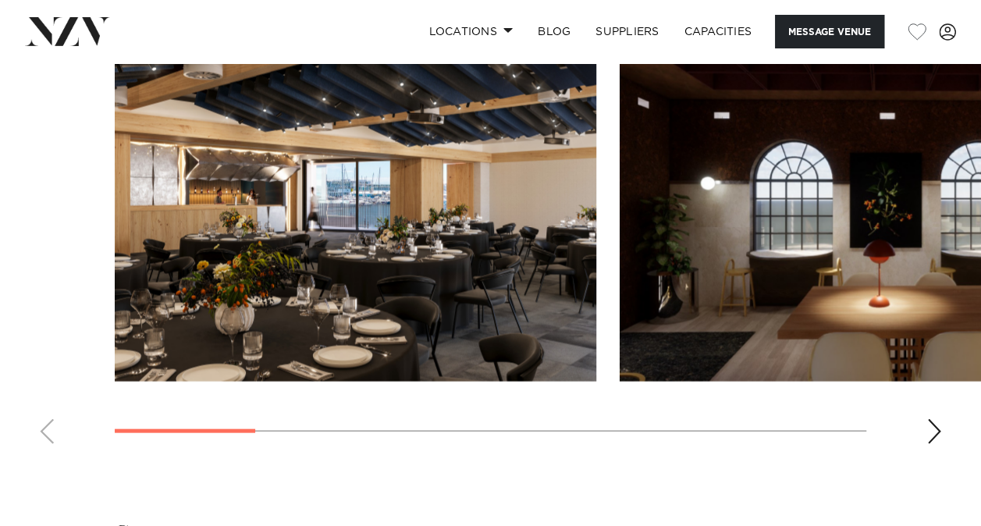
click at [931, 435] on div "Next slide" at bounding box center [935, 431] width 16 height 25
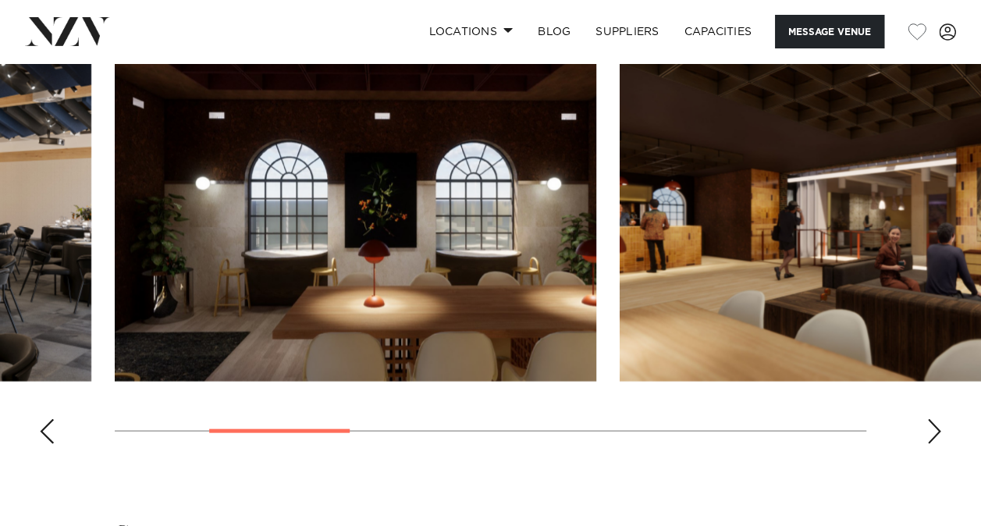
click at [931, 432] on div "Next slide" at bounding box center [935, 431] width 16 height 25
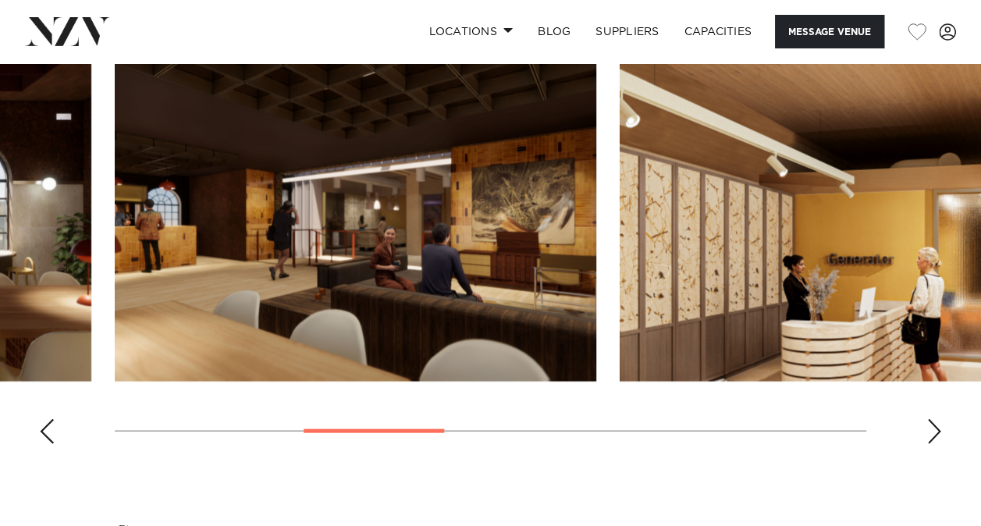
click at [931, 432] on div "Next slide" at bounding box center [935, 431] width 16 height 25
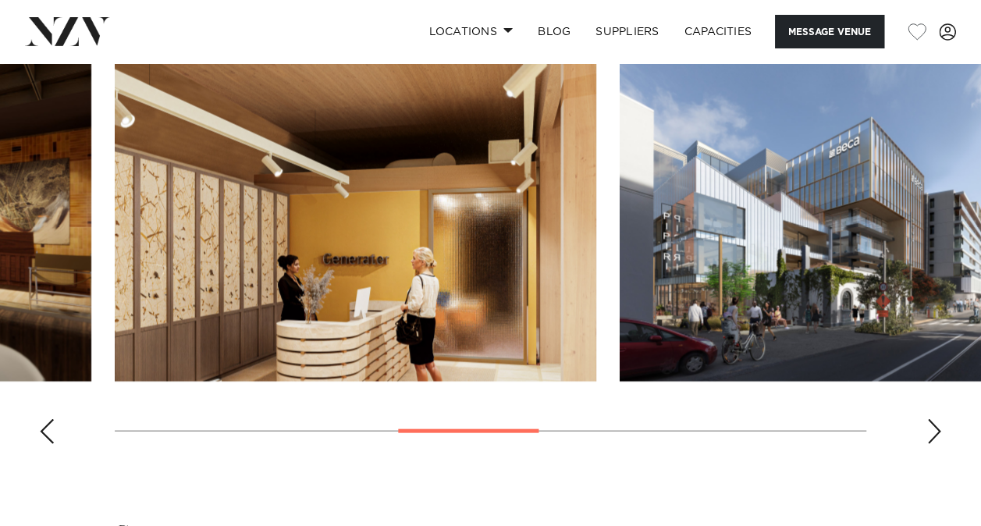
click at [929, 430] on div "Next slide" at bounding box center [935, 431] width 16 height 25
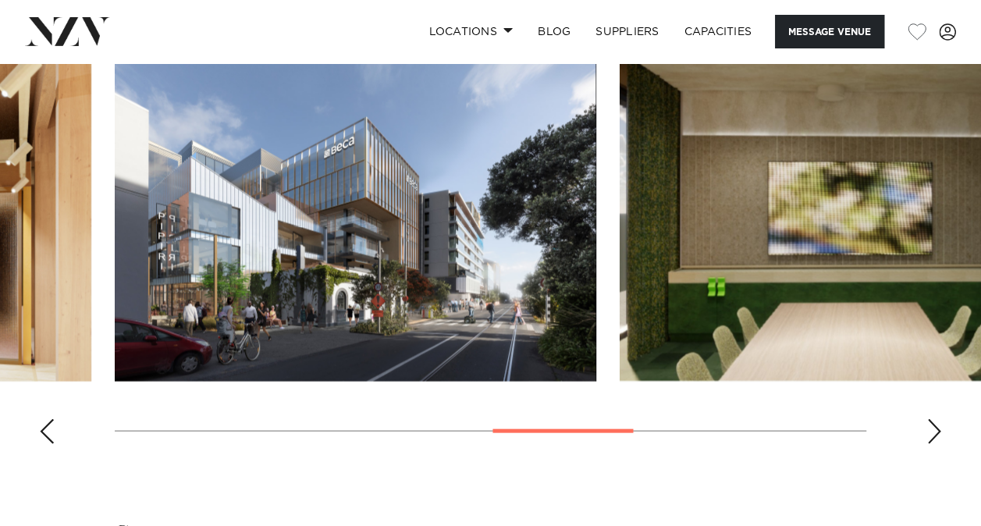
click at [927, 429] on div "Next slide" at bounding box center [935, 431] width 16 height 25
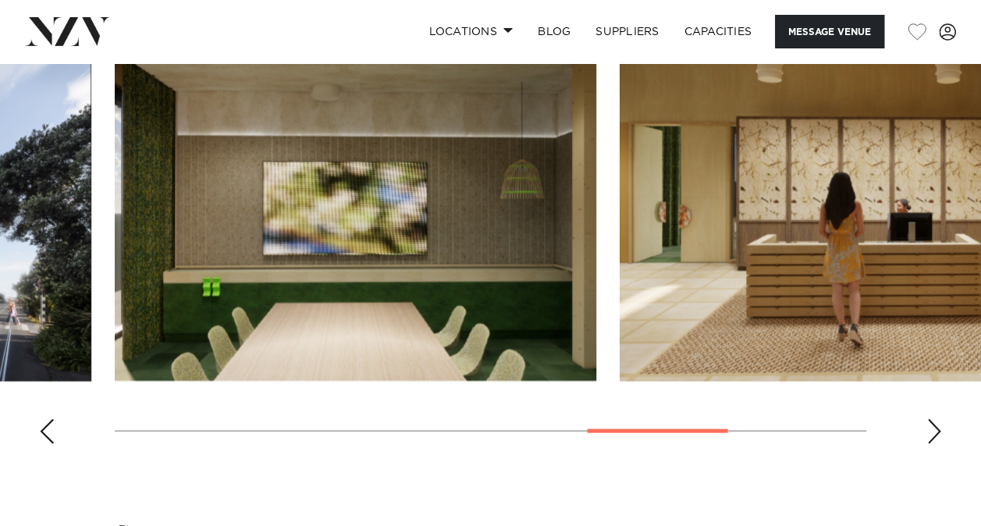
click at [927, 429] on div "Next slide" at bounding box center [935, 431] width 16 height 25
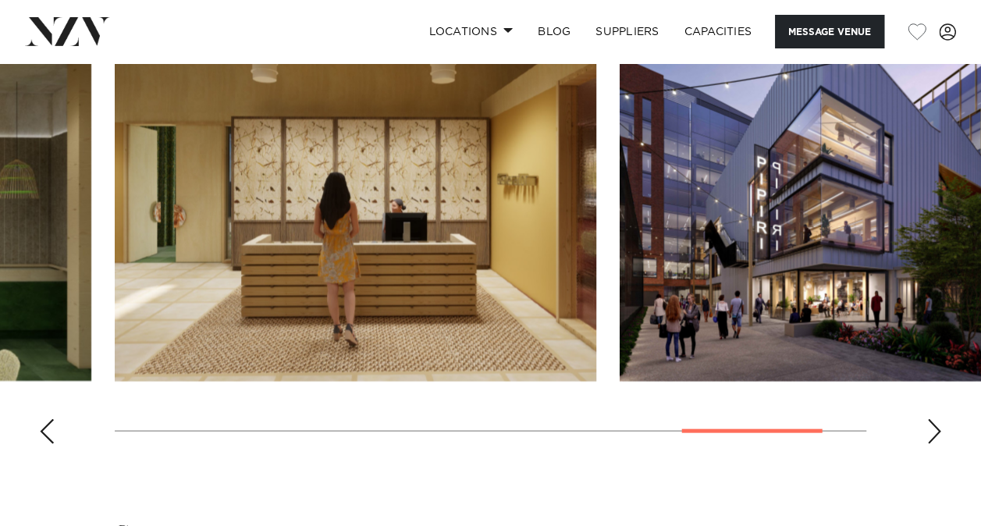
click at [804, 244] on img "8 / 8" at bounding box center [861, 205] width 482 height 354
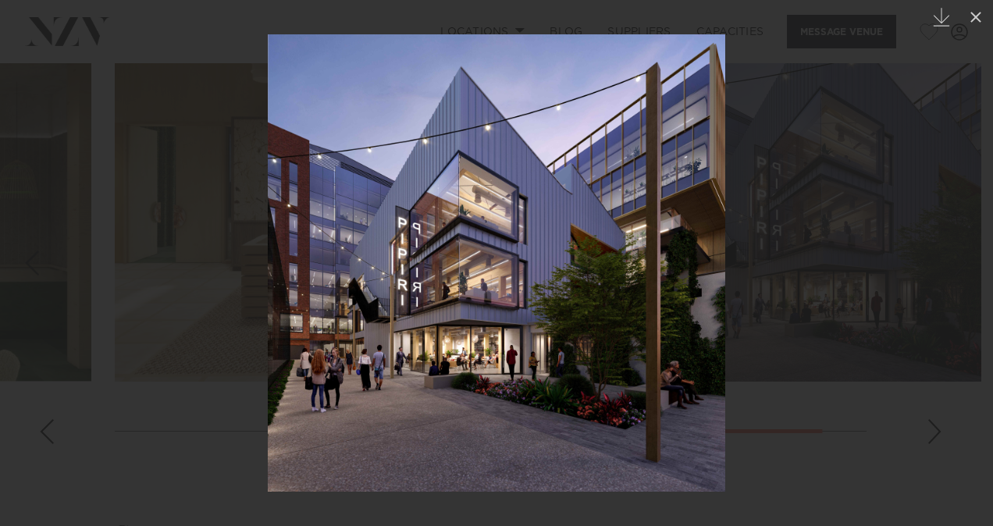
click at [941, 24] on icon "Created with Sketch." at bounding box center [941, 17] width 19 height 19
click at [882, 125] on div at bounding box center [496, 263] width 993 height 526
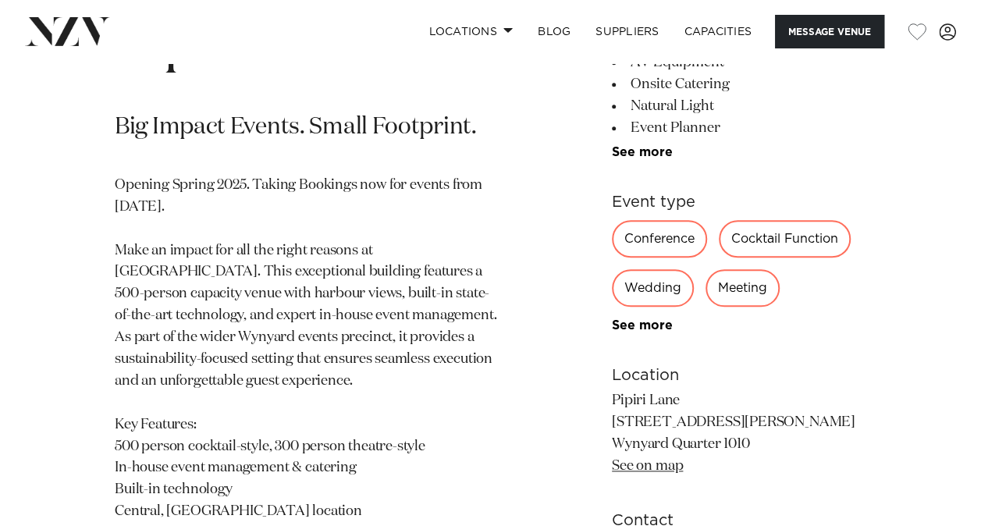
scroll to position [937, 0]
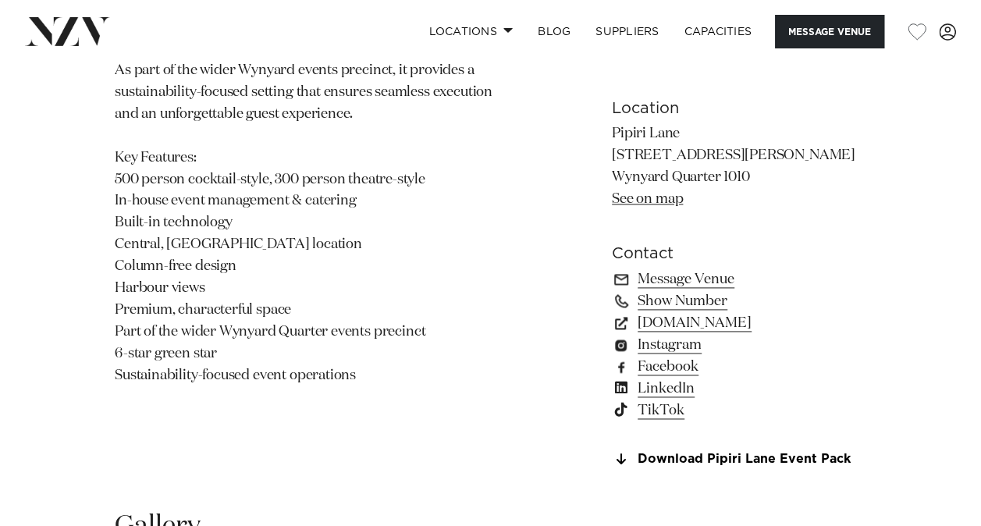
drag, startPoint x: 353, startPoint y: 362, endPoint x: 370, endPoint y: 369, distance: 18.6
click at [370, 369] on p "Opening Spring 2025. Taking Bookings now for events from 1 September 2025. Make…" at bounding box center [308, 147] width 386 height 479
drag, startPoint x: 370, startPoint y: 369, endPoint x: 412, endPoint y: 397, distance: 50.7
click at [414, 397] on section "Auckland Generator Pipiri Lane Big Impact Events. Small Footprint. Opening Spri…" at bounding box center [308, 67] width 386 height 836
drag, startPoint x: 381, startPoint y: 315, endPoint x: 364, endPoint y: 276, distance: 43.4
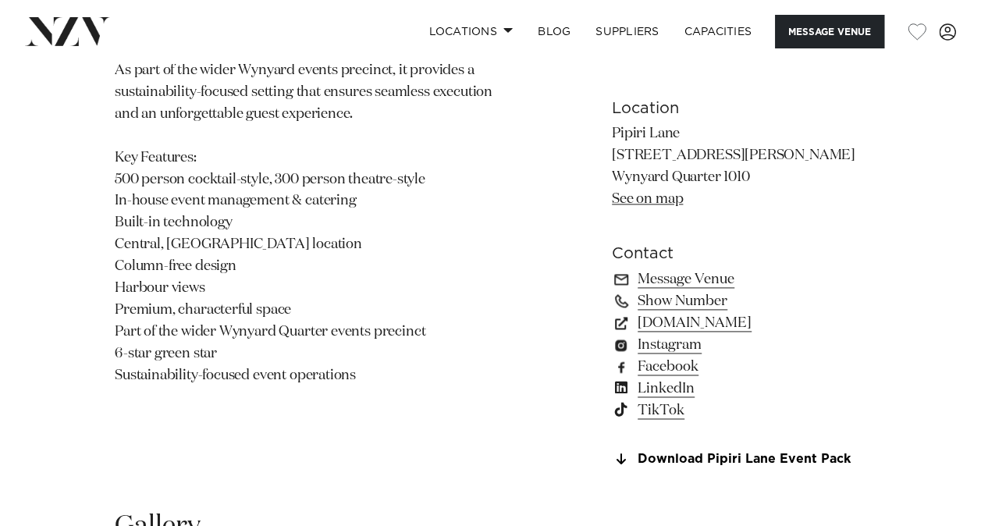
click at [366, 287] on p "Opening Spring 2025. Taking Bookings now for events from 1 September 2025. Make…" at bounding box center [308, 147] width 386 height 479
click at [366, 340] on p "Opening Spring 2025. Taking Bookings now for events from 1 September 2025. Make…" at bounding box center [308, 147] width 386 height 479
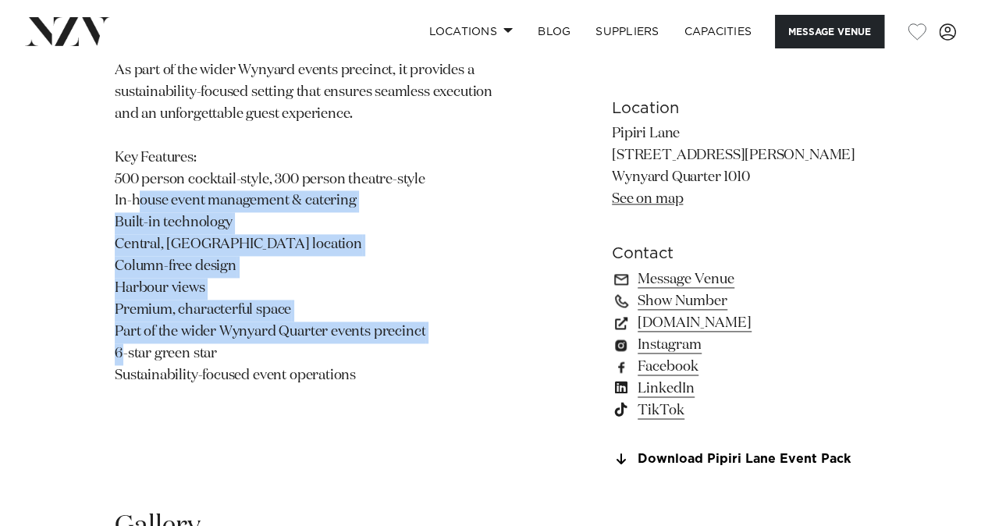
drag, startPoint x: 412, startPoint y: 334, endPoint x: 116, endPoint y: 206, distance: 323.1
click at [116, 206] on p "Opening Spring 2025. Taking Bookings now for events from 1 September 2025. Make…" at bounding box center [308, 147] width 386 height 479
copy p "In-house event management & catering Built-in technology Central, Wynyard Quart…"
click at [474, 318] on p "Opening Spring 2025. Taking Bookings now for events from 1 September 2025. Make…" at bounding box center [308, 147] width 386 height 479
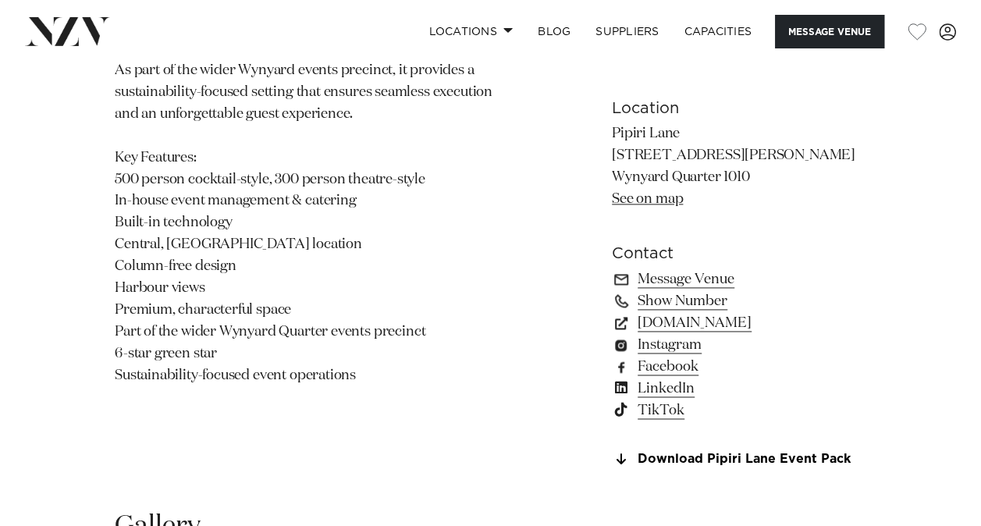
click at [654, 409] on link "TikTok" at bounding box center [739, 411] width 254 height 22
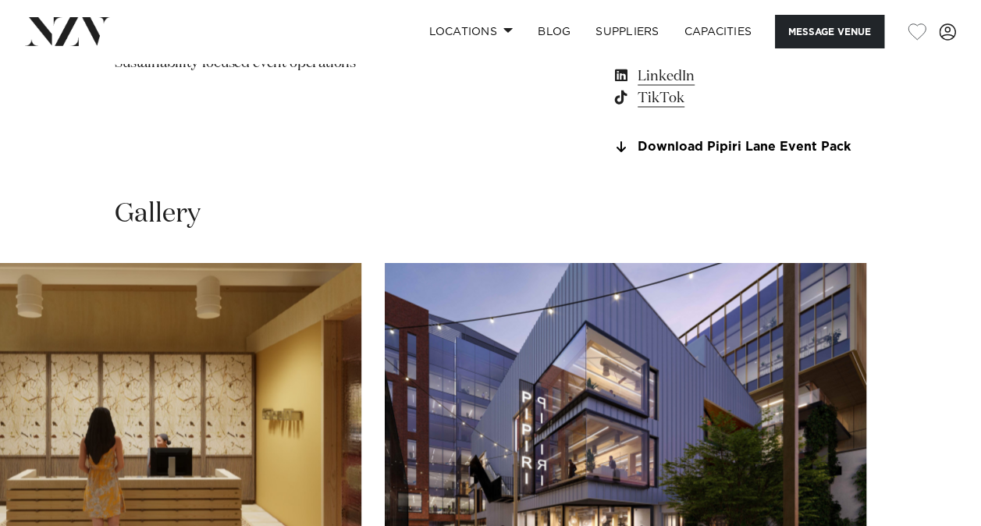
scroll to position [1483, 0]
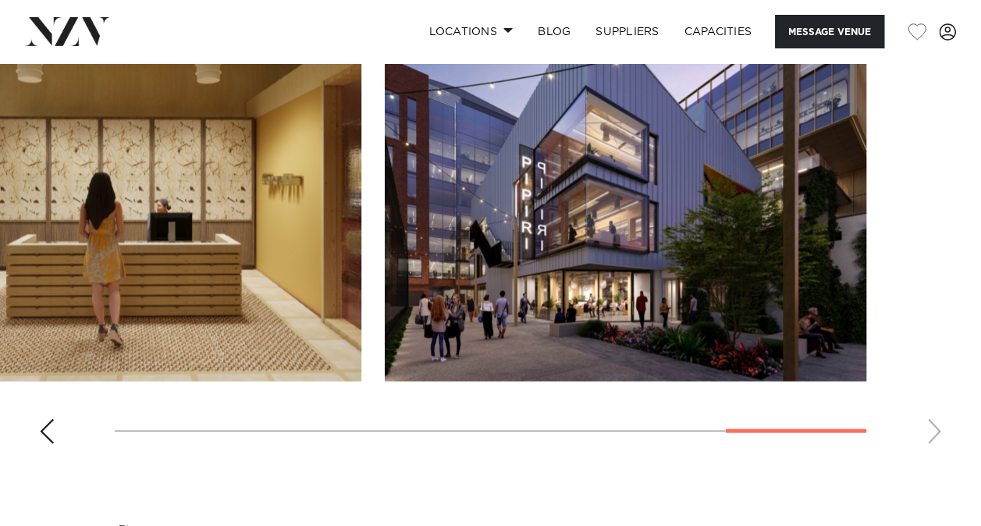
click at [48, 421] on div "Previous slide" at bounding box center [47, 431] width 16 height 25
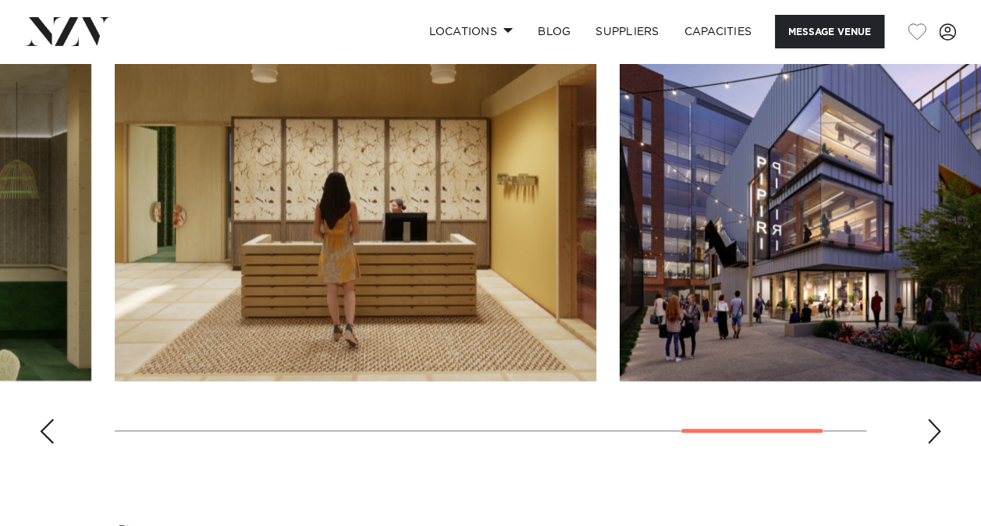
click at [49, 421] on div "Previous slide" at bounding box center [47, 431] width 16 height 25
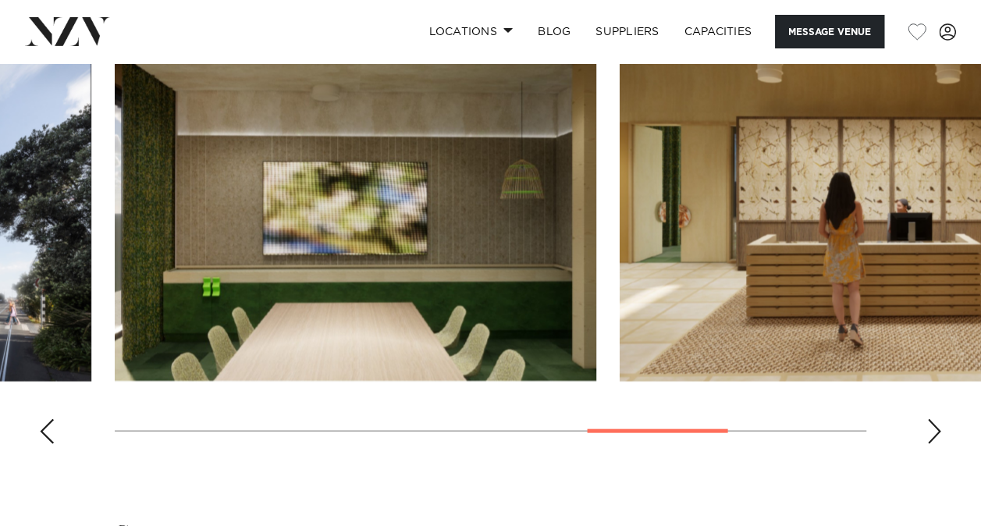
click at [50, 421] on div "Previous slide" at bounding box center [47, 431] width 16 height 25
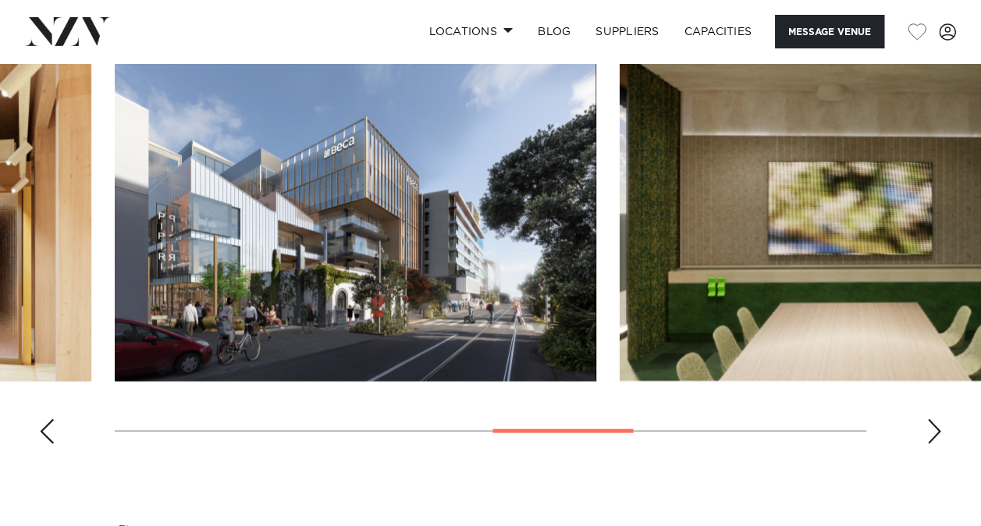
click at [50, 421] on div "Previous slide" at bounding box center [47, 431] width 16 height 25
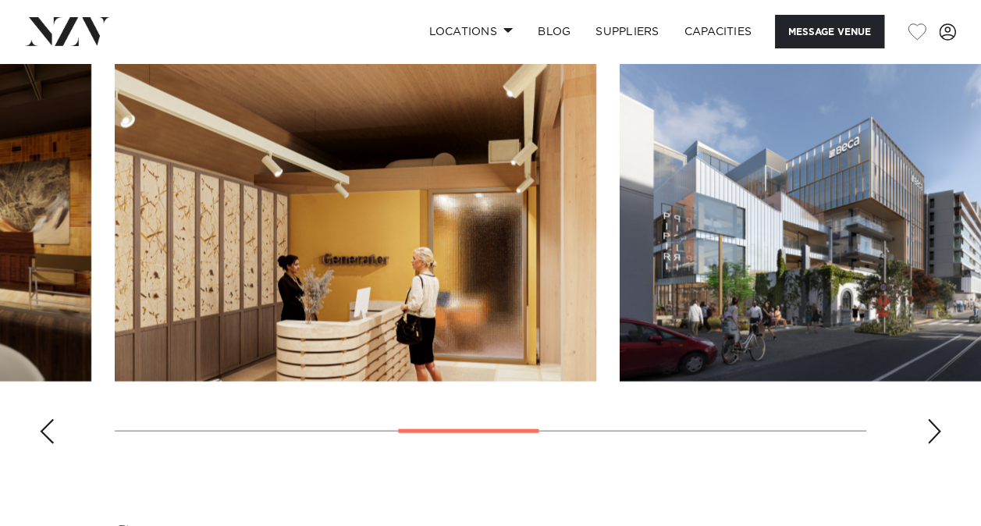
click at [50, 421] on div "Previous slide" at bounding box center [47, 431] width 16 height 25
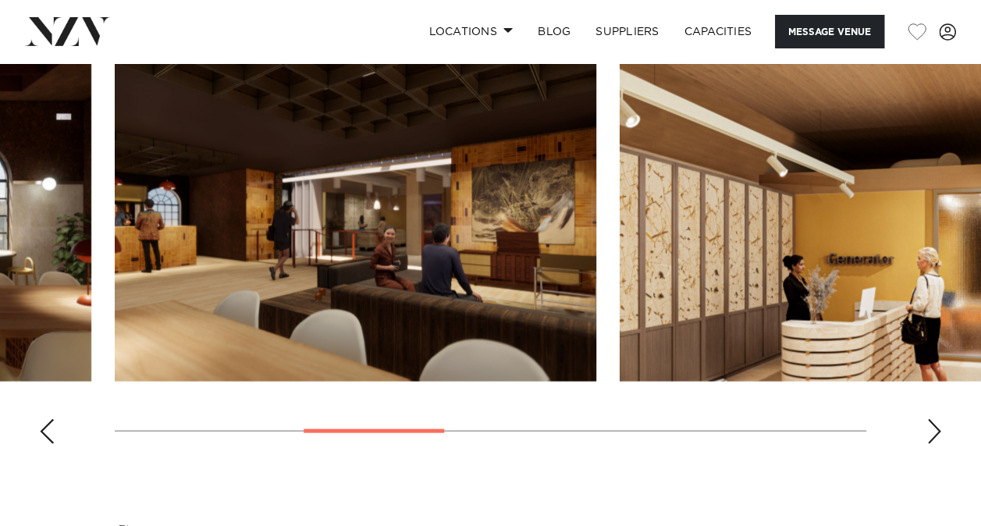
click at [50, 421] on div "Previous slide" at bounding box center [47, 431] width 16 height 25
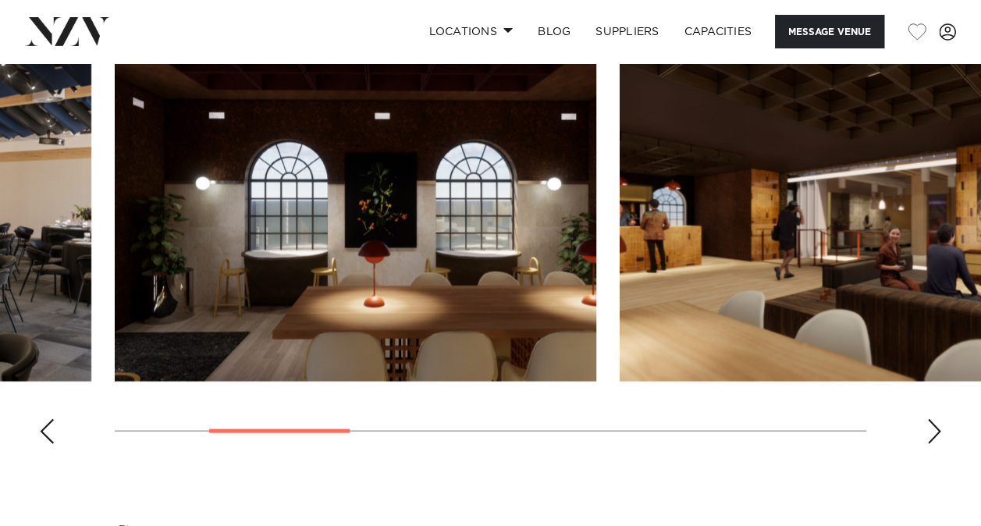
click at [50, 421] on div "Previous slide" at bounding box center [47, 431] width 16 height 25
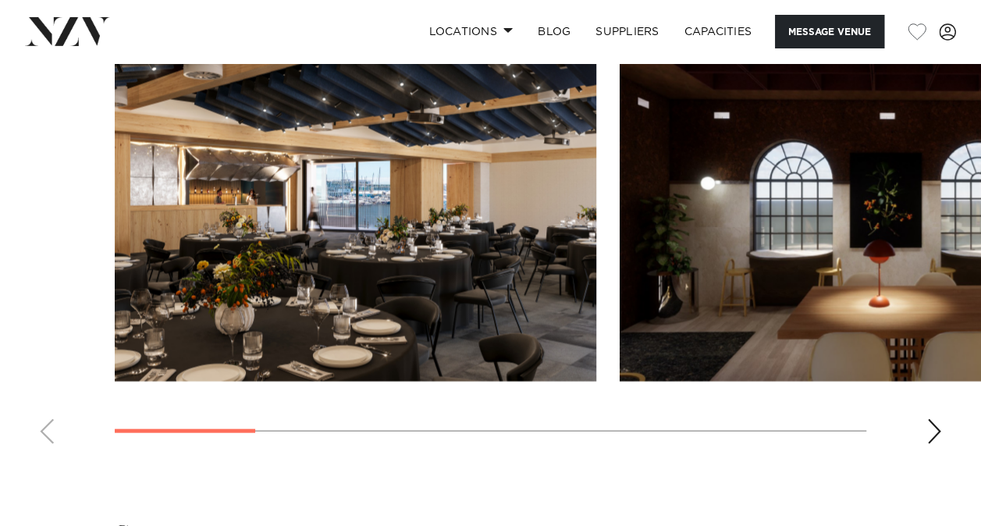
click at [919, 429] on swiper-container at bounding box center [490, 242] width 981 height 429
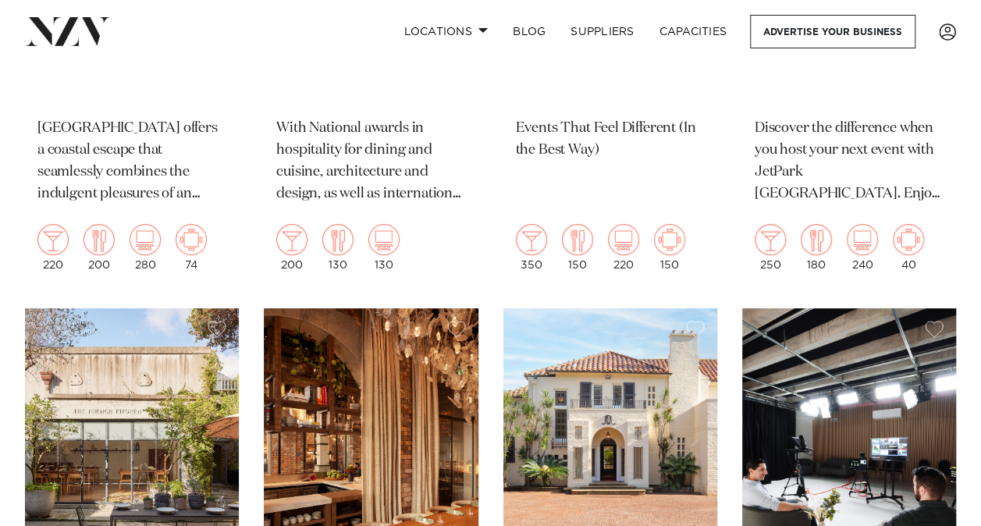
scroll to position [6401, 0]
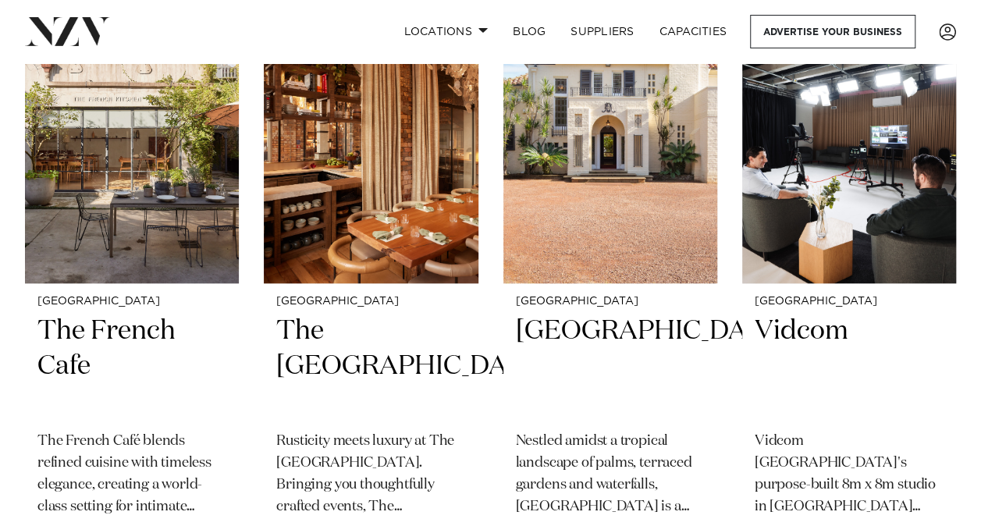
click at [596, 174] on img at bounding box center [611, 139] width 214 height 287
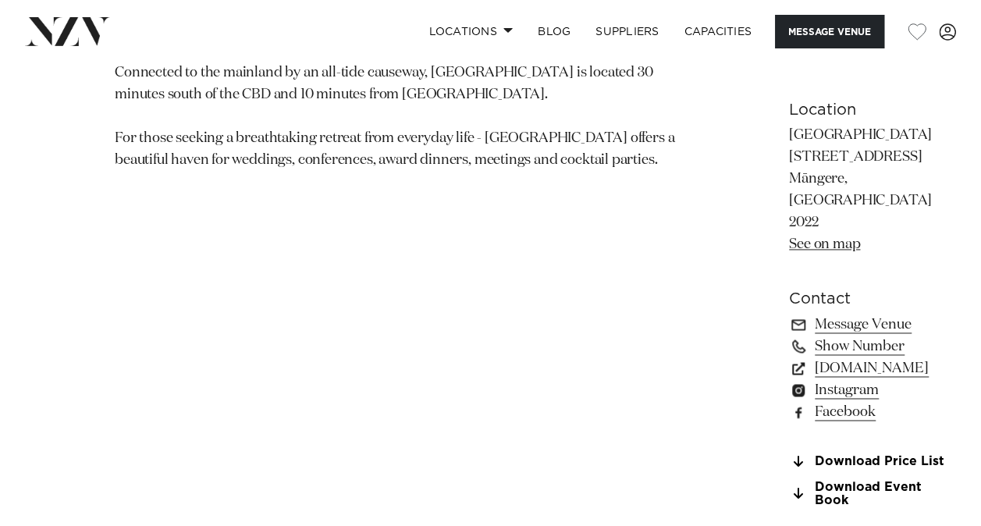
scroll to position [1405, 0]
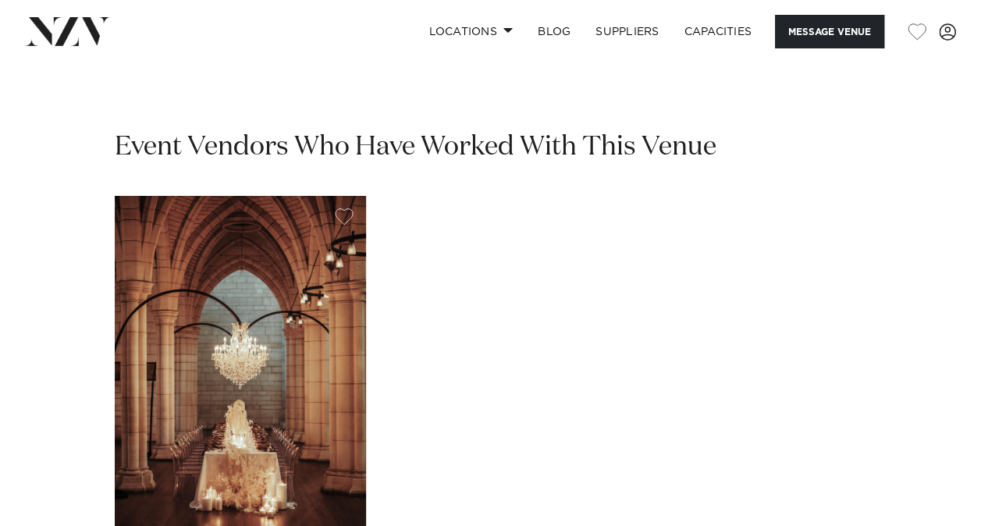
scroll to position [2420, 0]
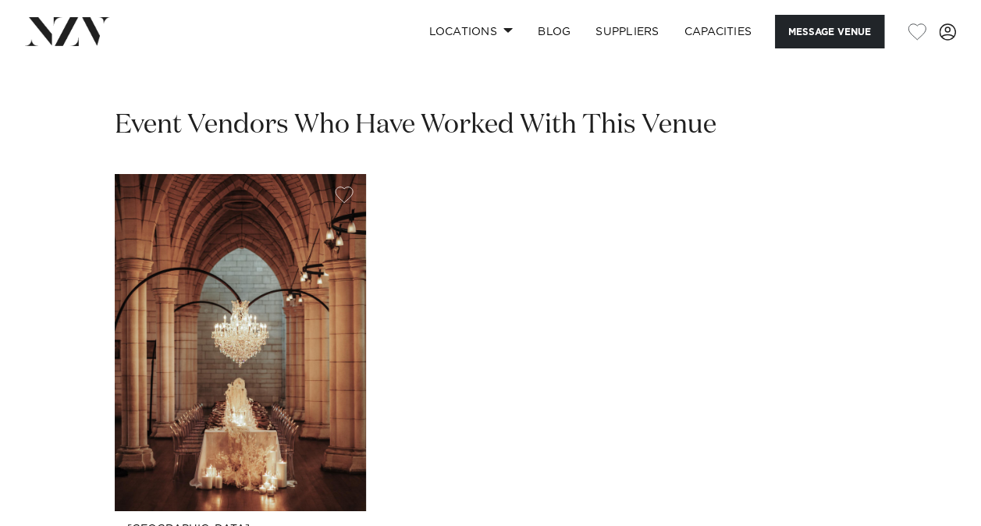
click at [220, 294] on img "1 / 1" at bounding box center [240, 342] width 251 height 337
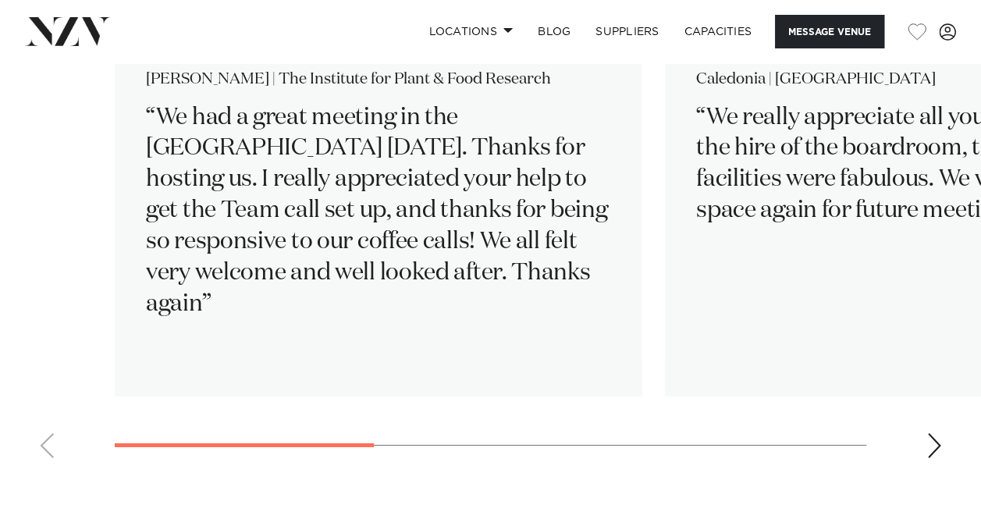
scroll to position [2108, 0]
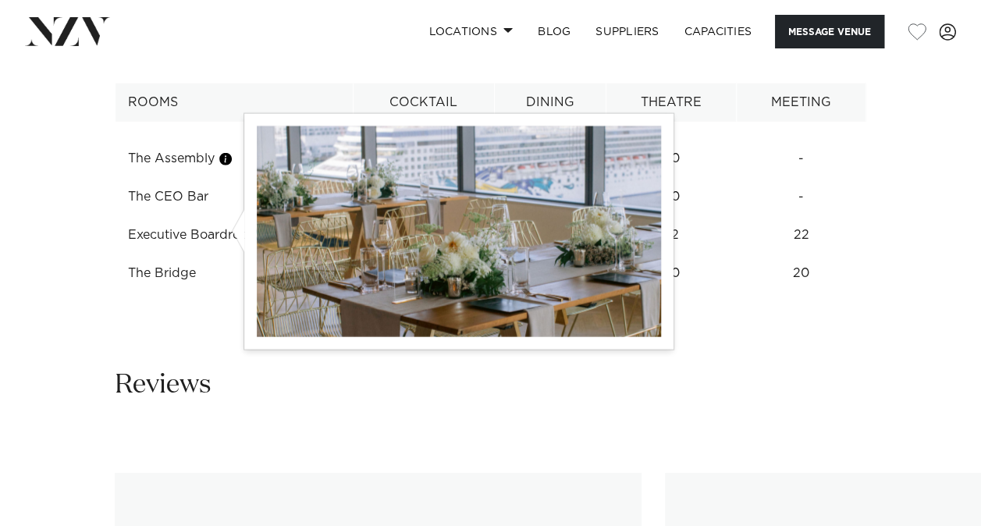
click at [226, 167] on button "button" at bounding box center [226, 159] width 16 height 16
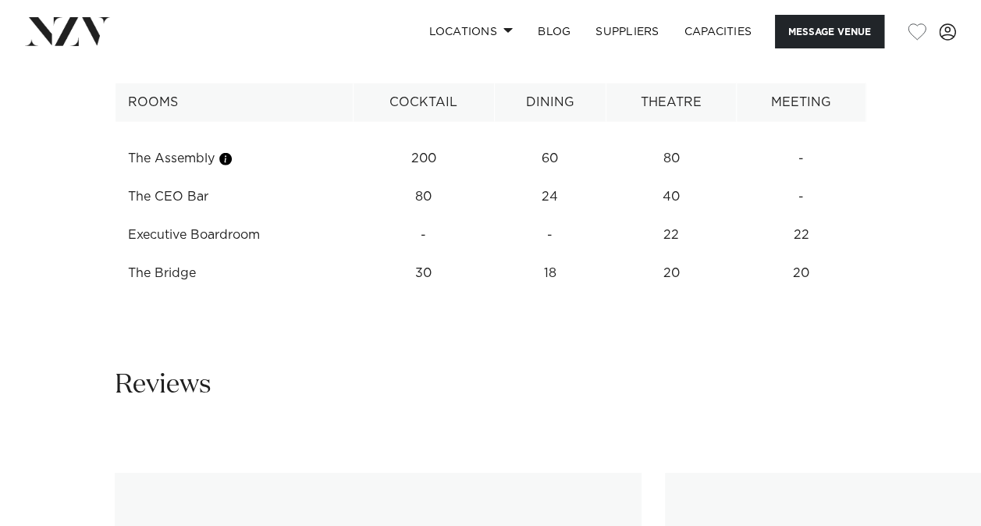
click at [164, 178] on td "The Assembly" at bounding box center [235, 159] width 238 height 38
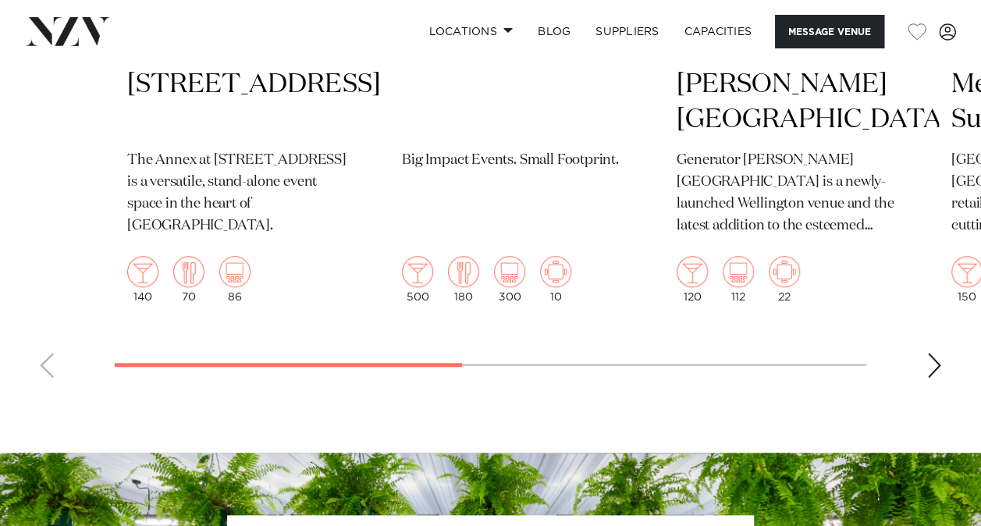
scroll to position [3513, 0]
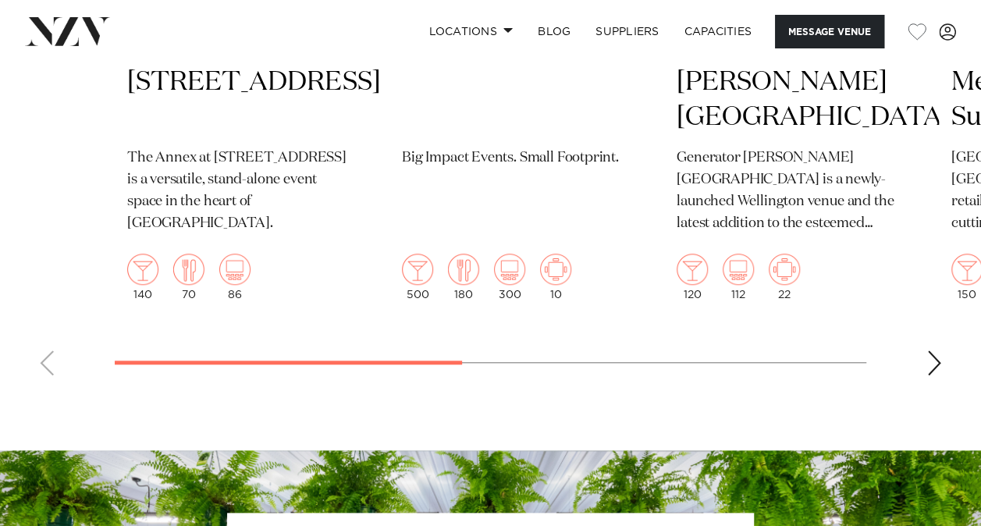
click at [936, 376] on div "Next slide" at bounding box center [935, 363] width 16 height 25
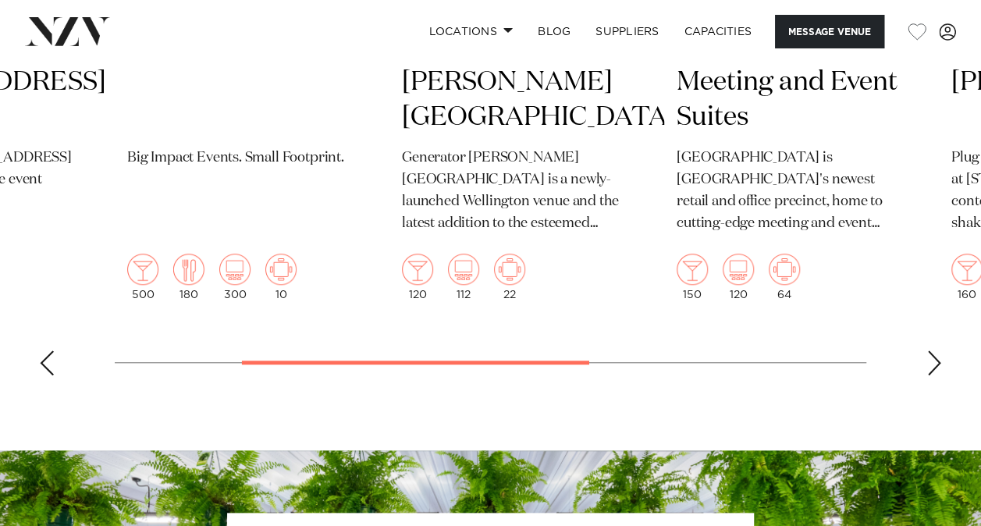
click at [936, 376] on div "Next slide" at bounding box center [935, 363] width 16 height 25
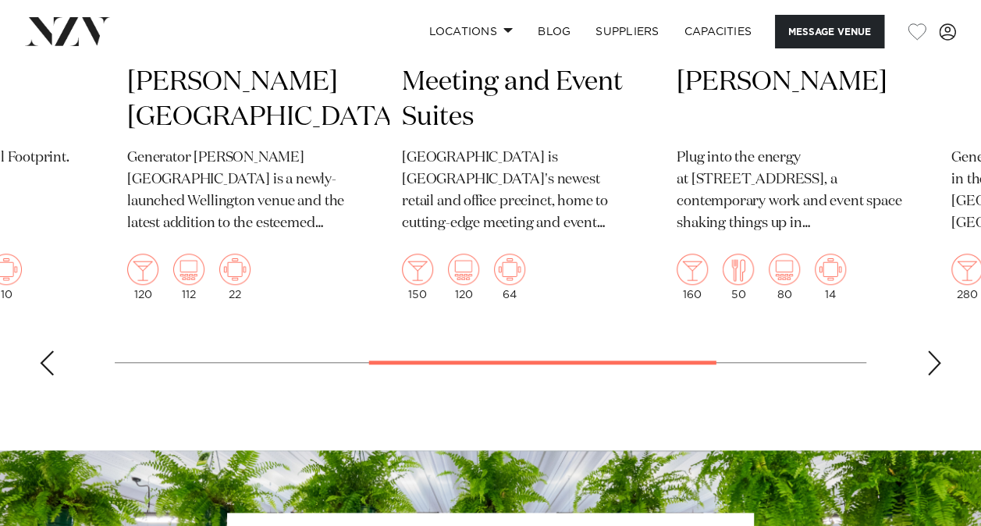
click at [935, 376] on div "Next slide" at bounding box center [935, 363] width 16 height 25
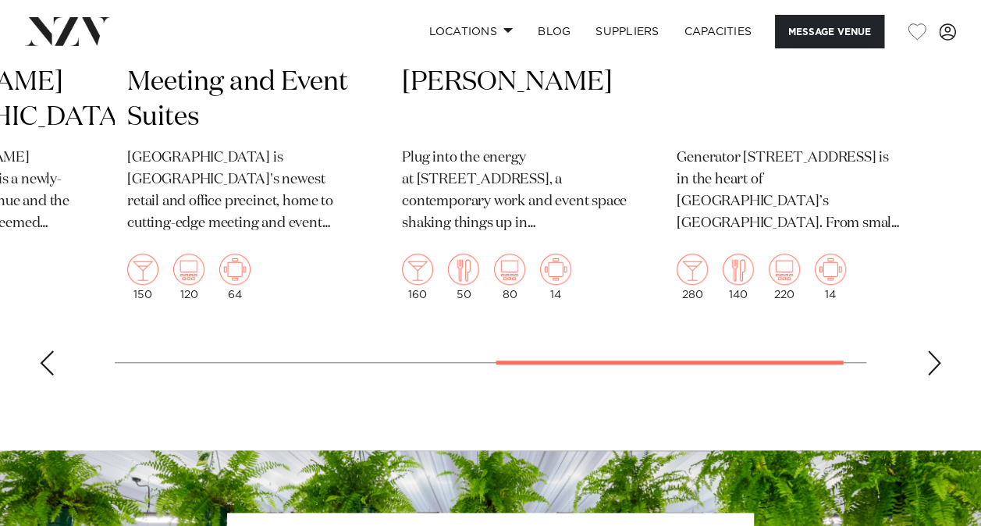
click at [935, 376] on div "Next slide" at bounding box center [935, 363] width 16 height 25
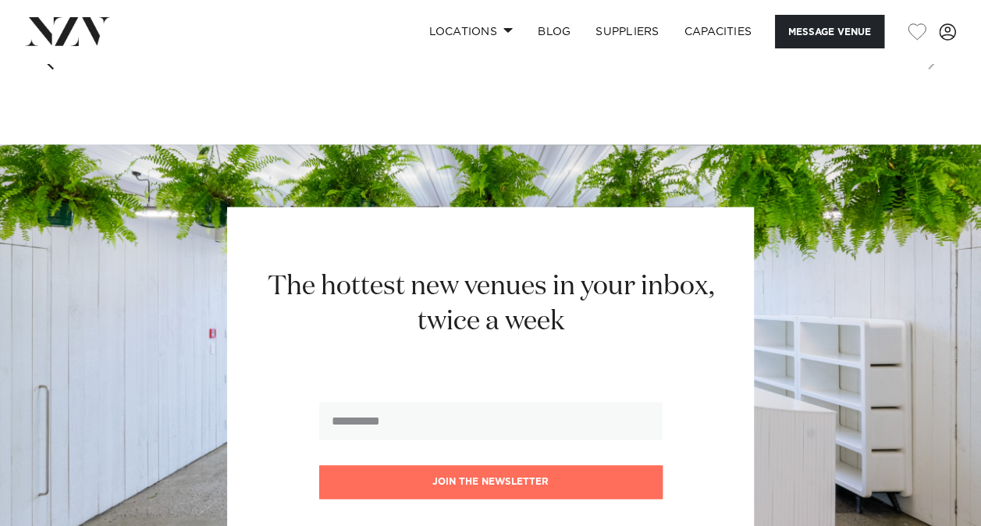
scroll to position [4059, 0]
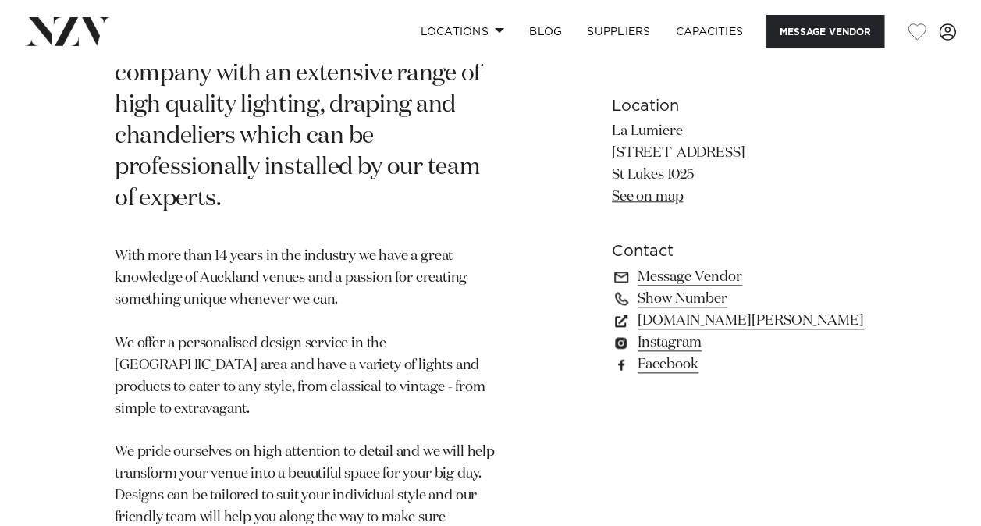
scroll to position [625, 0]
